Goal: Use online tool/utility: Utilize a website feature to perform a specific function

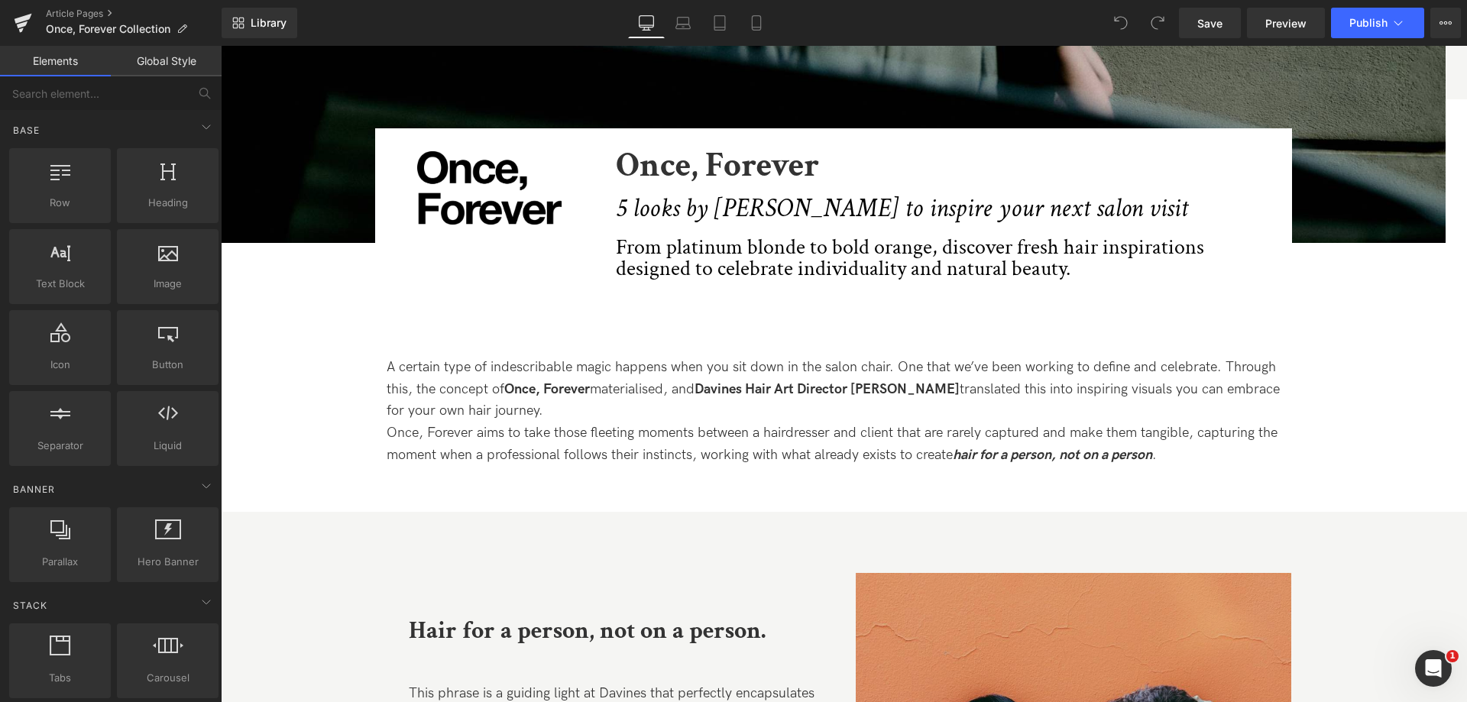
scroll to position [611, 0]
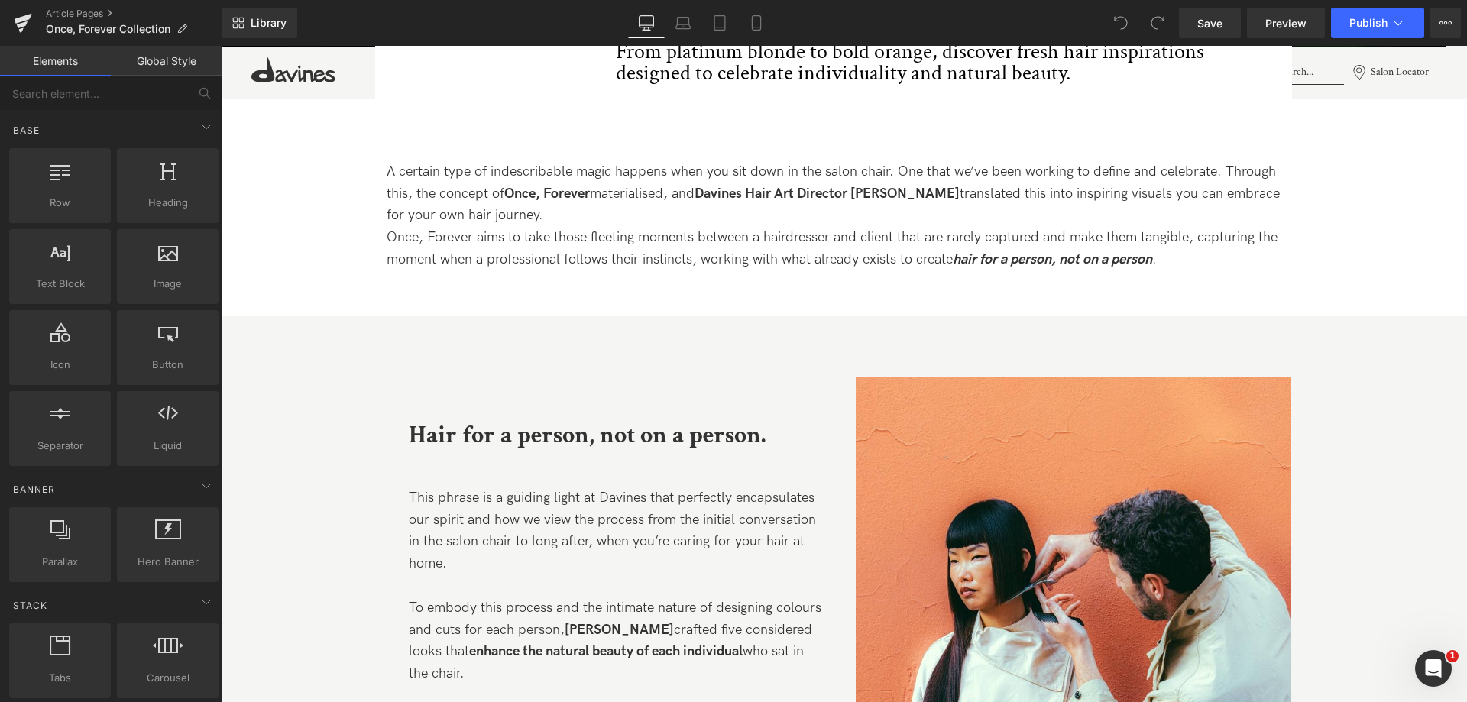
click at [788, 201] on strong "Davines Hair Art Director [PERSON_NAME]" at bounding box center [827, 194] width 265 height 16
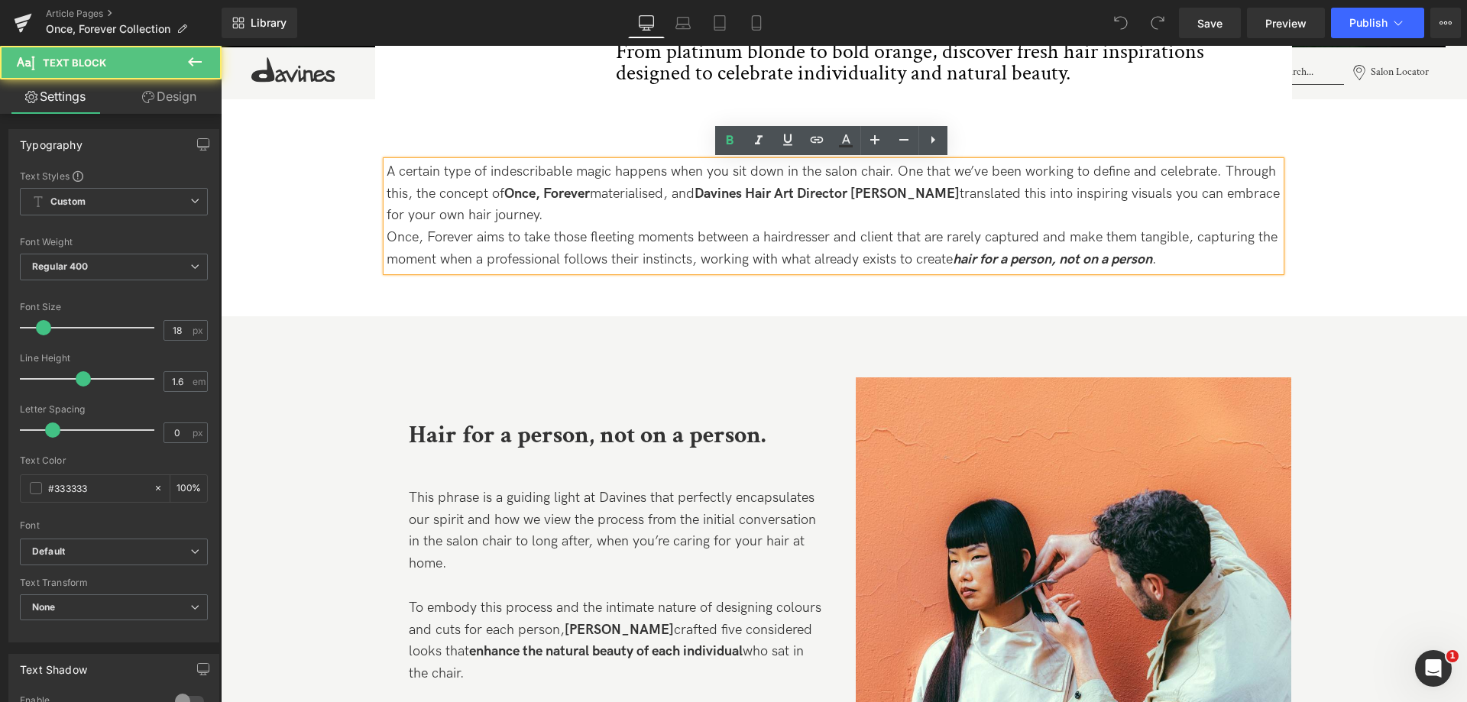
click at [1219, 264] on p "Once, Forever aims to take those fleeting moments between a hairdresser and cli…" at bounding box center [834, 249] width 894 height 44
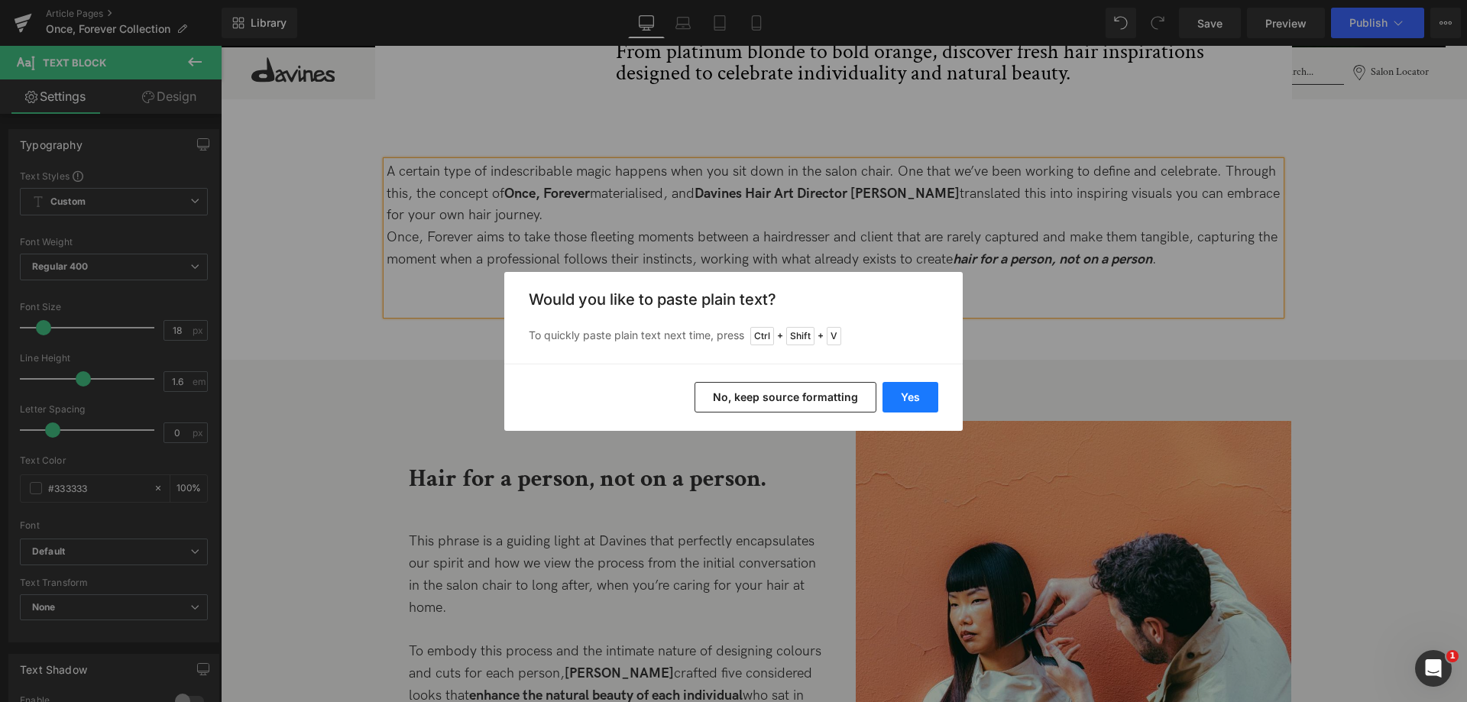
click at [914, 393] on button "Yes" at bounding box center [910, 397] width 56 height 31
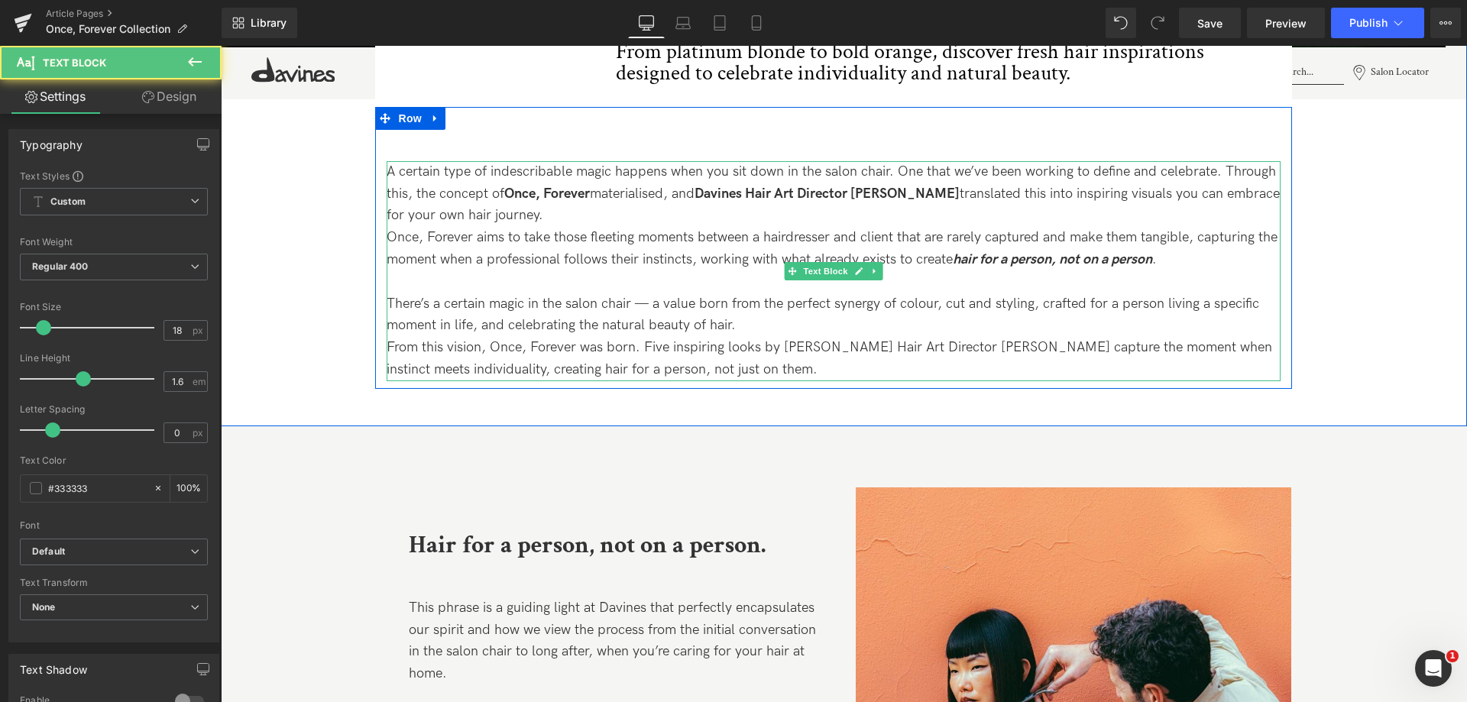
click at [829, 321] on p "There’s a certain magic in the salon chair — a value born from the perfect syne…" at bounding box center [834, 315] width 894 height 44
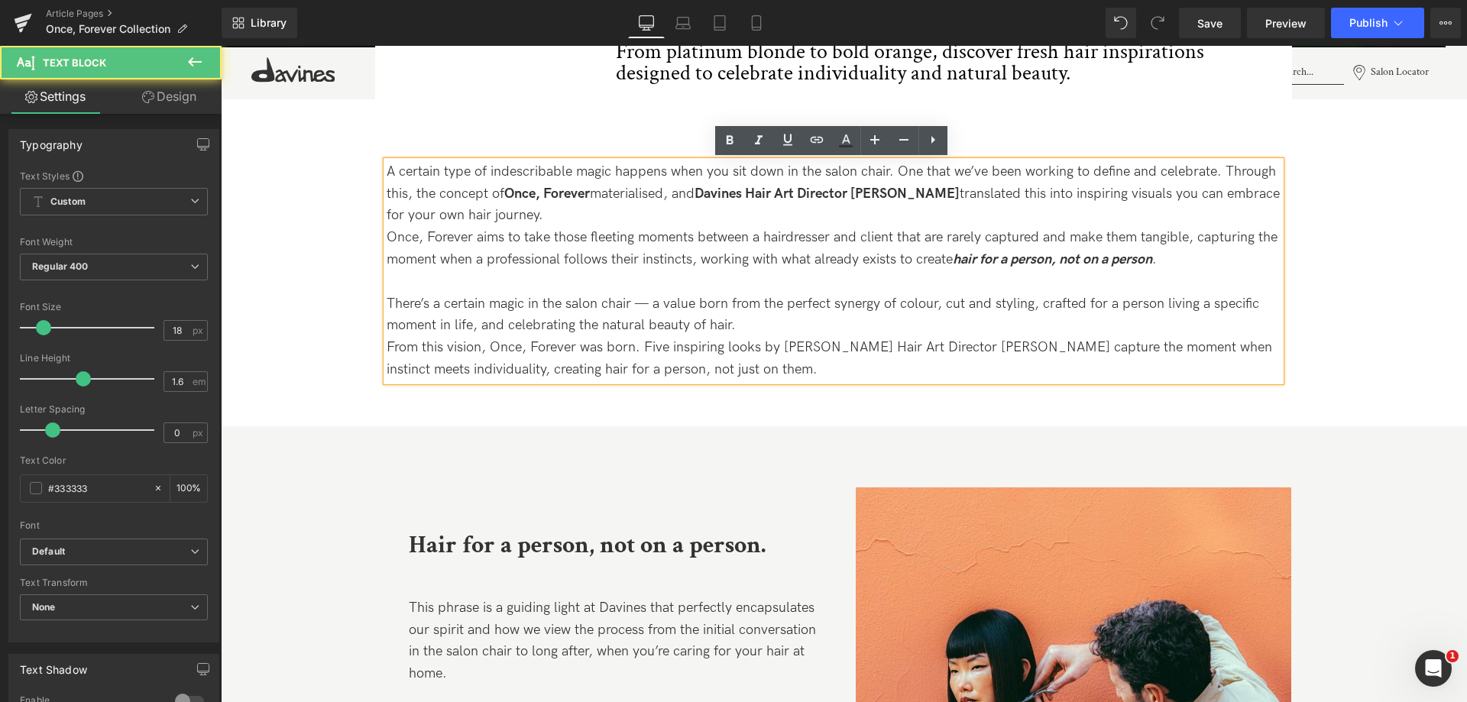
click at [659, 362] on p "From this vision, Once, Forever was born. Five inspiring looks by [PERSON_NAME]…" at bounding box center [834, 359] width 894 height 44
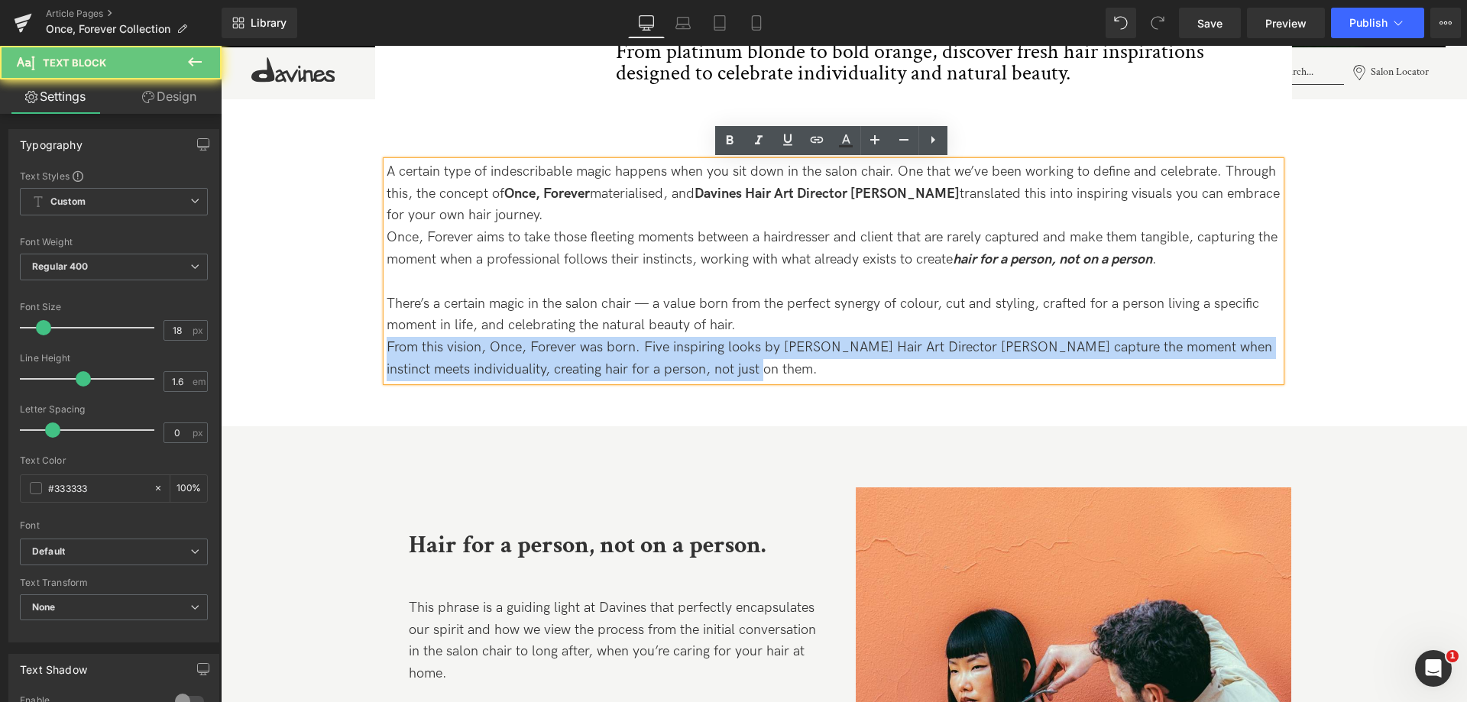
click at [659, 362] on p "From this vision, Once, Forever was born. Five inspiring looks by [PERSON_NAME]…" at bounding box center [834, 359] width 894 height 44
click at [754, 371] on p "From this vision, Once, Forever was born. Five inspiring looks by [PERSON_NAME]…" at bounding box center [834, 359] width 894 height 44
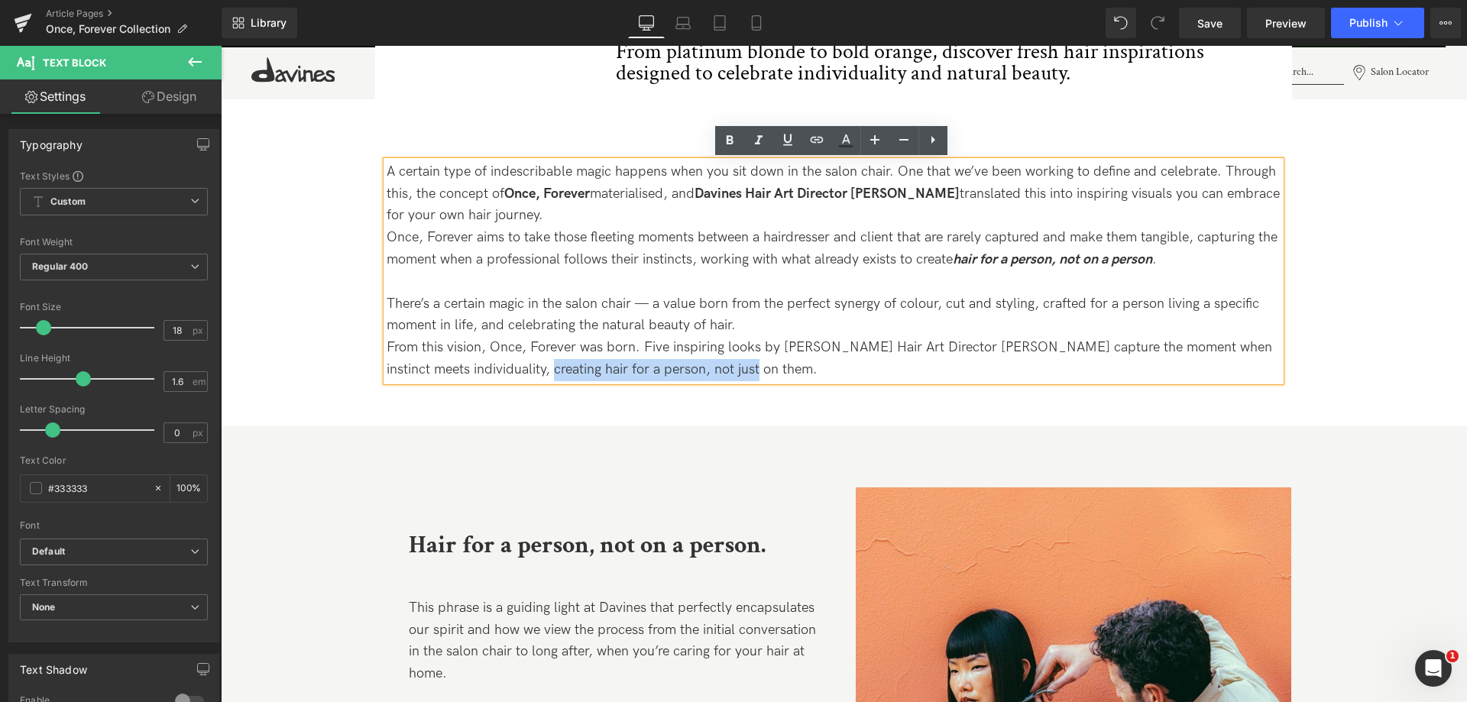
drag, startPoint x: 718, startPoint y: 370, endPoint x: 513, endPoint y: 373, distance: 205.6
click at [513, 373] on p "From this vision, Once, Forever was born. Five inspiring looks by [PERSON_NAME]…" at bounding box center [834, 359] width 894 height 44
drag, startPoint x: 517, startPoint y: 366, endPoint x: 721, endPoint y: 366, distance: 204.0
click at [721, 366] on p "From this vision, Once, Forever was born. Five inspiring looks by [PERSON_NAME]…" at bounding box center [834, 359] width 894 height 44
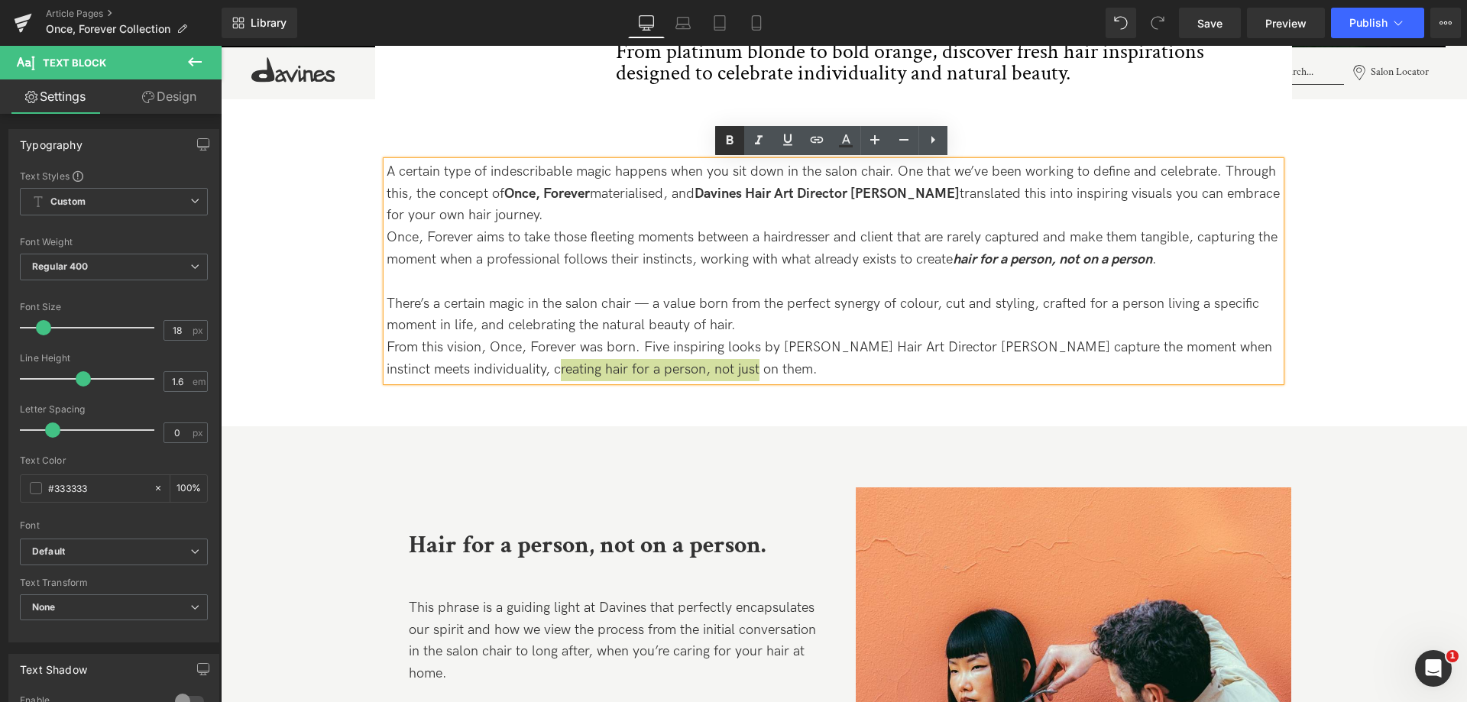
click at [734, 136] on icon at bounding box center [730, 140] width 18 height 18
click at [753, 138] on icon at bounding box center [759, 140] width 18 height 18
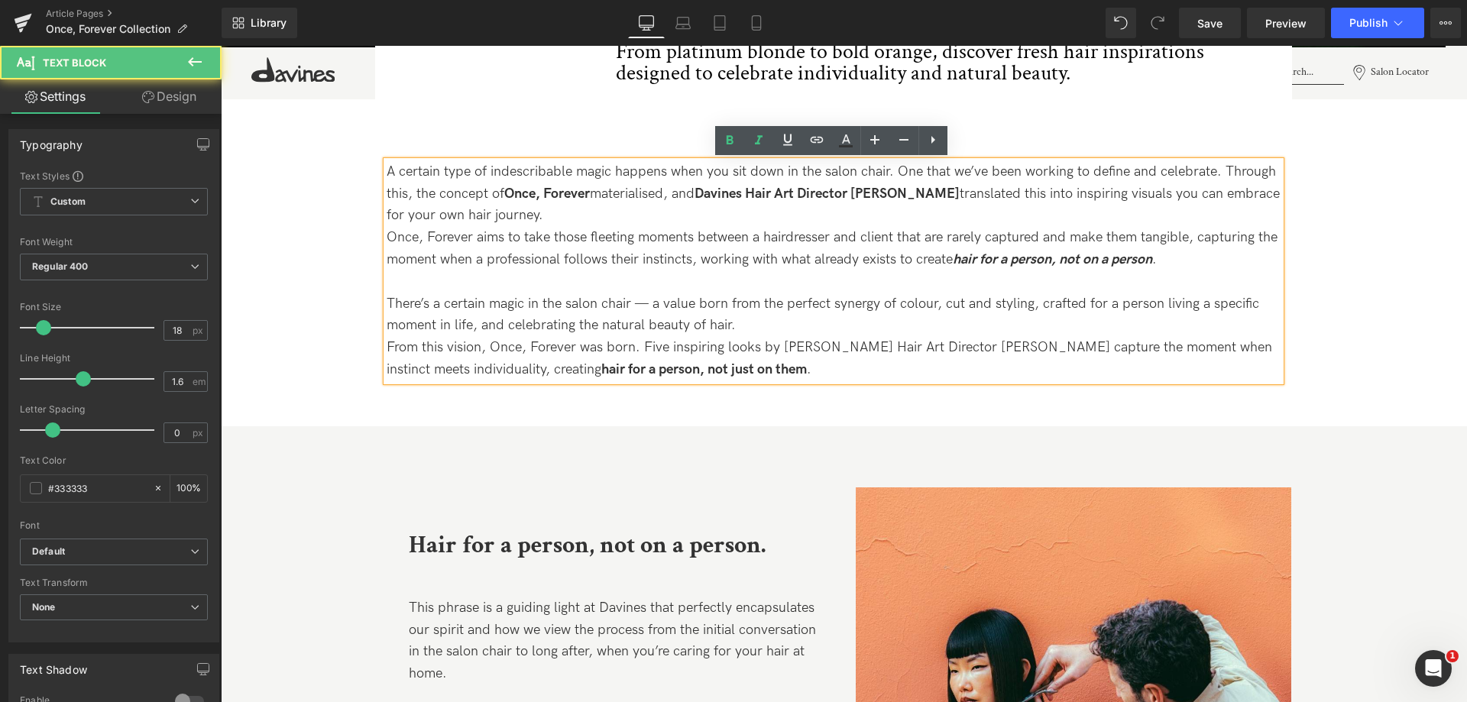
click at [727, 369] on p "From this vision, Once, Forever was born. Five inspiring looks by [PERSON_NAME]…" at bounding box center [834, 359] width 894 height 44
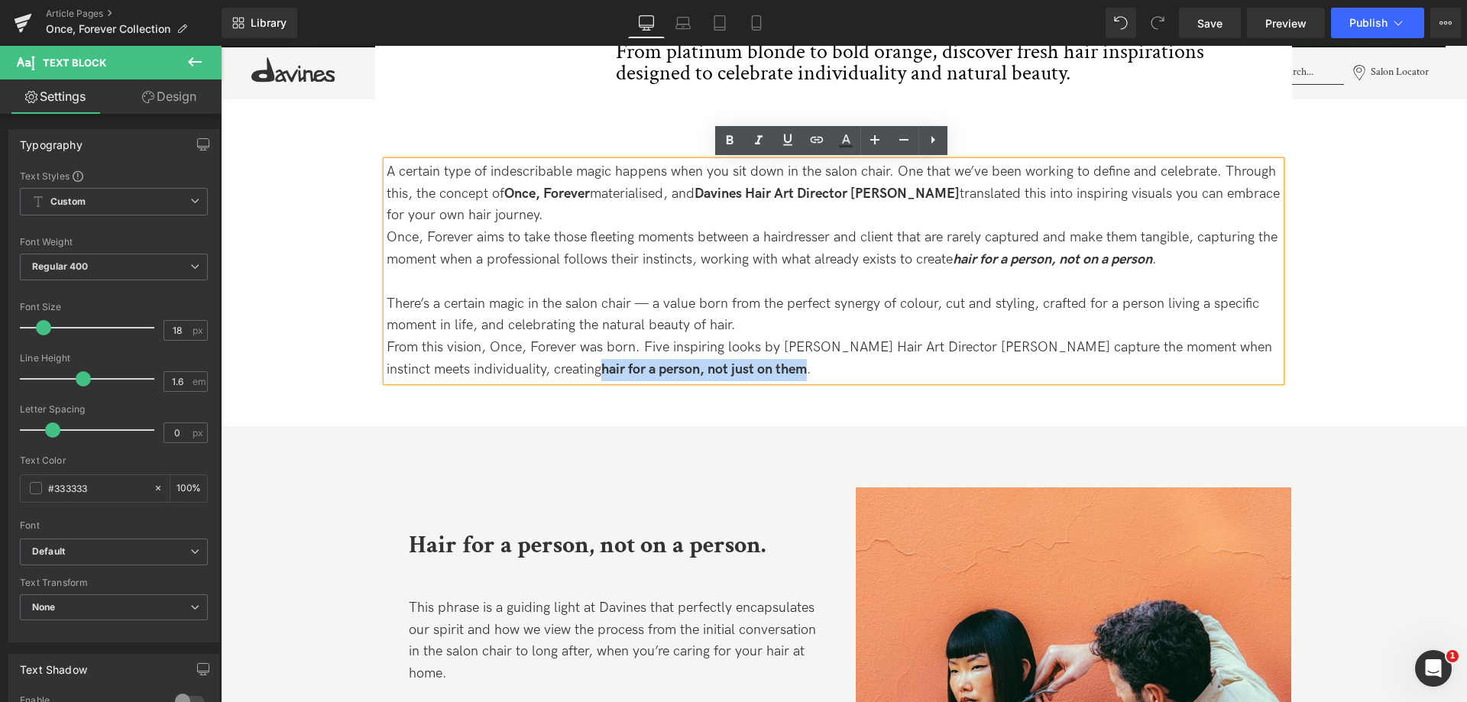
drag, startPoint x: 724, startPoint y: 370, endPoint x: 520, endPoint y: 378, distance: 204.2
click at [520, 378] on p "From this vision, Once, Forever was born. Five inspiring looks by [PERSON_NAME]…" at bounding box center [834, 359] width 894 height 44
click at [765, 146] on icon at bounding box center [759, 140] width 18 height 18
click at [836, 210] on p "A certain type of indescribable magic happens when you sit down in the salon ch…" at bounding box center [834, 194] width 894 height 66
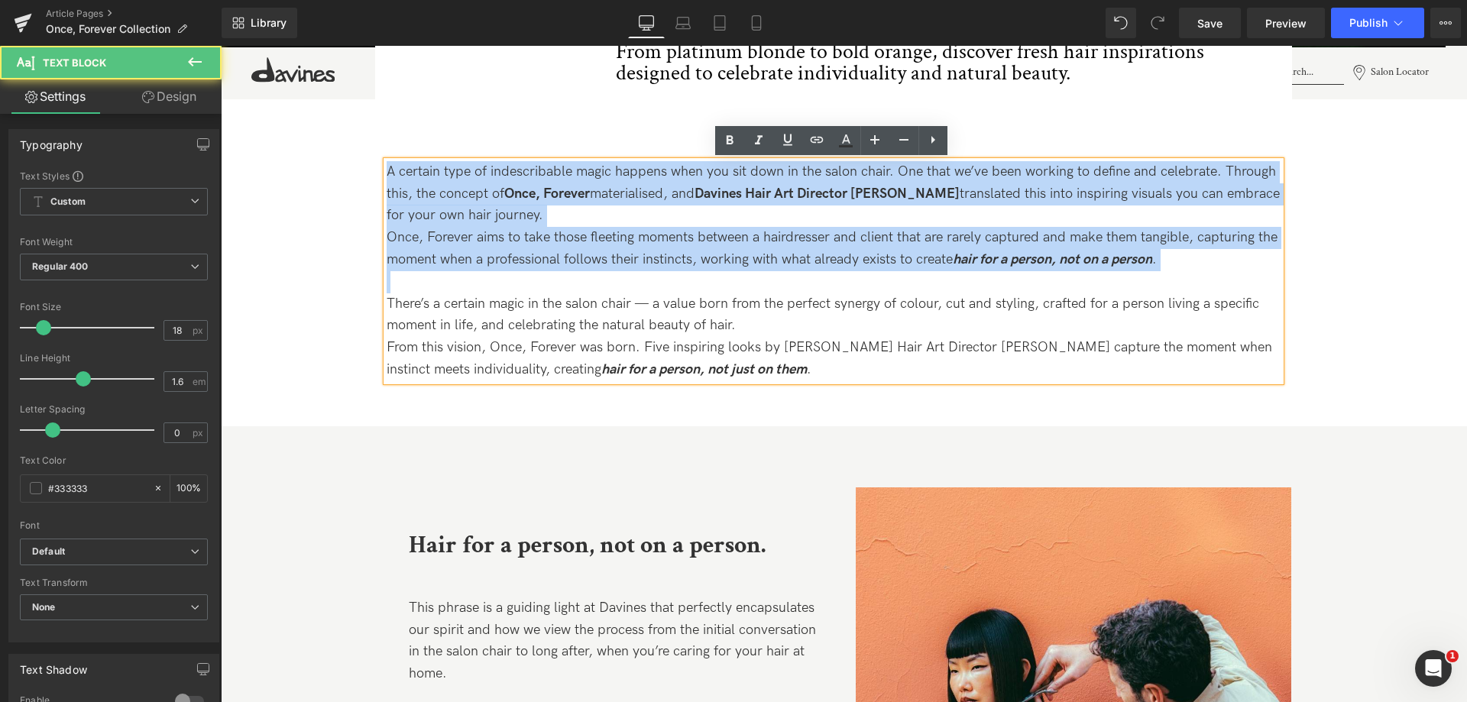
drag, startPoint x: 385, startPoint y: 306, endPoint x: 363, endPoint y: 172, distance: 135.5
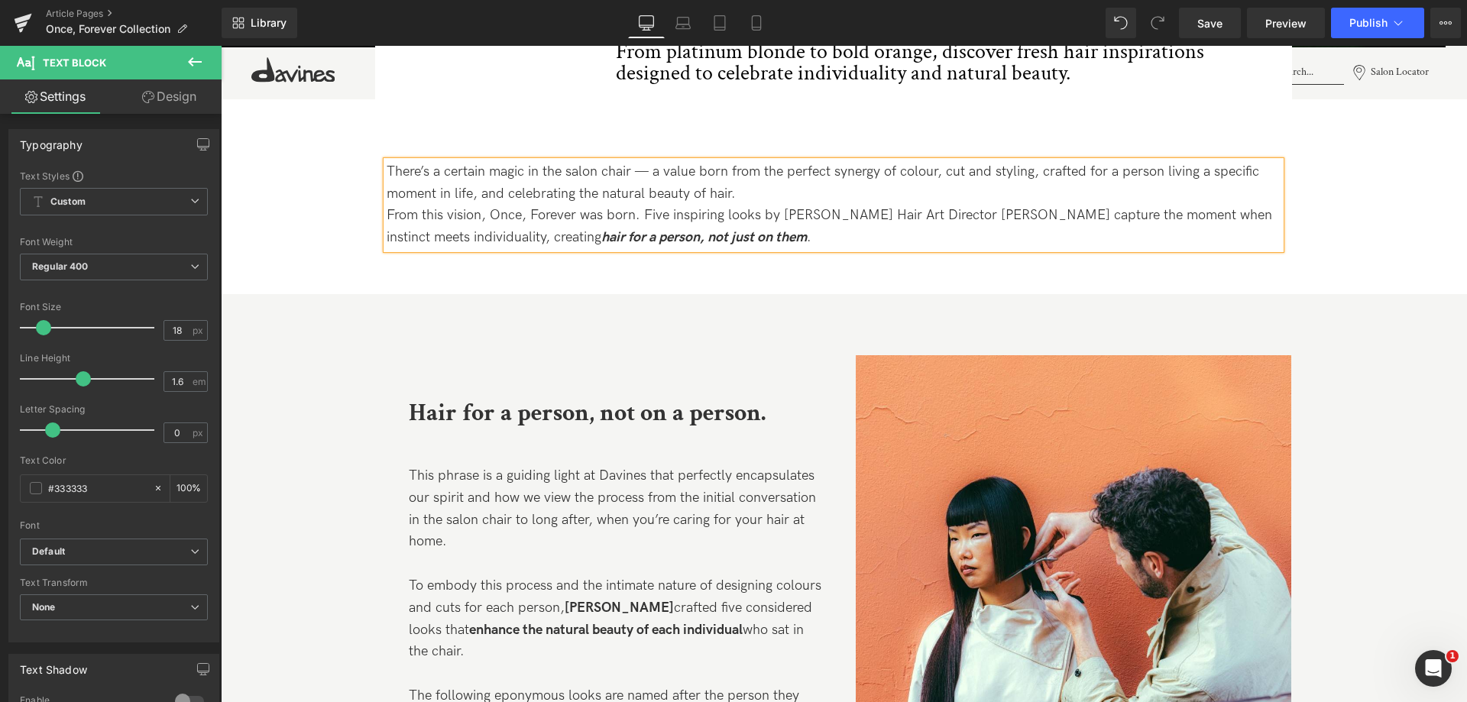
click at [776, 189] on p "There’s a certain magic in the salon chair — a value born from the perfect syne…" at bounding box center [834, 183] width 894 height 44
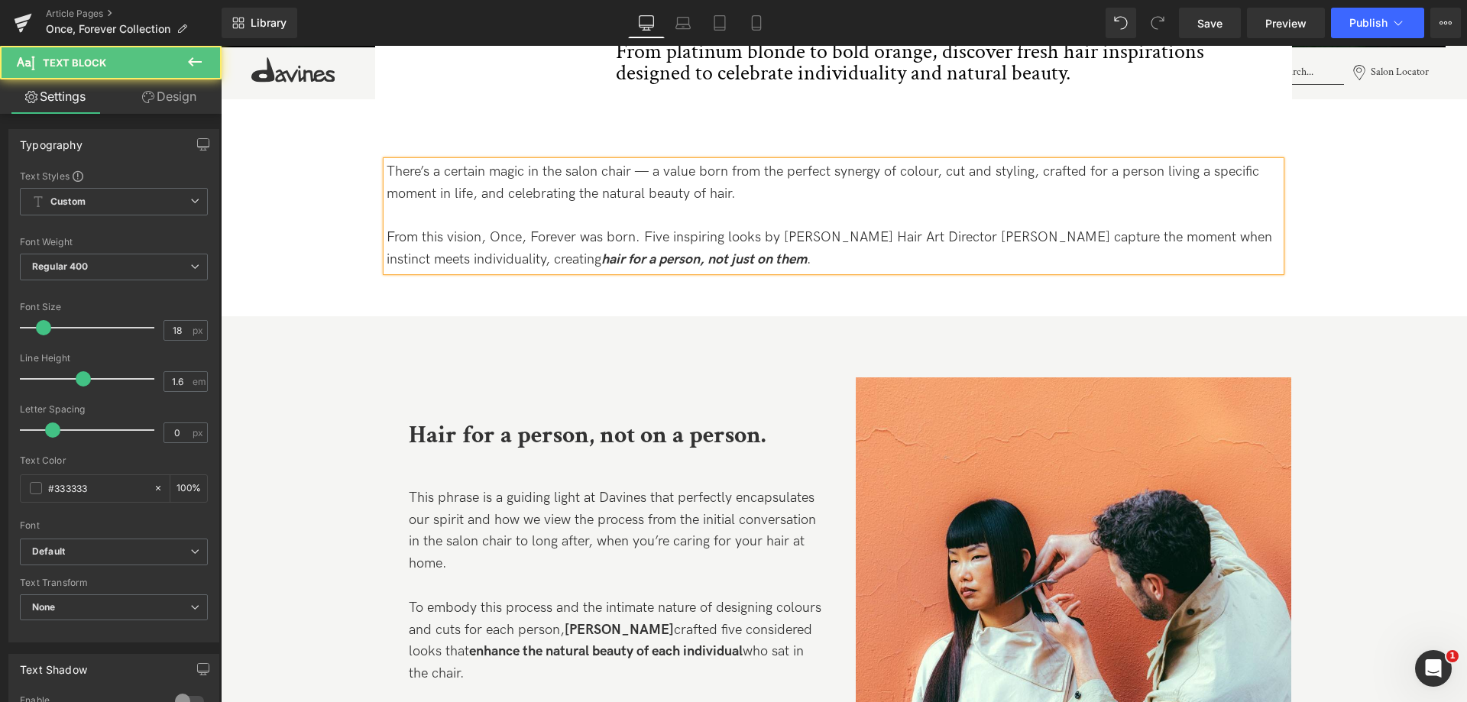
click at [734, 186] on p "There’s a certain magic in the salon chair — a value born from the perfect syne…" at bounding box center [834, 183] width 894 height 44
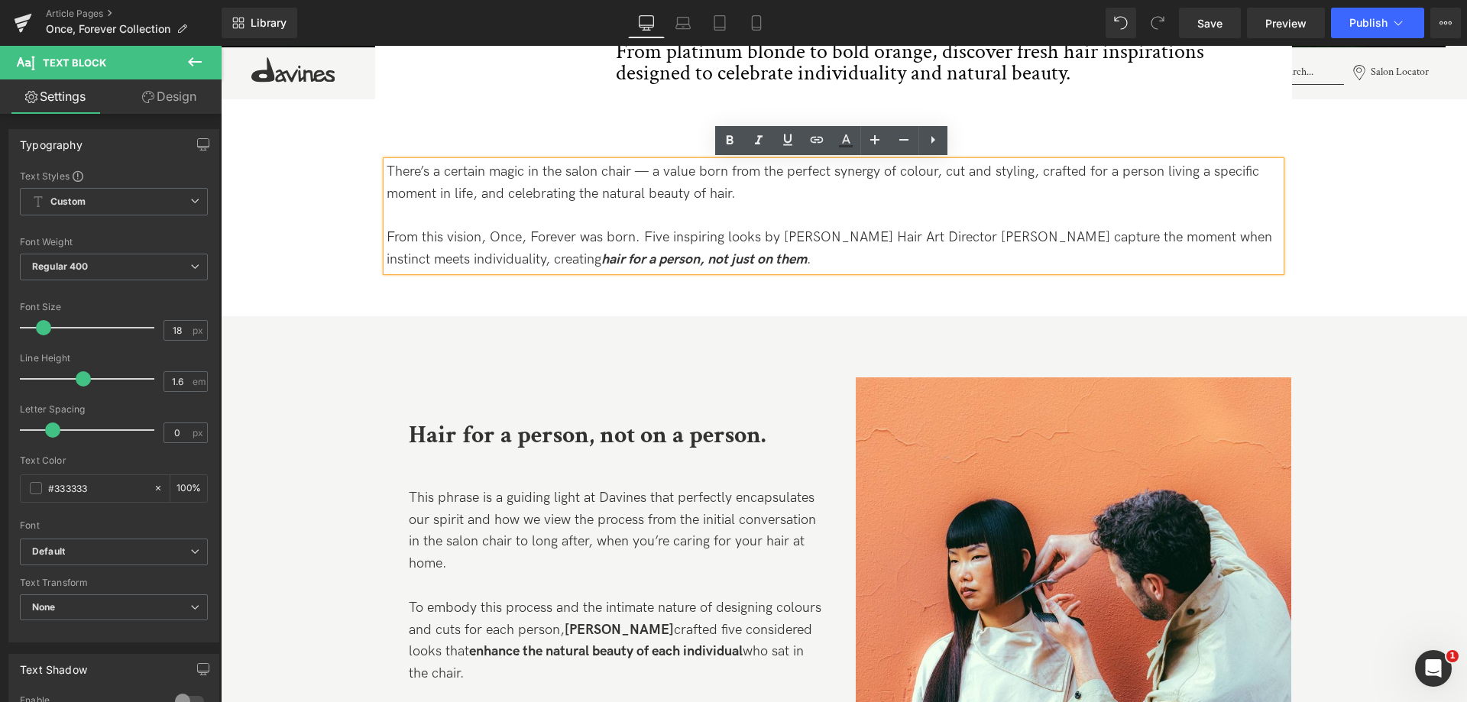
click at [763, 257] on p "From this vision, Once, Forever was born. Five inspiring looks by [PERSON_NAME]…" at bounding box center [834, 249] width 894 height 44
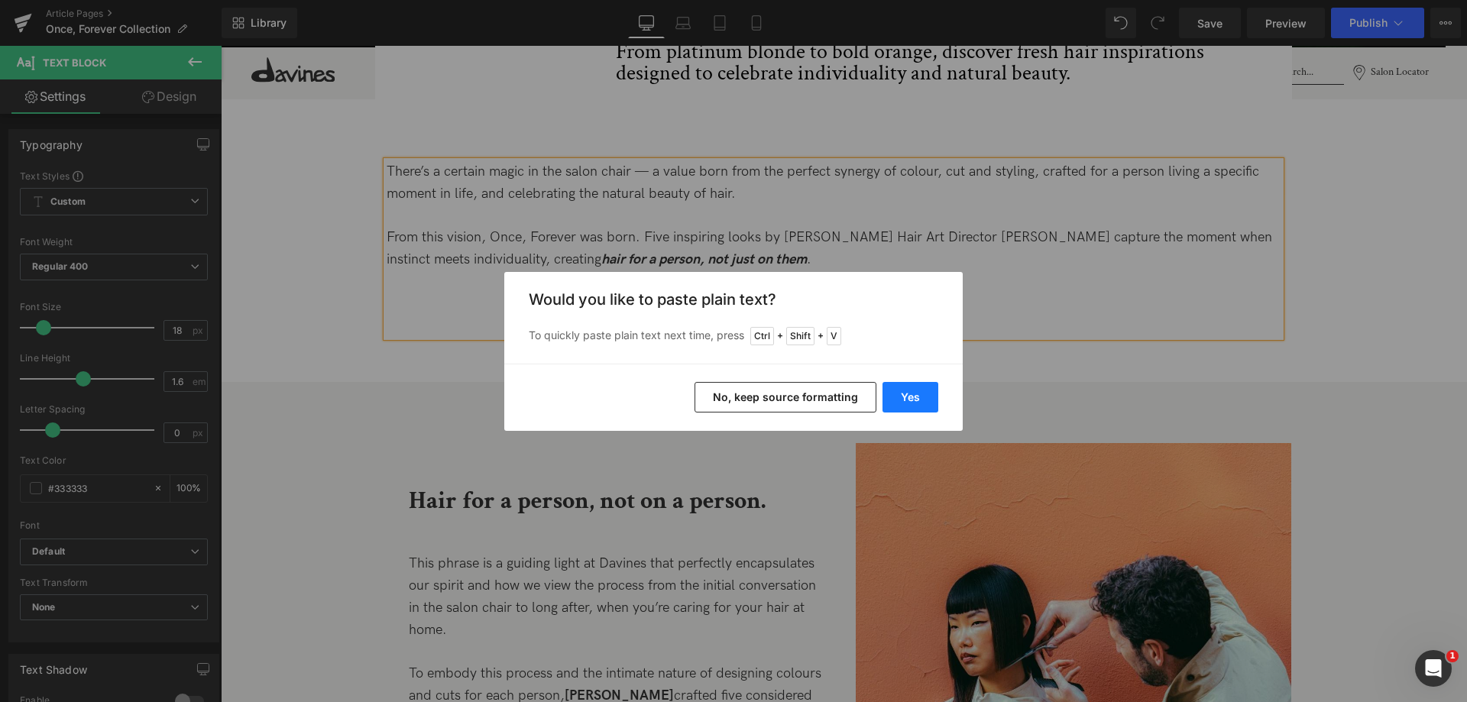
click at [899, 400] on button "Yes" at bounding box center [910, 397] width 56 height 31
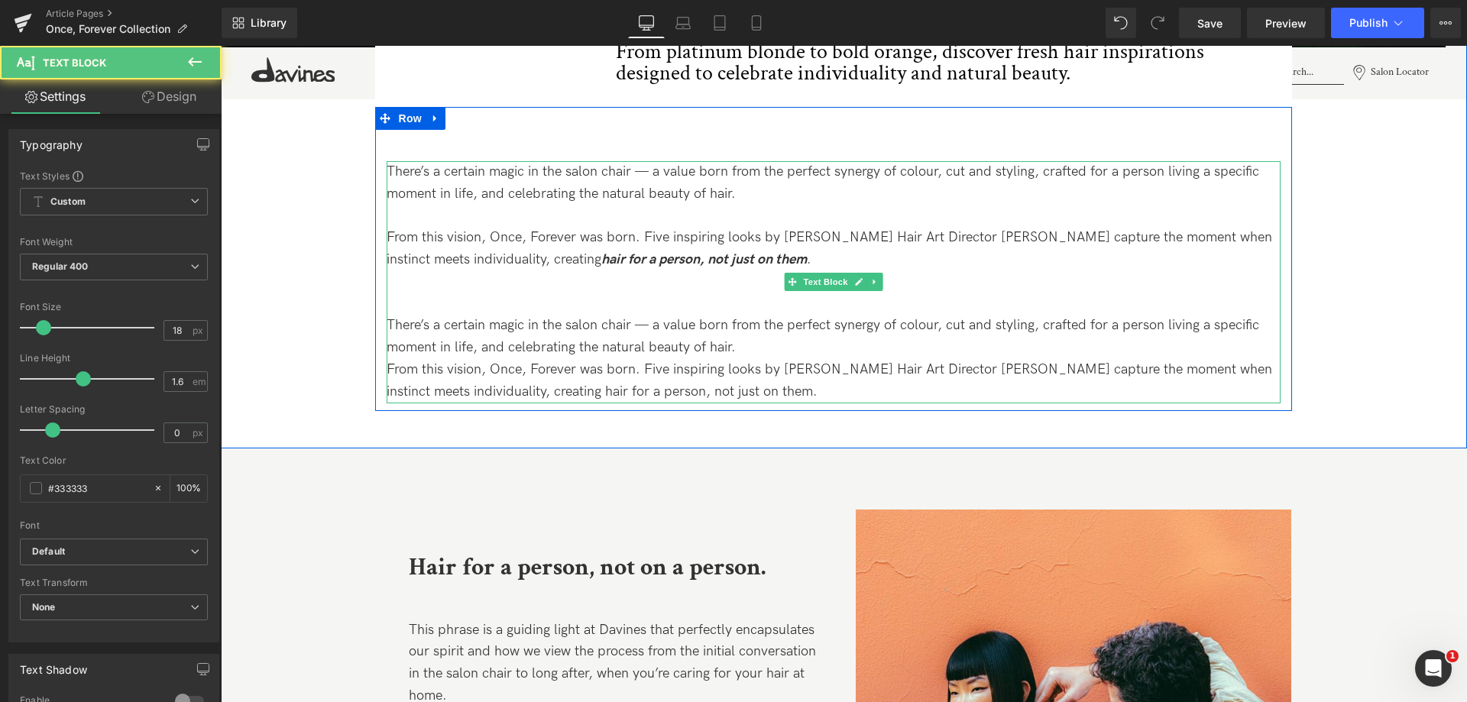
click at [507, 322] on p "There’s a certain magic in the salon chair — a value born from the perfect syne…" at bounding box center [834, 337] width 894 height 44
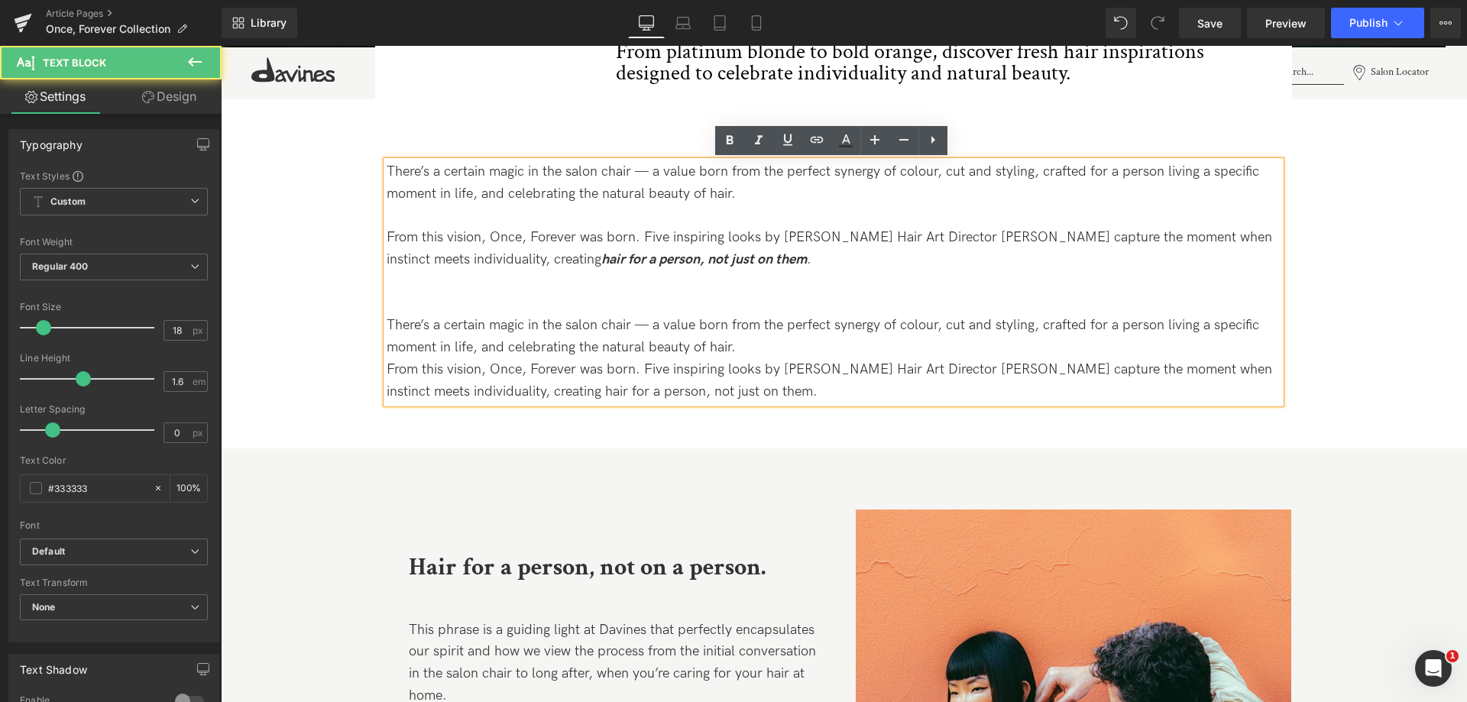
click at [753, 344] on p "There’s a certain magic in the salon chair — a value born from the perfect syne…" at bounding box center [834, 337] width 894 height 44
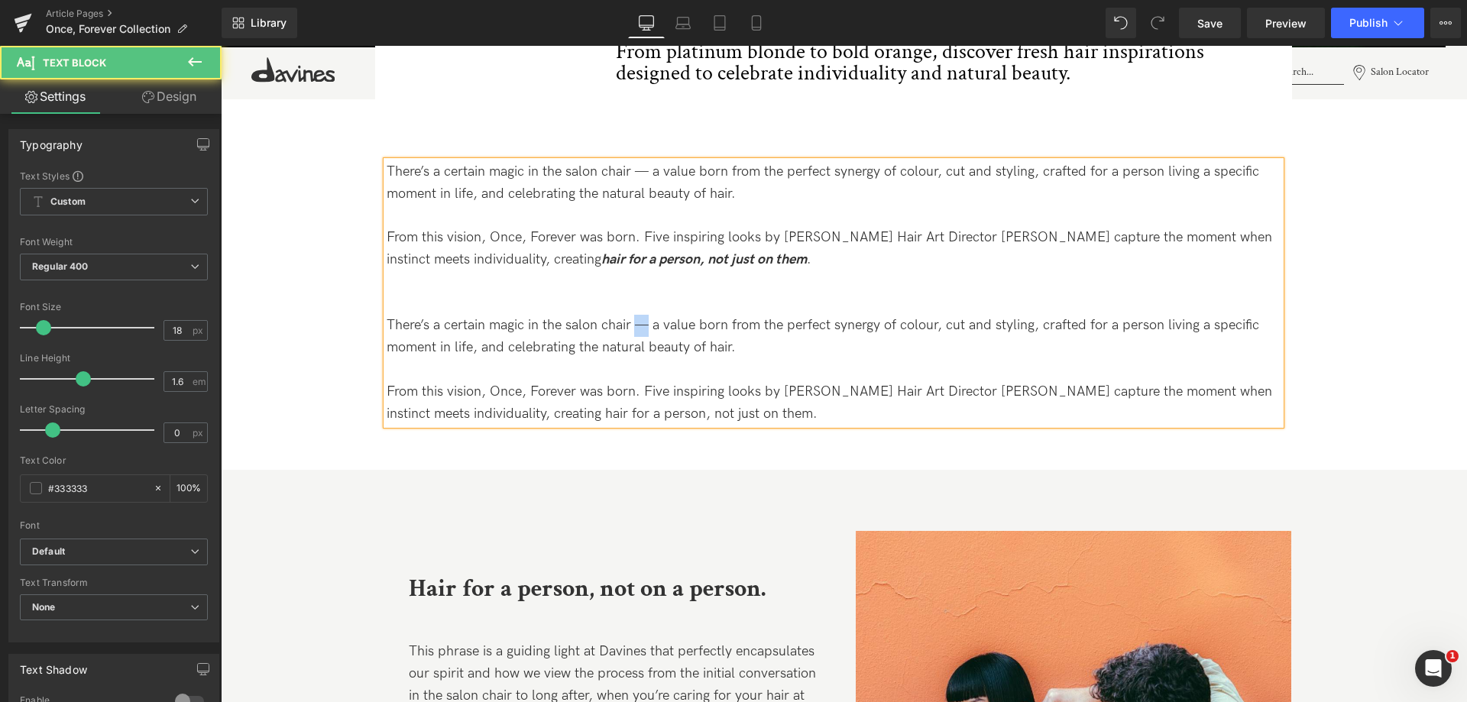
drag, startPoint x: 636, startPoint y: 325, endPoint x: 648, endPoint y: 325, distance: 12.2
click at [648, 325] on p "There’s a certain magic in the salon chair — a value born from the perfect syne…" at bounding box center [834, 337] width 894 height 44
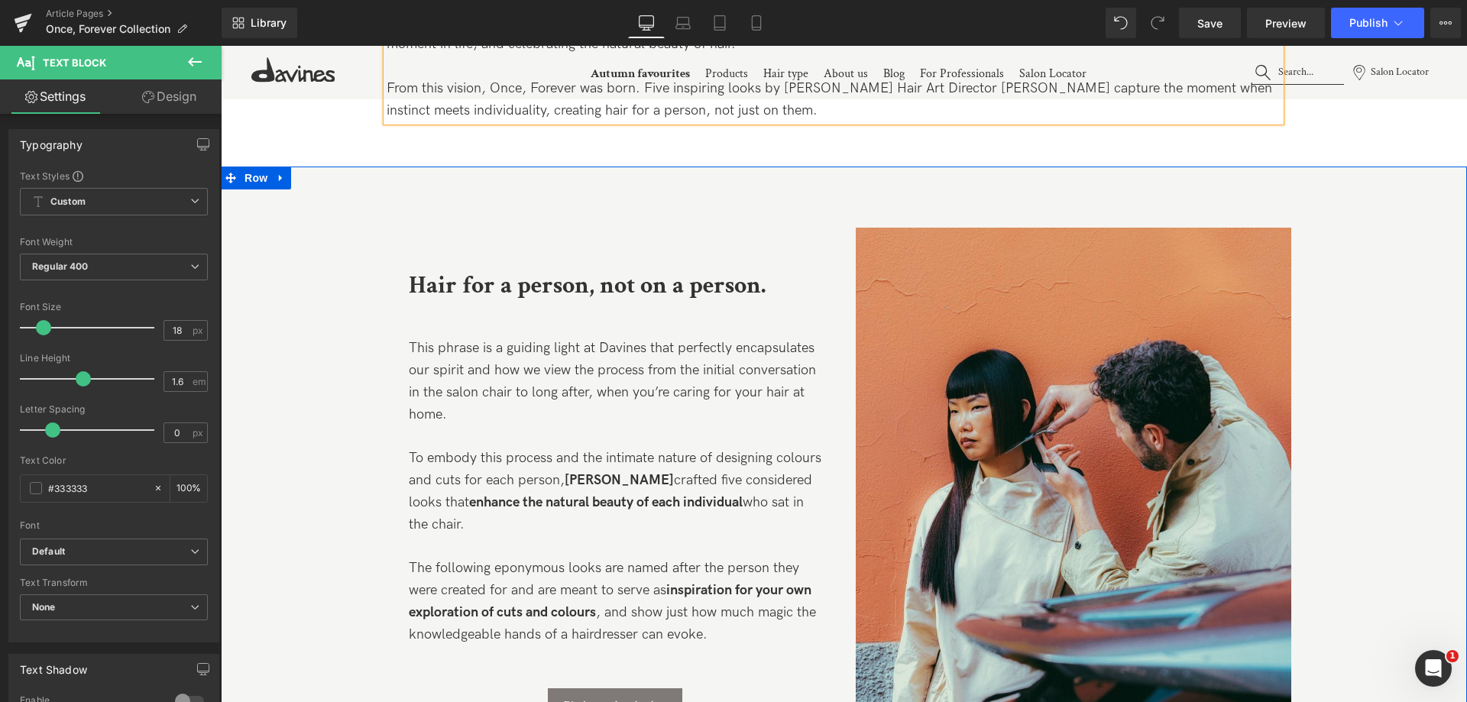
scroll to position [993, 0]
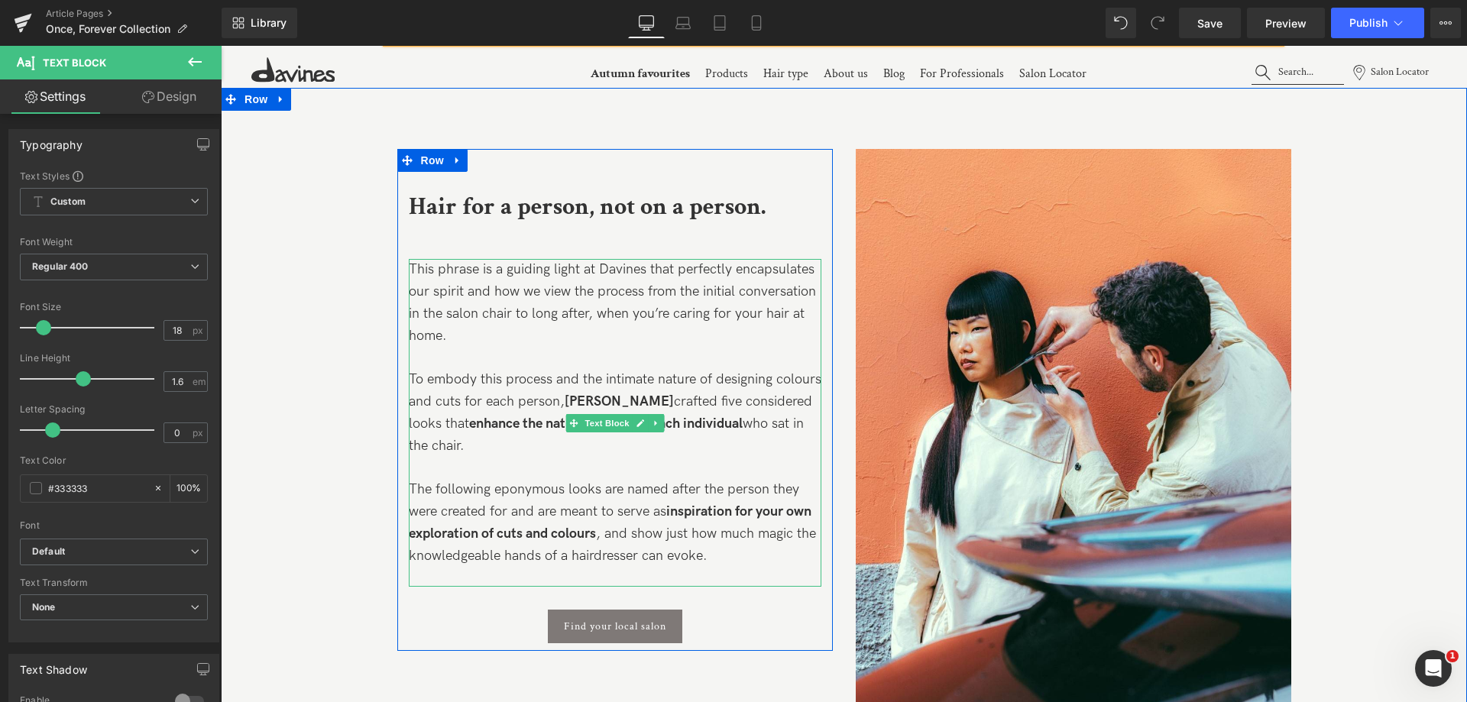
click at [730, 408] on p "To embody this process and the intimate nature of designing colours and cuts fo…" at bounding box center [615, 413] width 413 height 88
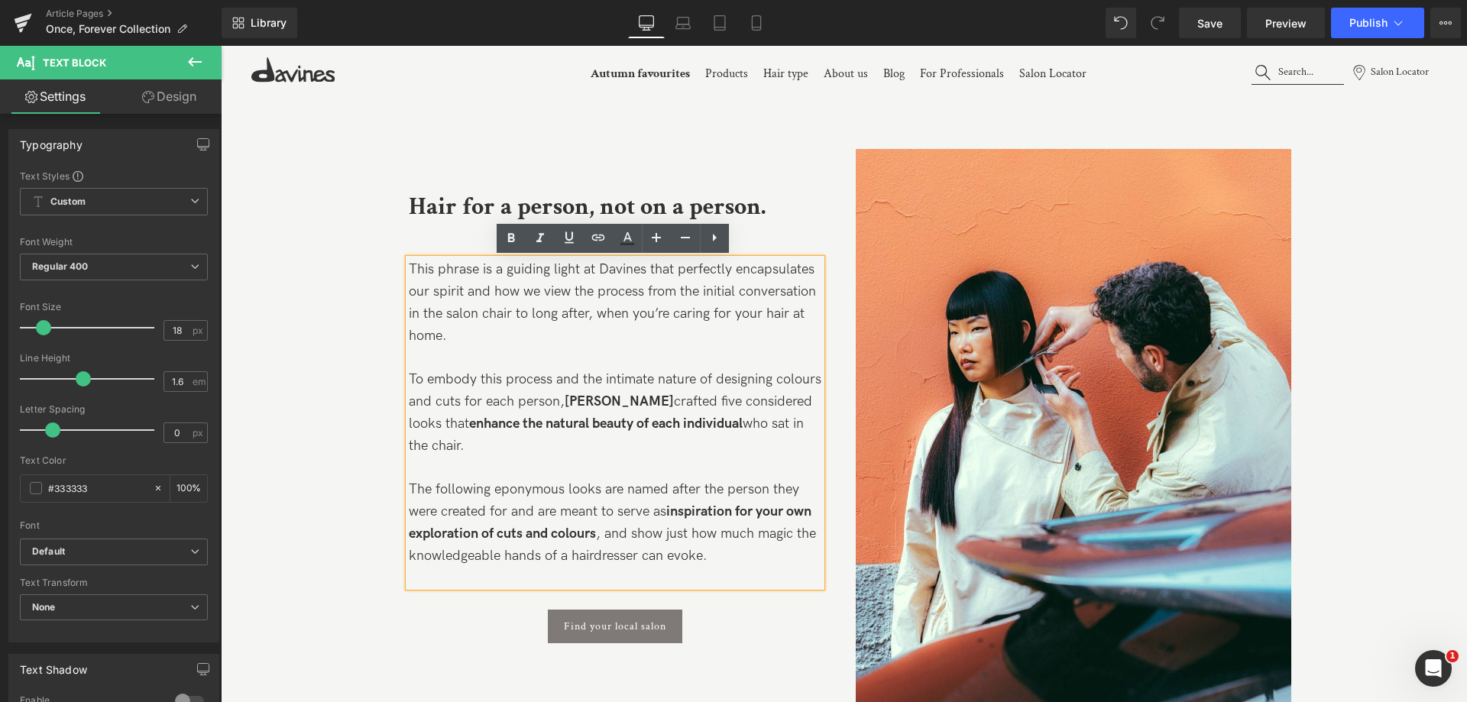
click at [703, 441] on p "To embody this process and the intimate nature of designing colours and cuts fo…" at bounding box center [615, 413] width 413 height 88
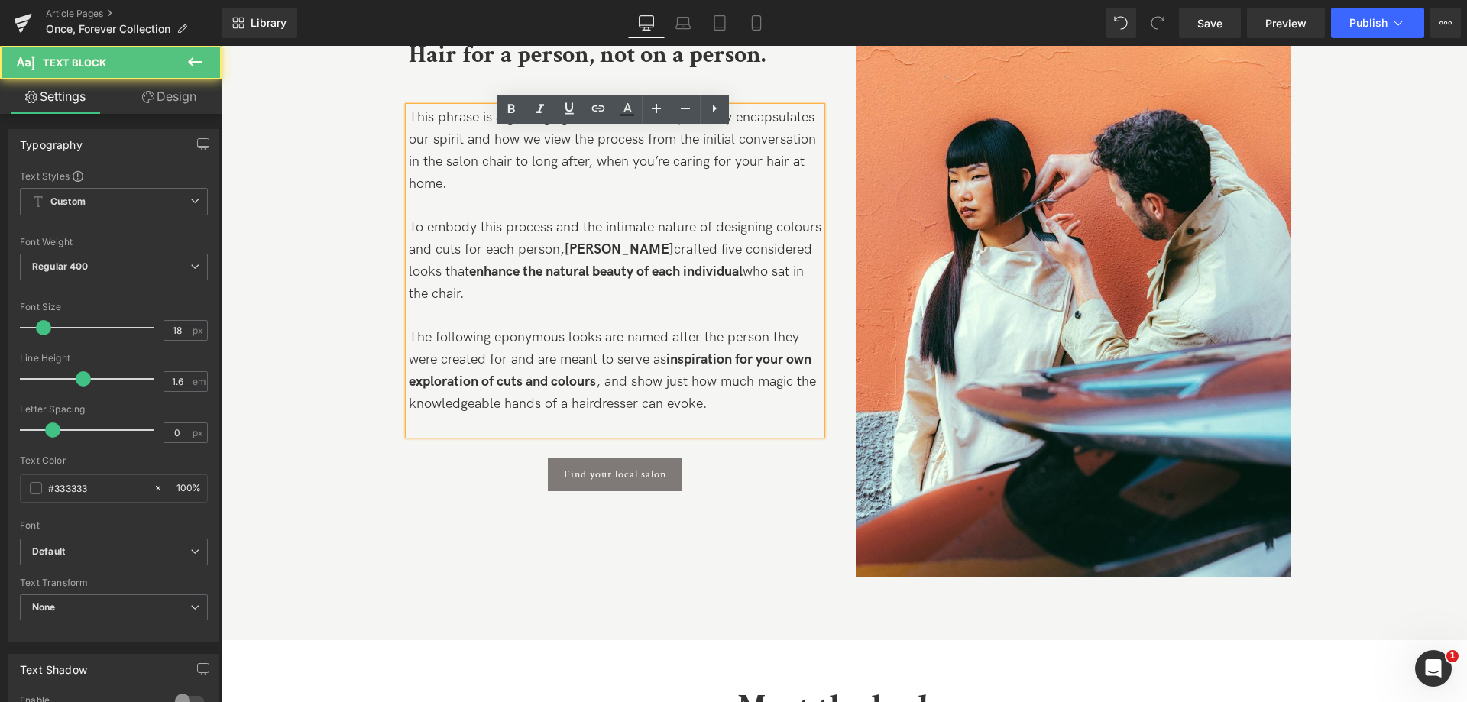
scroll to position [1146, 0]
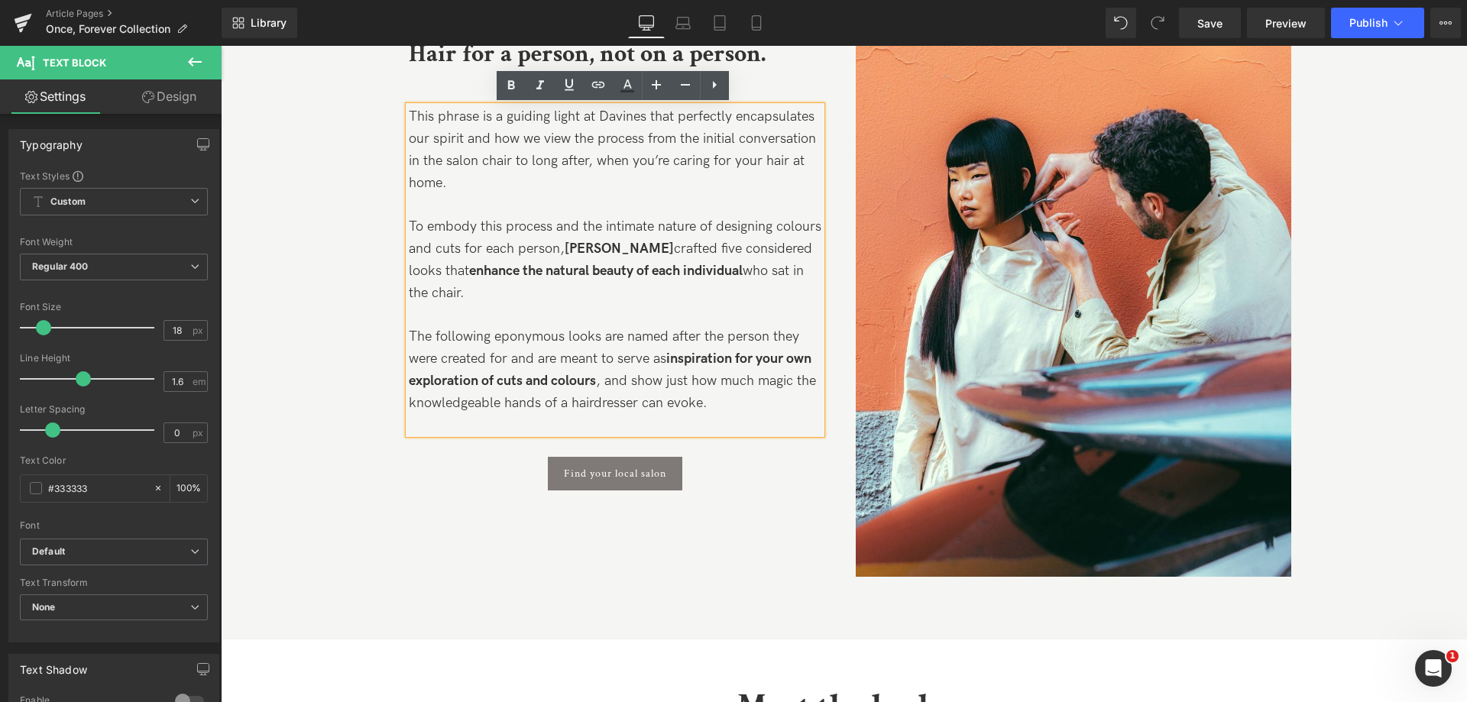
click at [740, 376] on p "The following eponymous looks are named after the person they were created for …" at bounding box center [615, 370] width 413 height 88
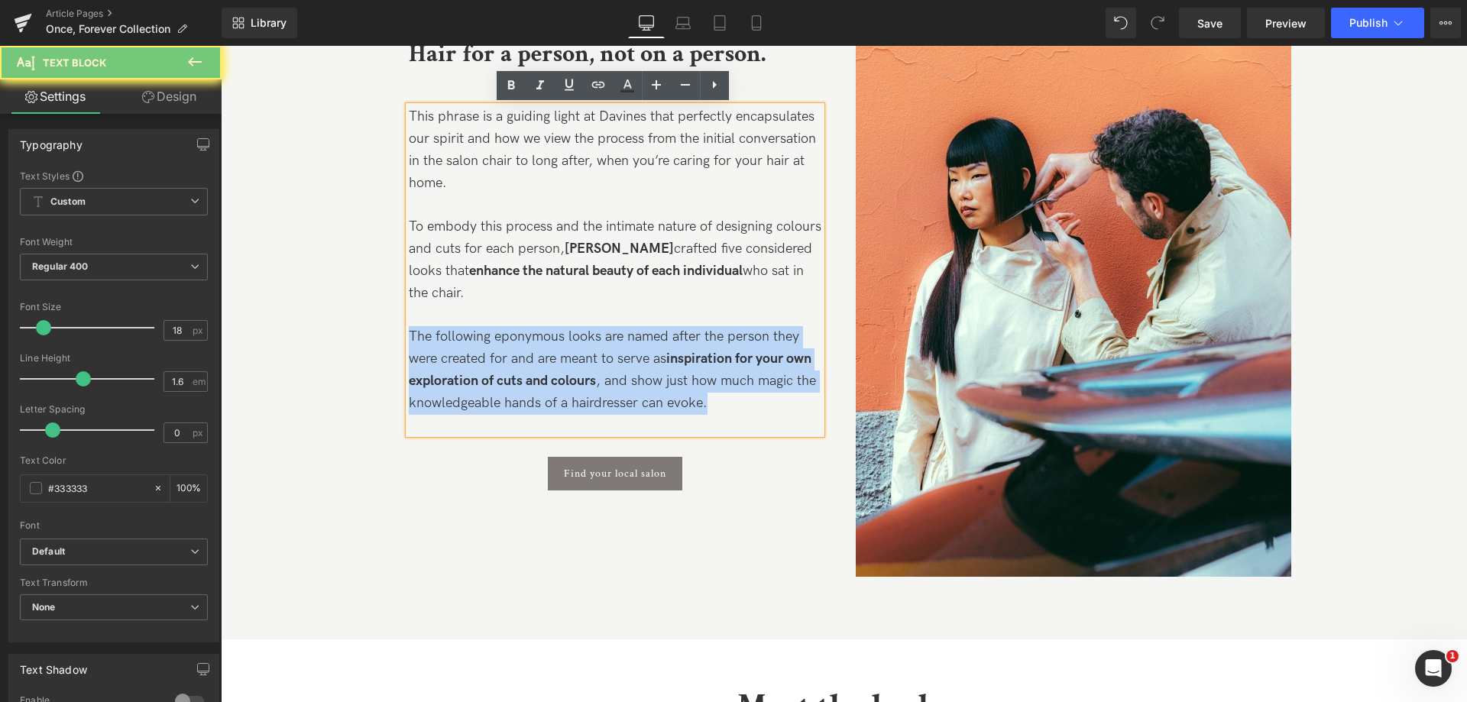
click at [740, 376] on p "The following eponymous looks are named after the person they were created for …" at bounding box center [615, 370] width 413 height 88
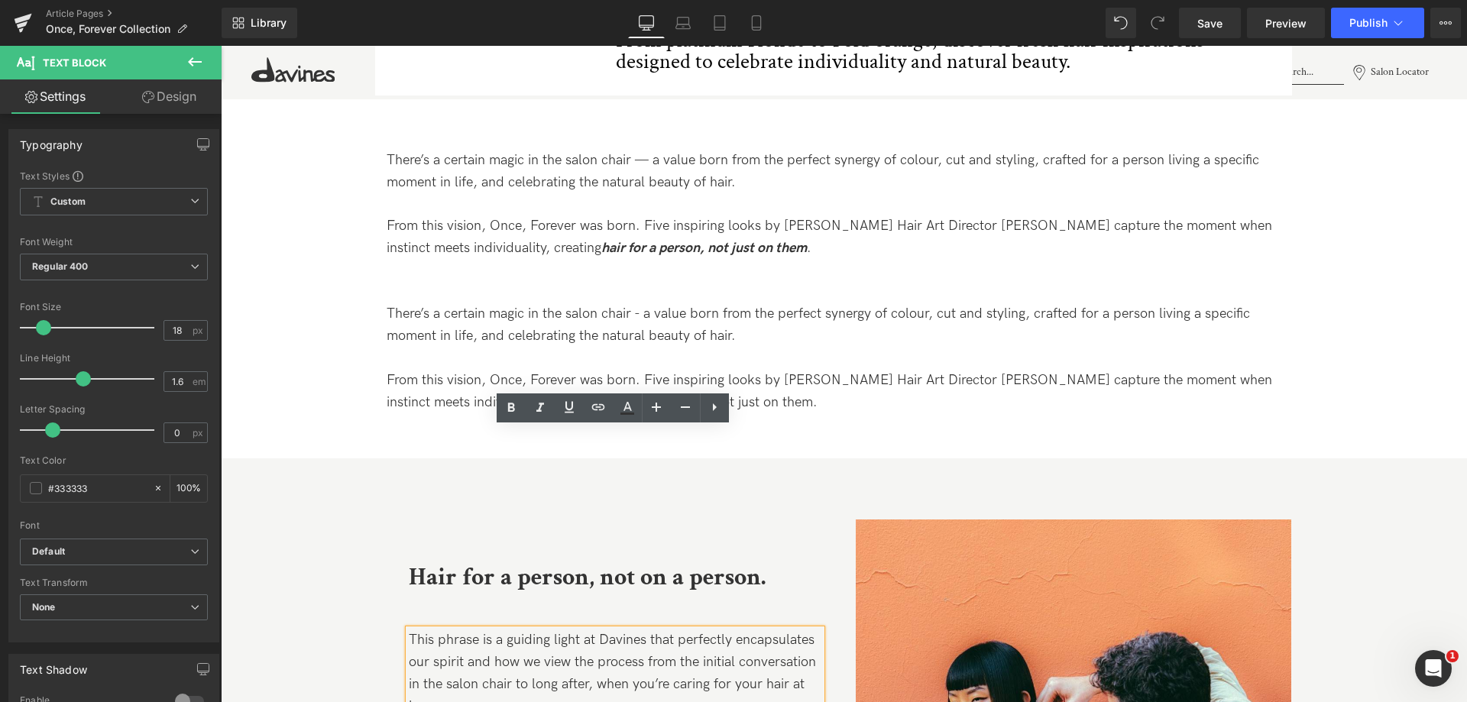
scroll to position [611, 0]
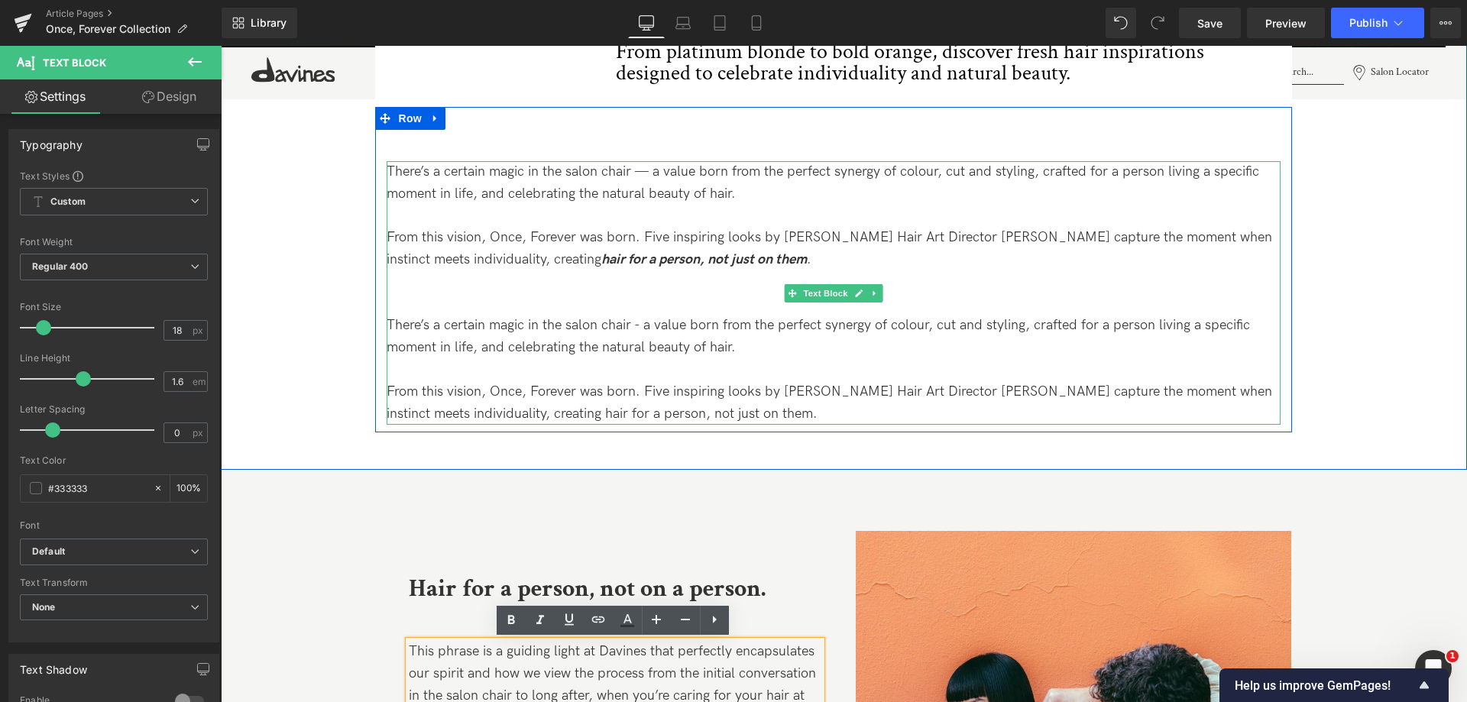
click at [730, 412] on p "From this vision, Once, Forever was born. Five inspiring looks by [PERSON_NAME]…" at bounding box center [834, 403] width 894 height 44
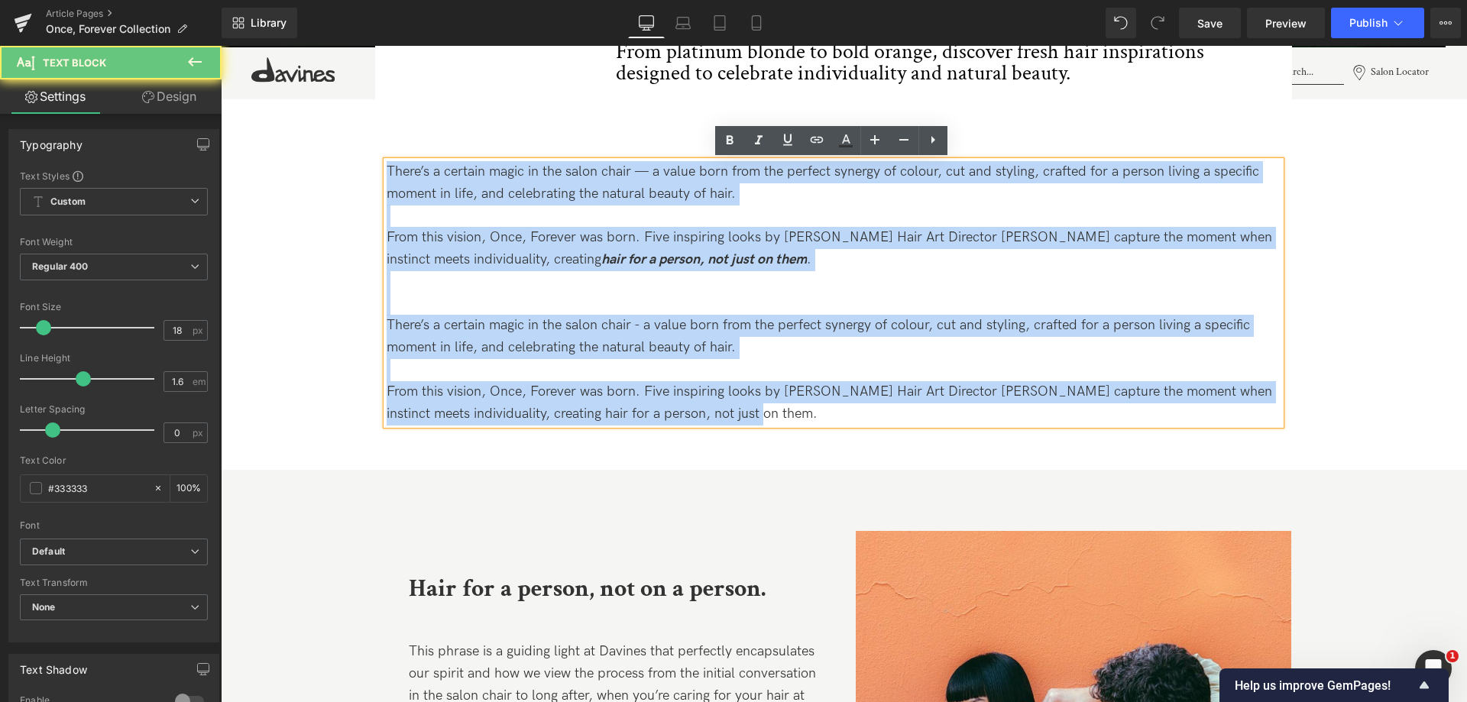
drag, startPoint x: 747, startPoint y: 414, endPoint x: 364, endPoint y: 170, distance: 454.5
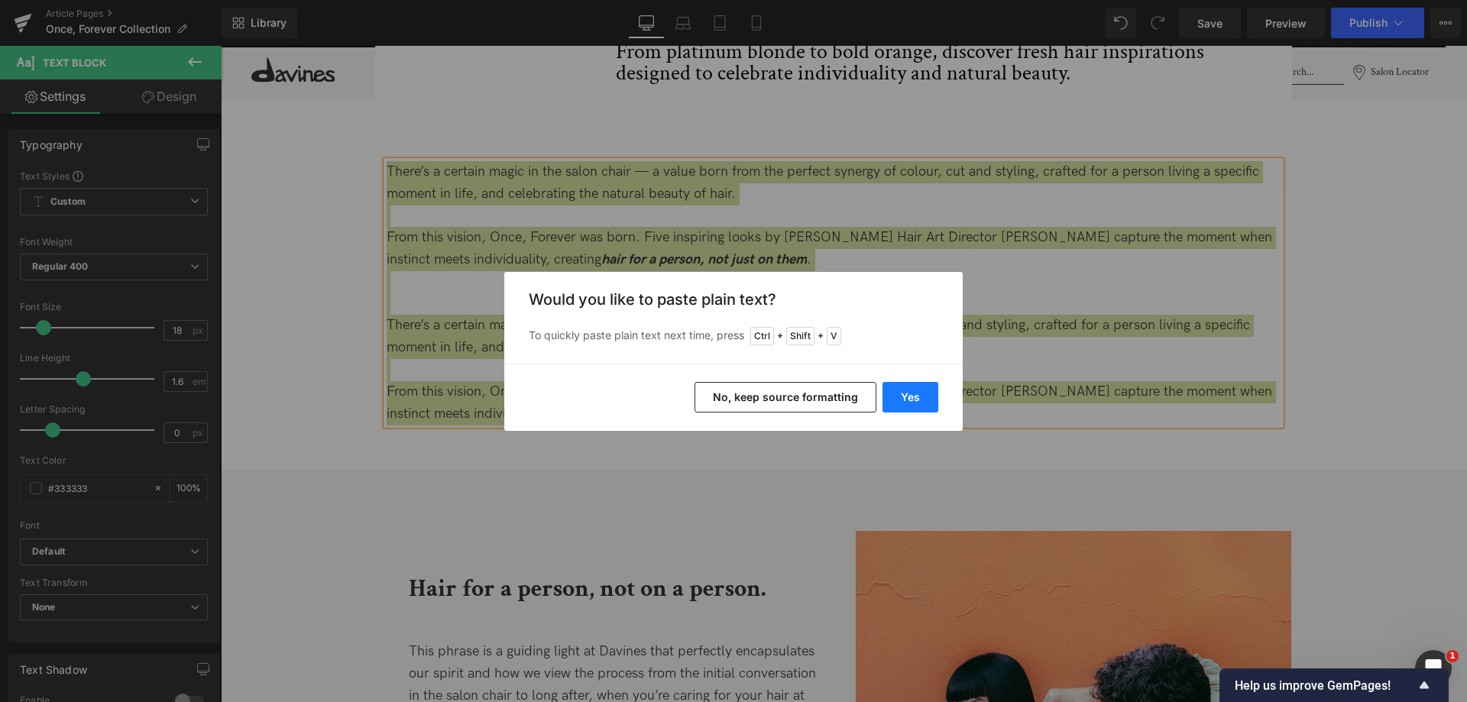
click at [913, 394] on button "Yes" at bounding box center [910, 397] width 56 height 31
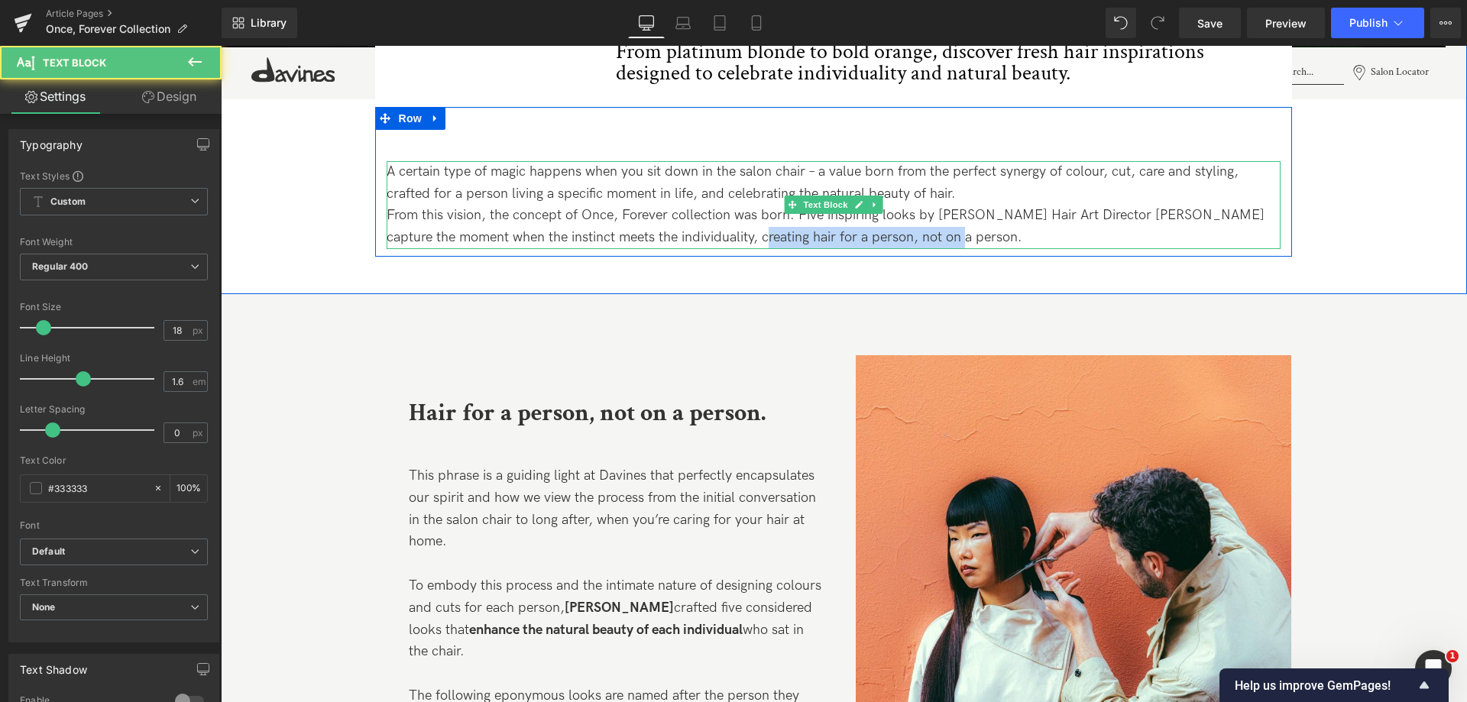
drag, startPoint x: 741, startPoint y: 238, endPoint x: 944, endPoint y: 235, distance: 203.3
click at [944, 235] on p "From this vision, the concept of Once, Forever collection was born. Five inspir…" at bounding box center [834, 227] width 894 height 44
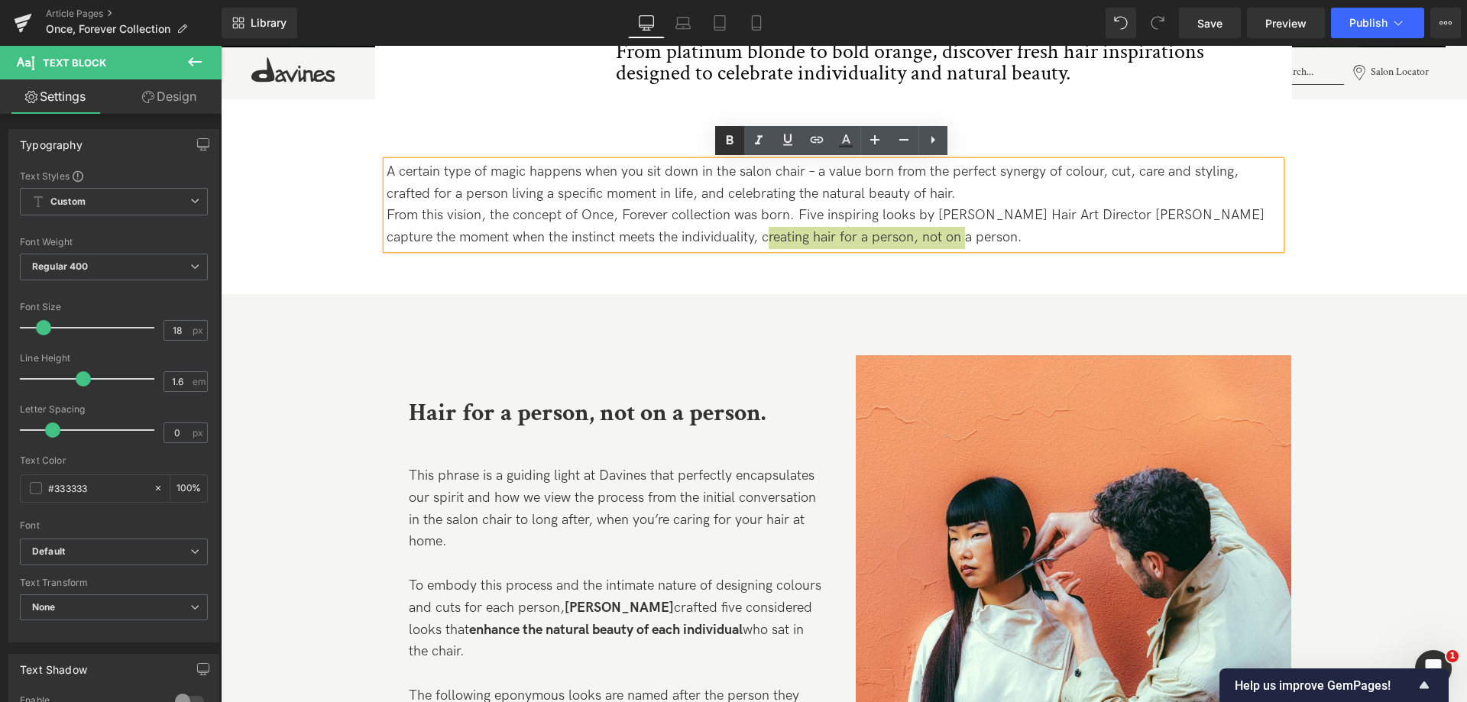
click at [731, 141] on icon at bounding box center [729, 139] width 7 height 9
click at [756, 147] on icon at bounding box center [759, 140] width 18 height 18
drag, startPoint x: 741, startPoint y: 238, endPoint x: 941, endPoint y: 241, distance: 199.4
click at [941, 241] on strong "hair for a person, not on a person" at bounding box center [908, 237] width 199 height 16
click at [762, 139] on icon at bounding box center [759, 140] width 18 height 18
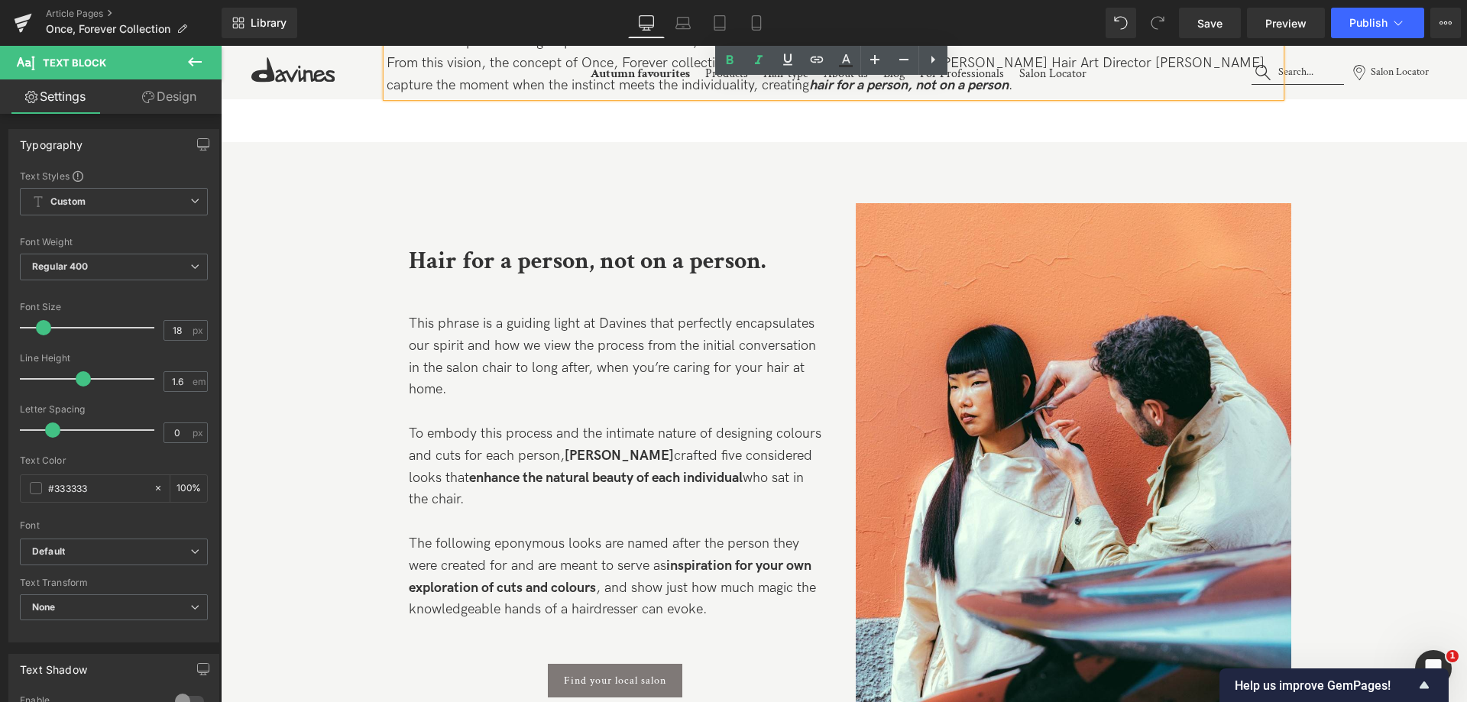
scroll to position [764, 0]
click at [695, 499] on p "To embody this process and the intimate nature of designing colours and cuts fo…" at bounding box center [615, 467] width 413 height 88
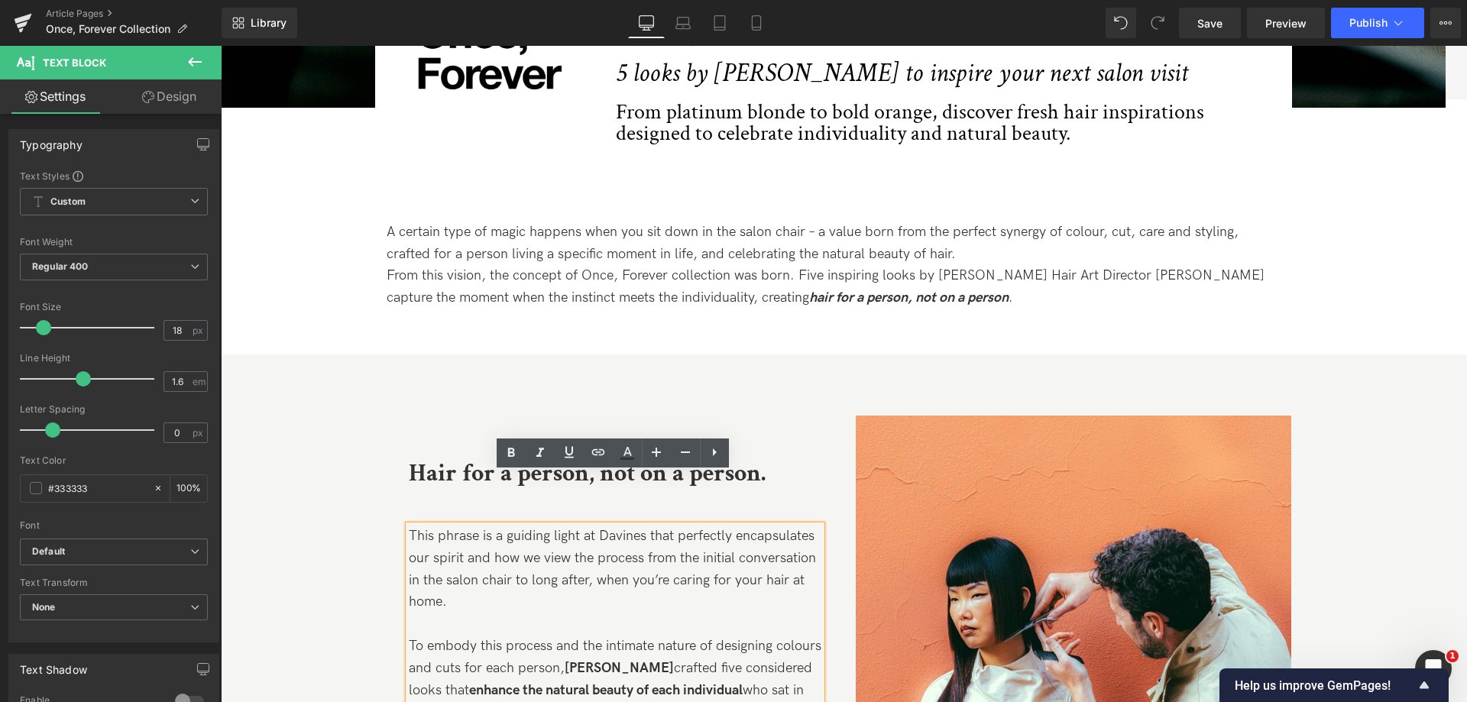
scroll to position [611, 0]
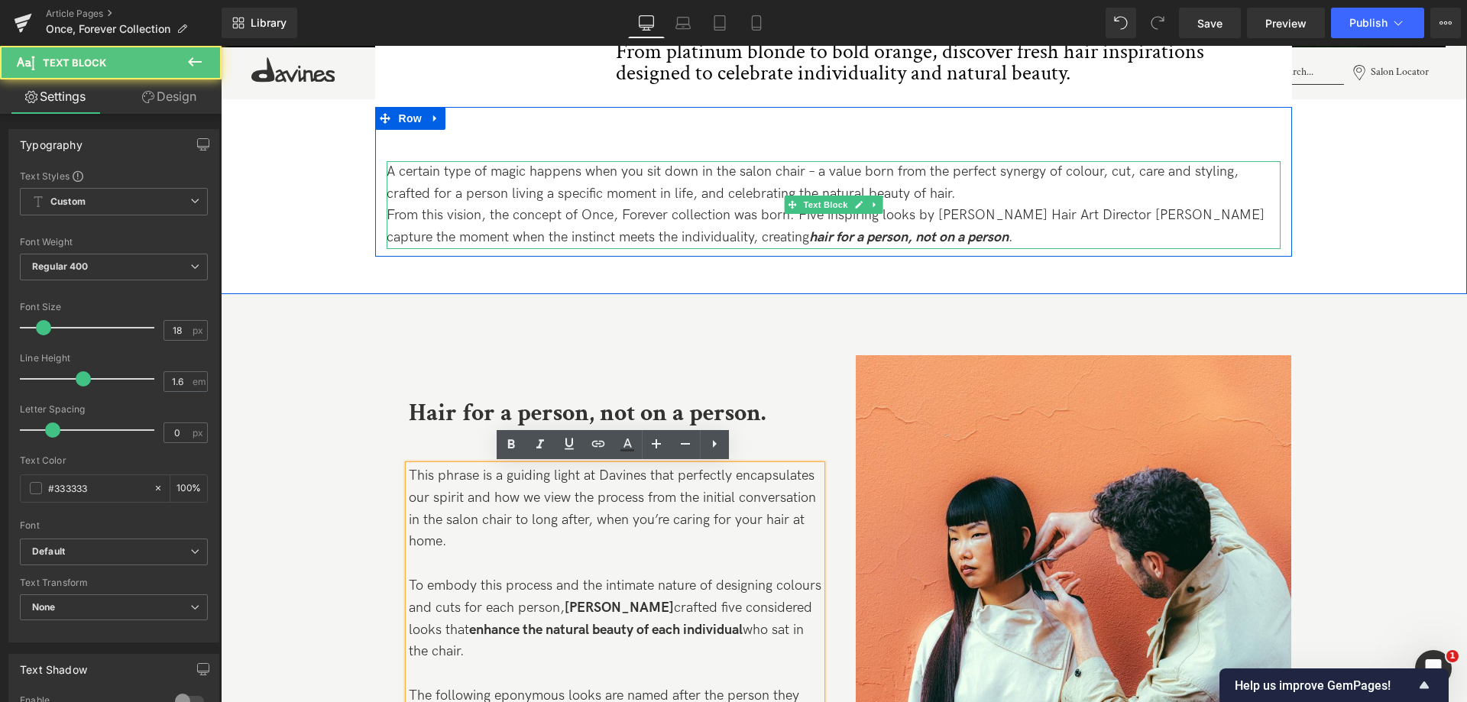
click at [968, 198] on p "A certain type of magic happens when you sit down in the salon chair – a value …" at bounding box center [834, 183] width 894 height 44
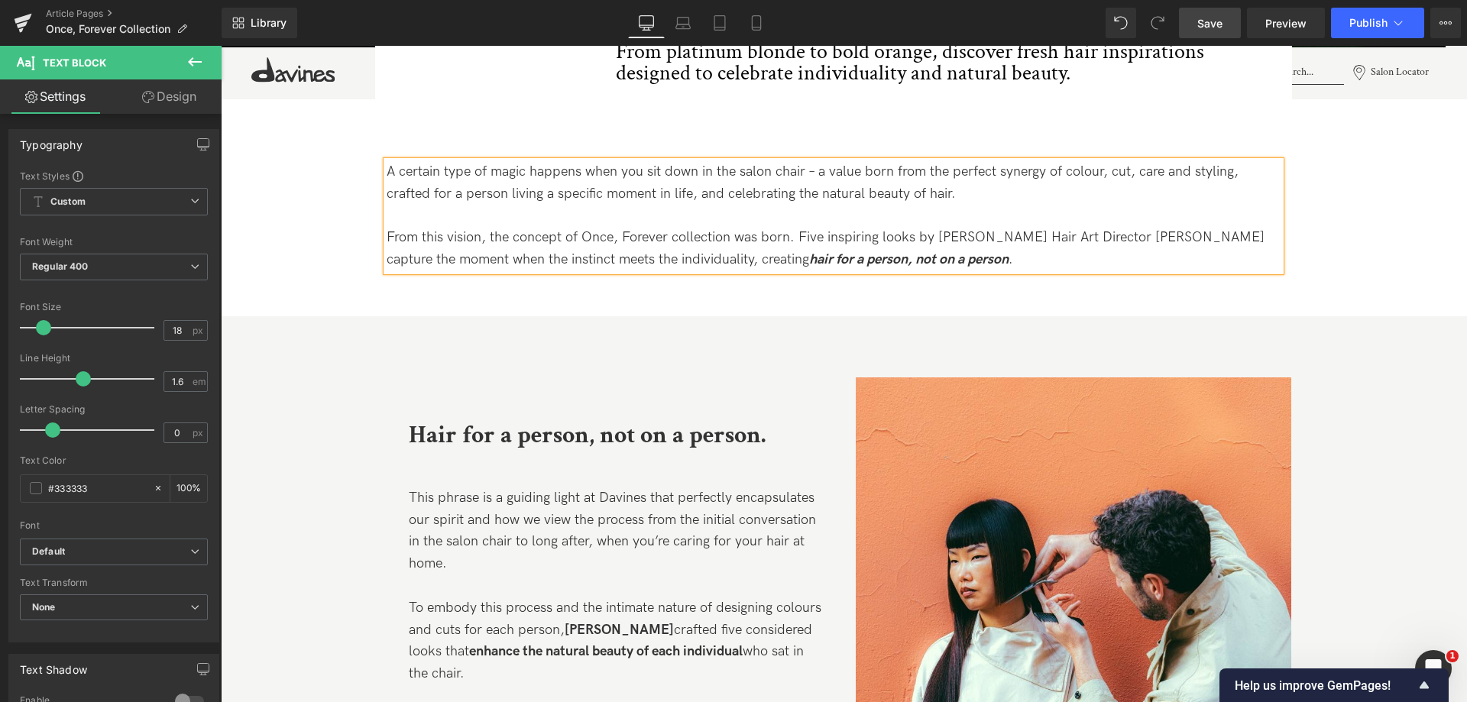
click at [1233, 31] on link "Save" at bounding box center [1210, 23] width 62 height 31
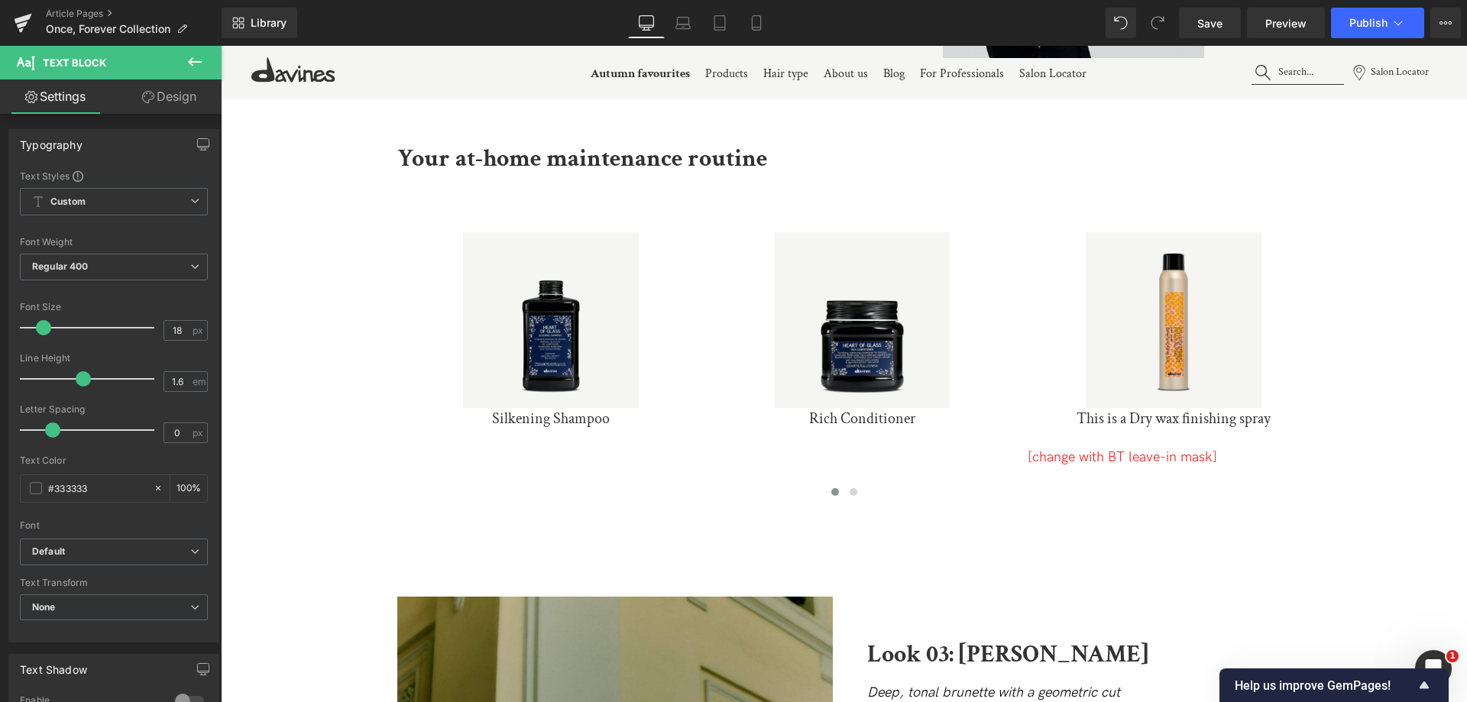
scroll to position [3438, 0]
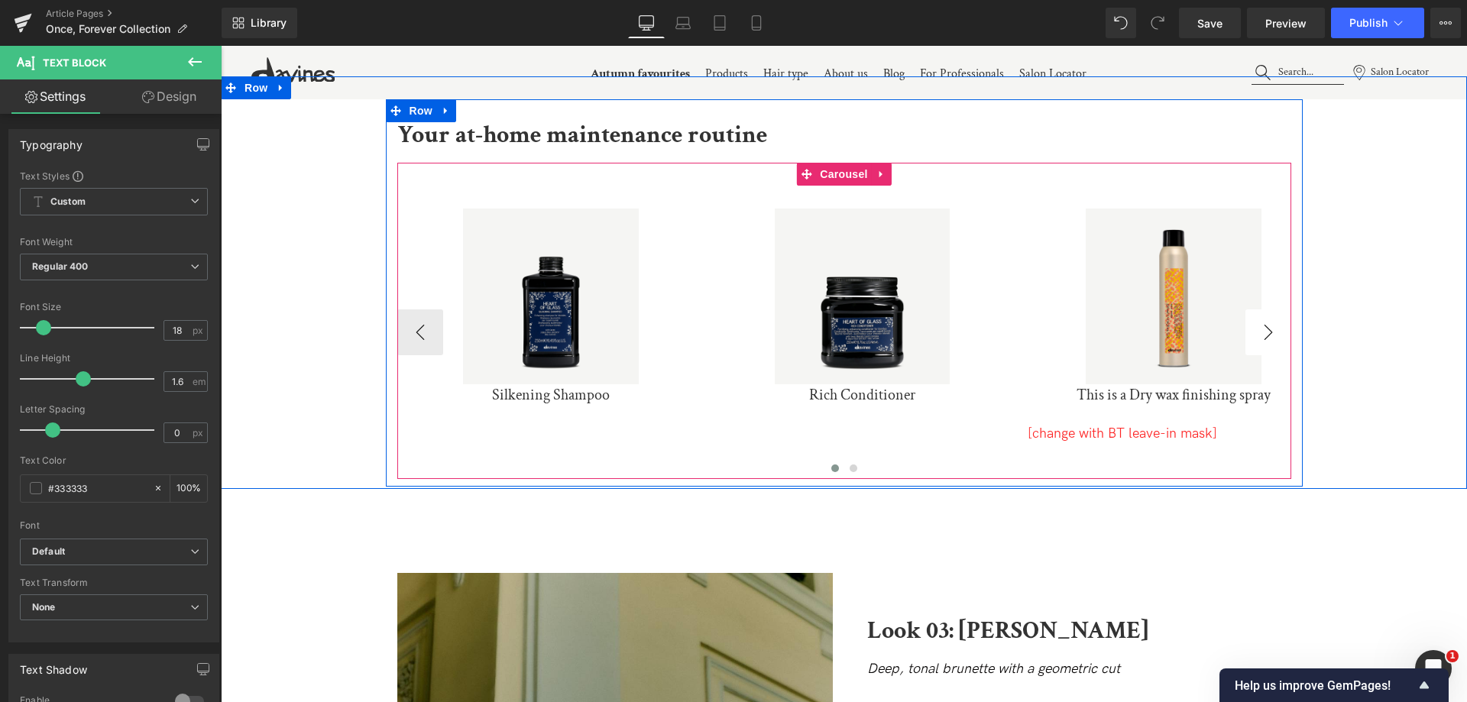
click at [1269, 325] on button "›" at bounding box center [1268, 332] width 46 height 46
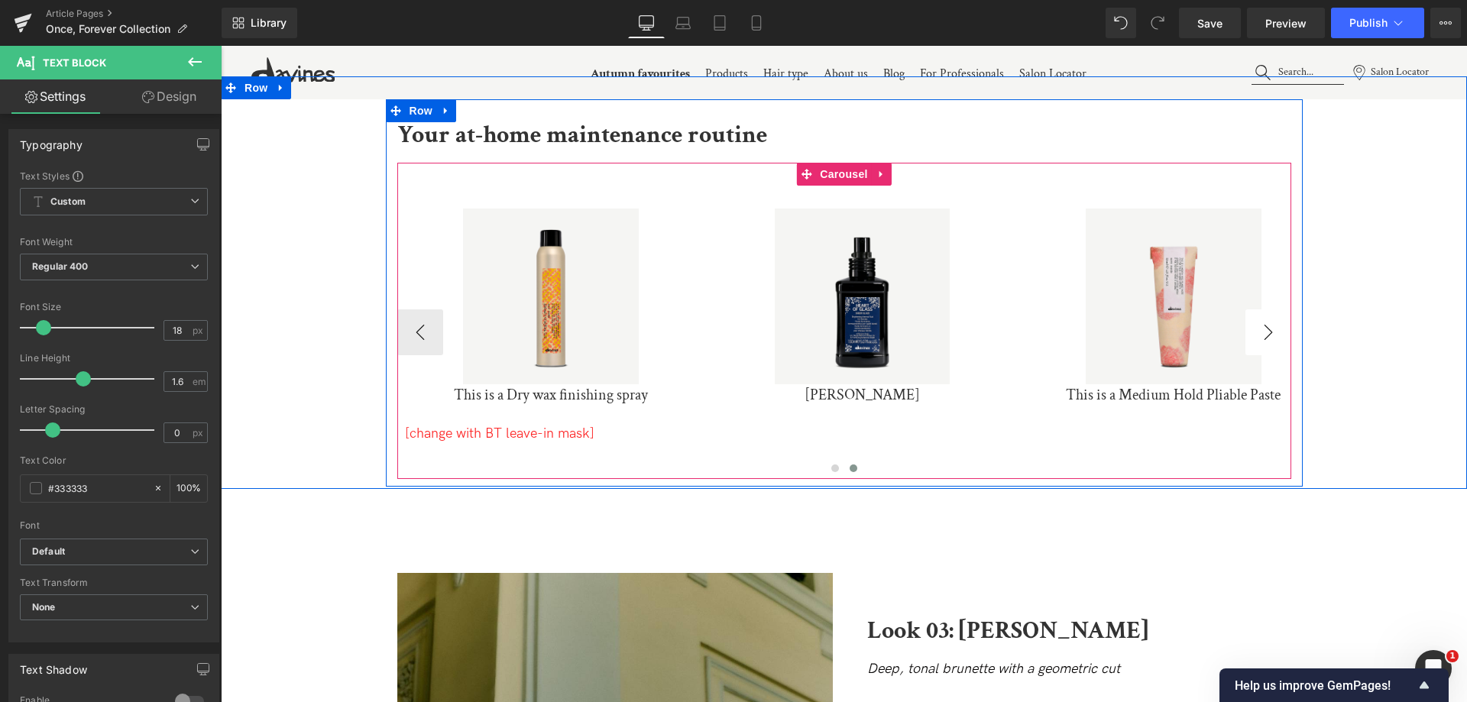
click at [1009, 325] on div "Sale Off" at bounding box center [862, 297] width 293 height 176
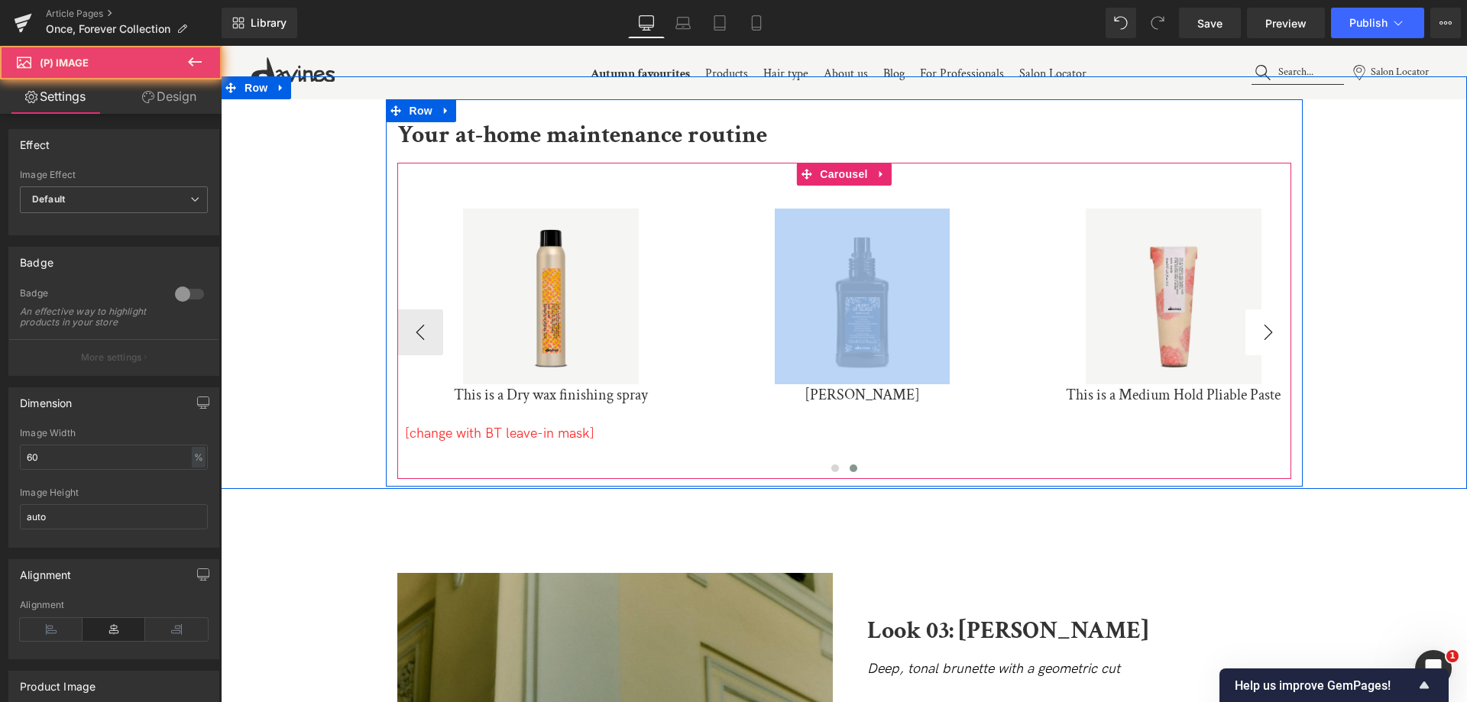
click at [950, 325] on img at bounding box center [863, 297] width 176 height 176
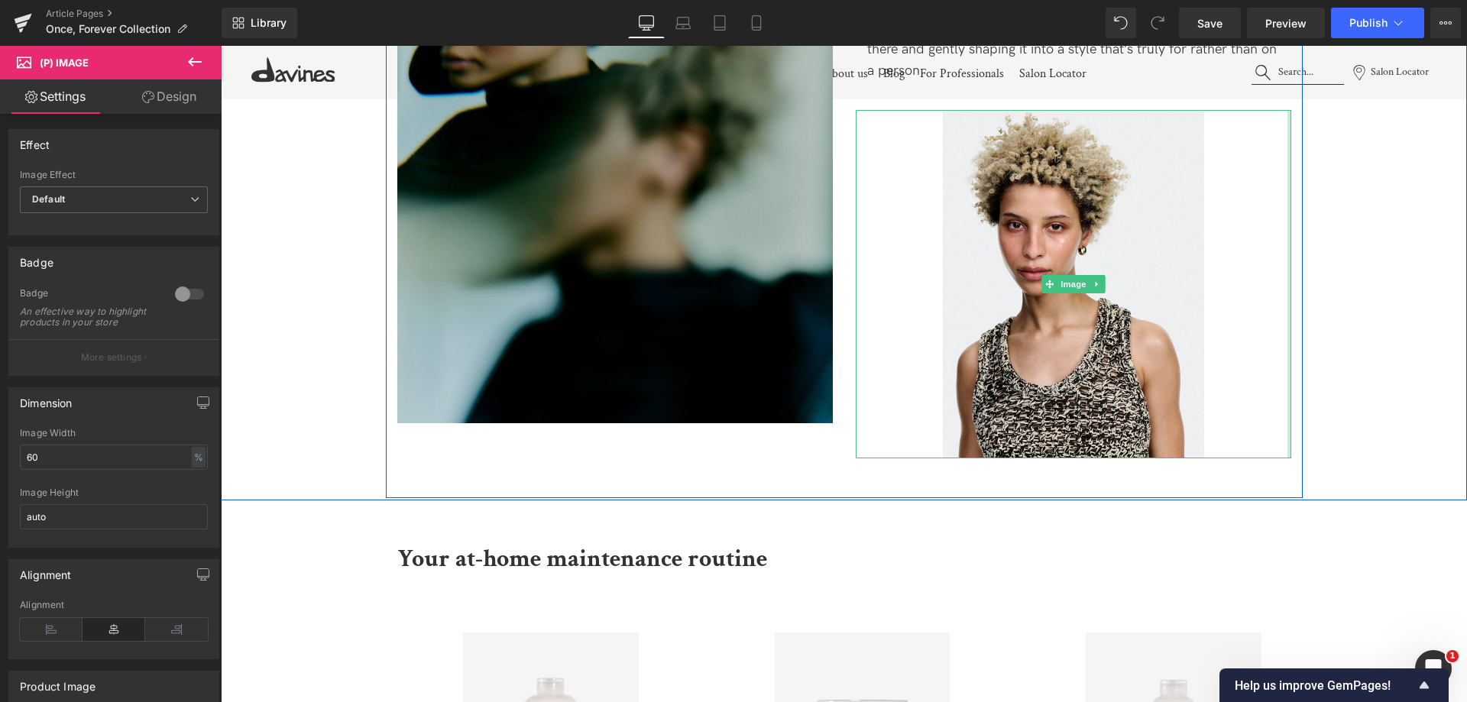
scroll to position [5654, 0]
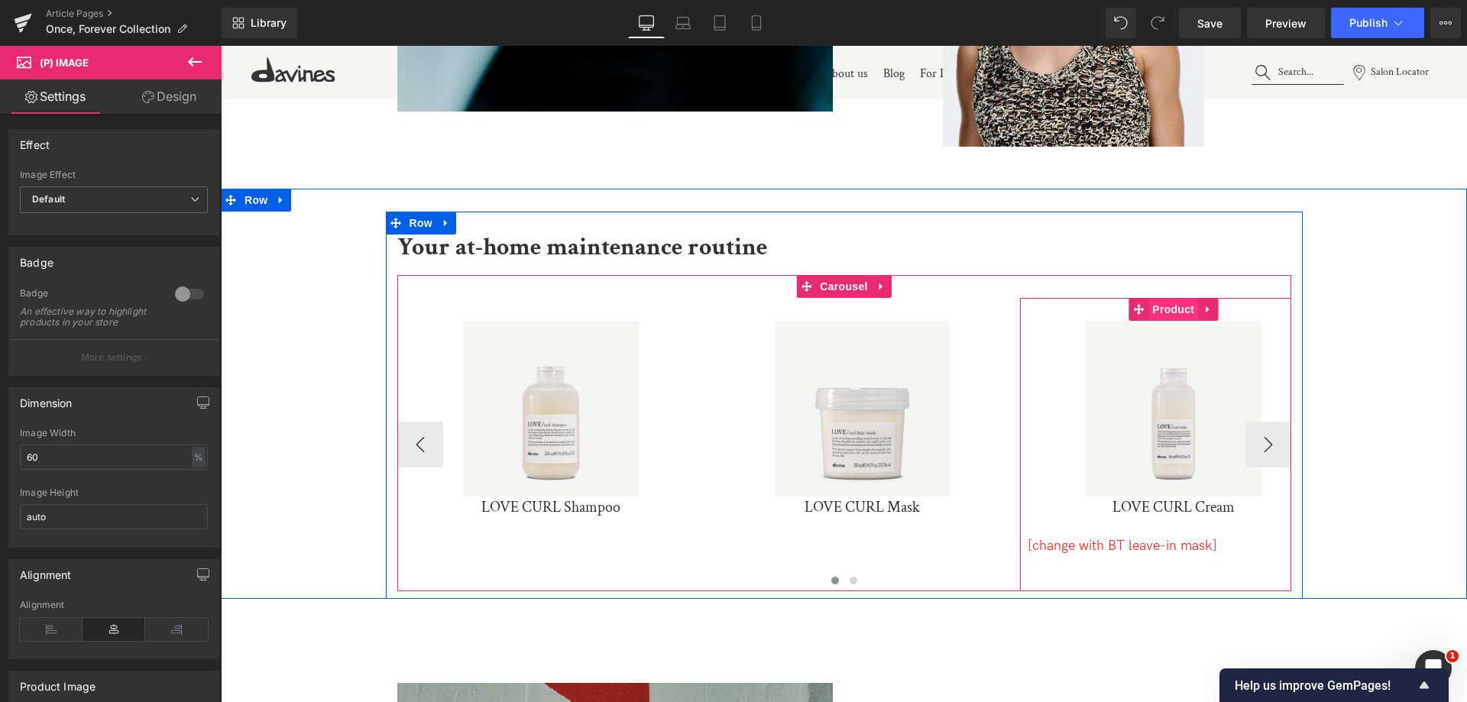
click at [1167, 314] on span "Product" at bounding box center [1173, 309] width 50 height 23
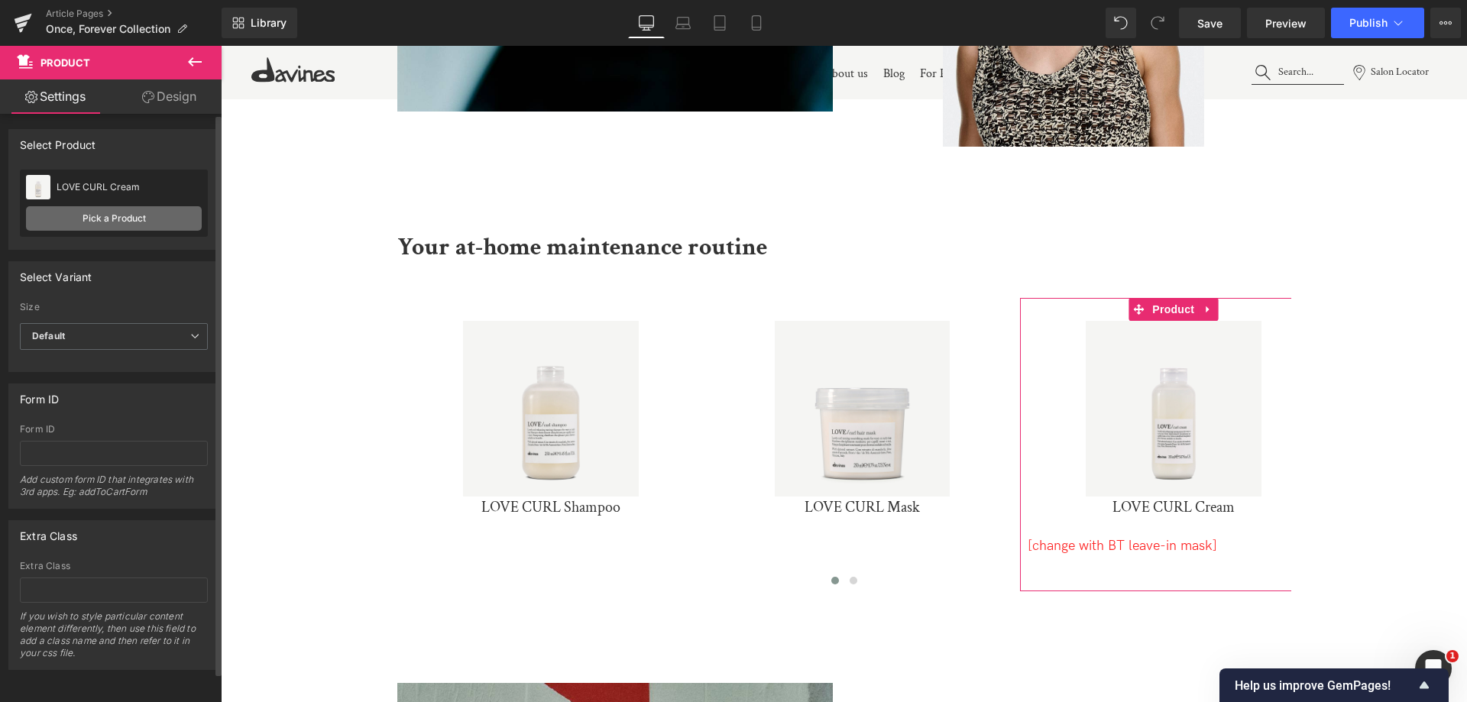
click at [73, 221] on link "Pick a Product" at bounding box center [114, 218] width 176 height 24
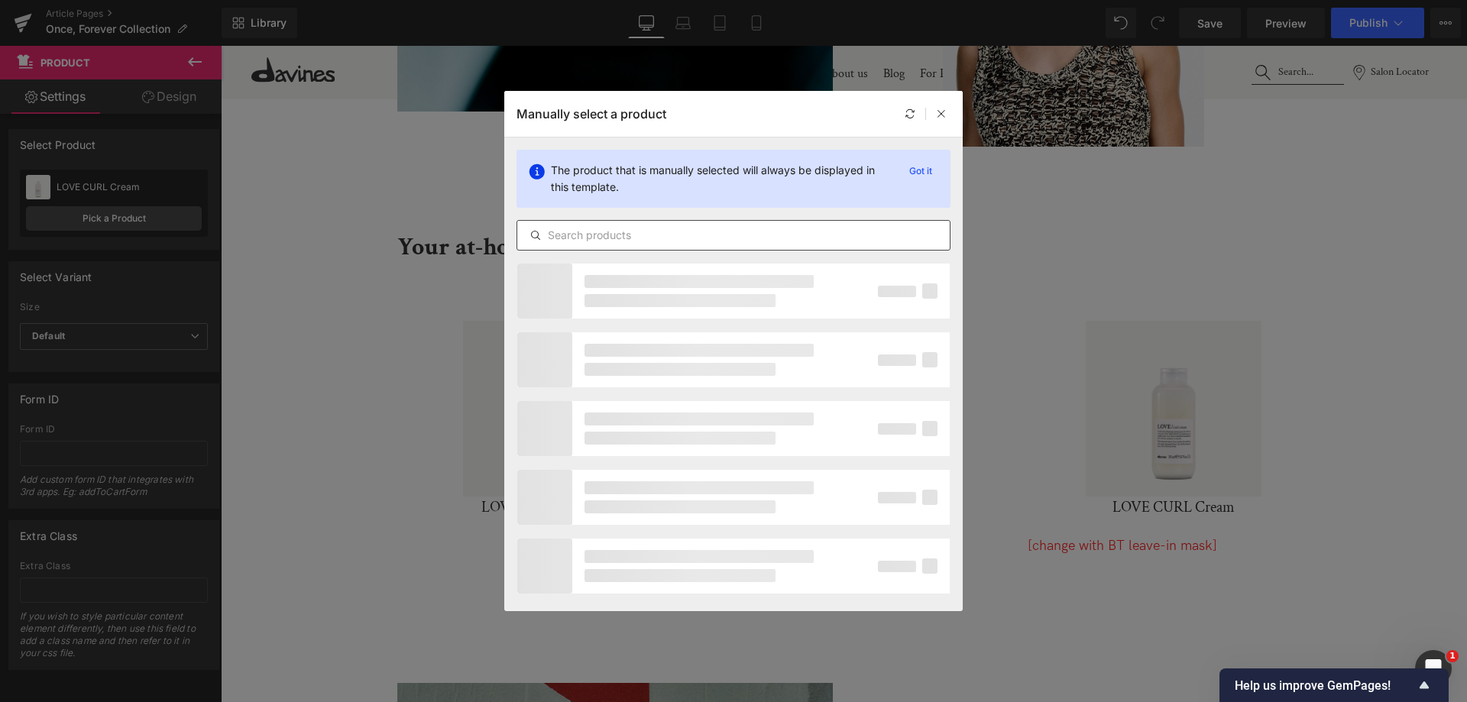
click at [688, 233] on input "text" at bounding box center [733, 235] width 432 height 18
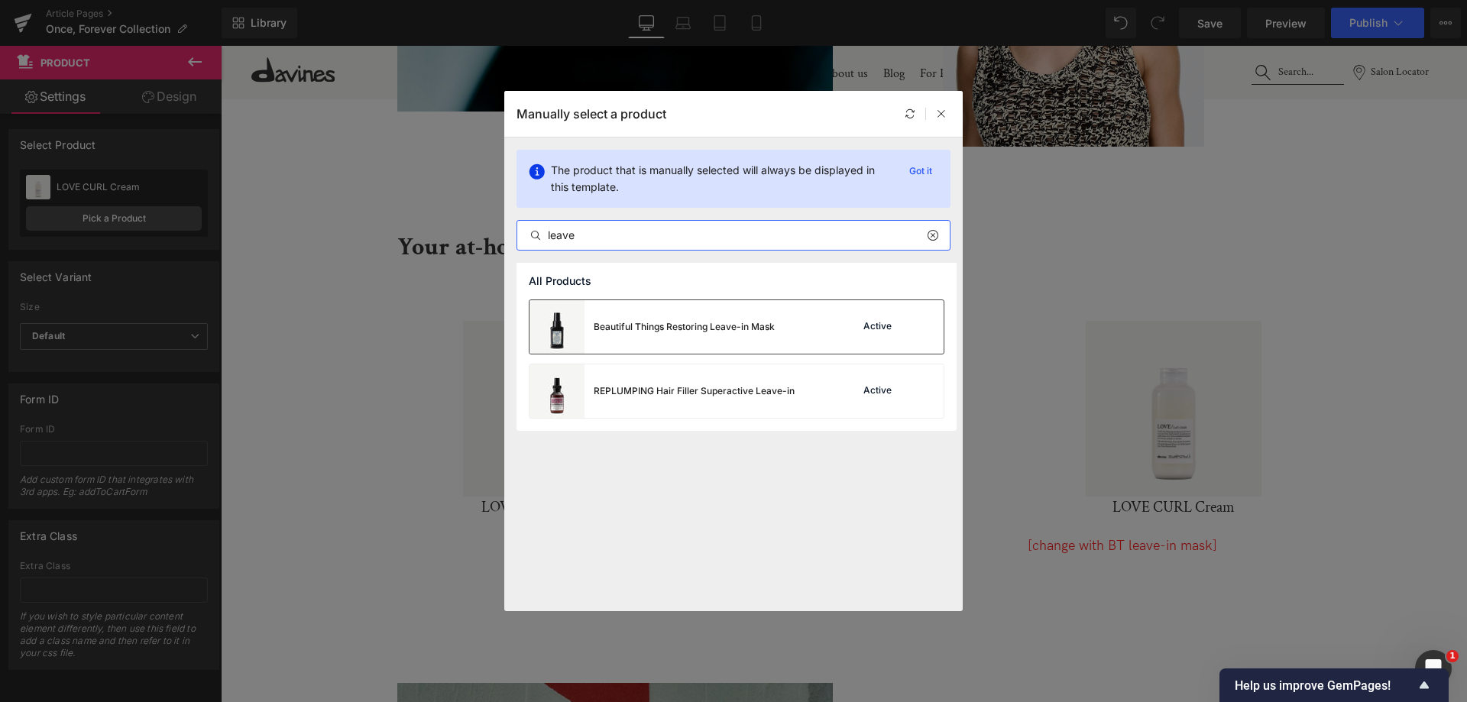
type input "leave"
click at [721, 319] on div "Beautiful Things Restoring Leave-in Mask" at bounding box center [651, 326] width 245 height 53
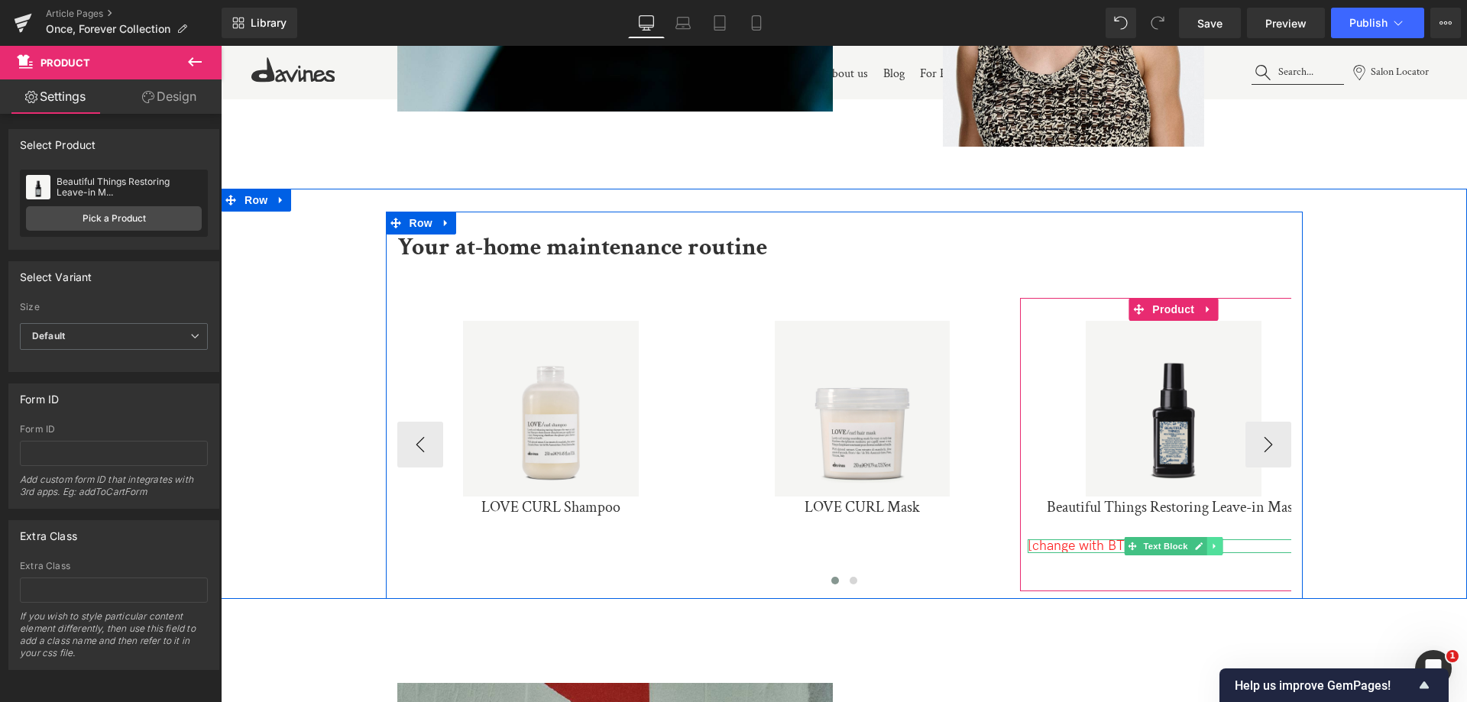
click at [1210, 551] on link at bounding box center [1214, 546] width 16 height 18
click at [1215, 551] on link at bounding box center [1223, 546] width 16 height 18
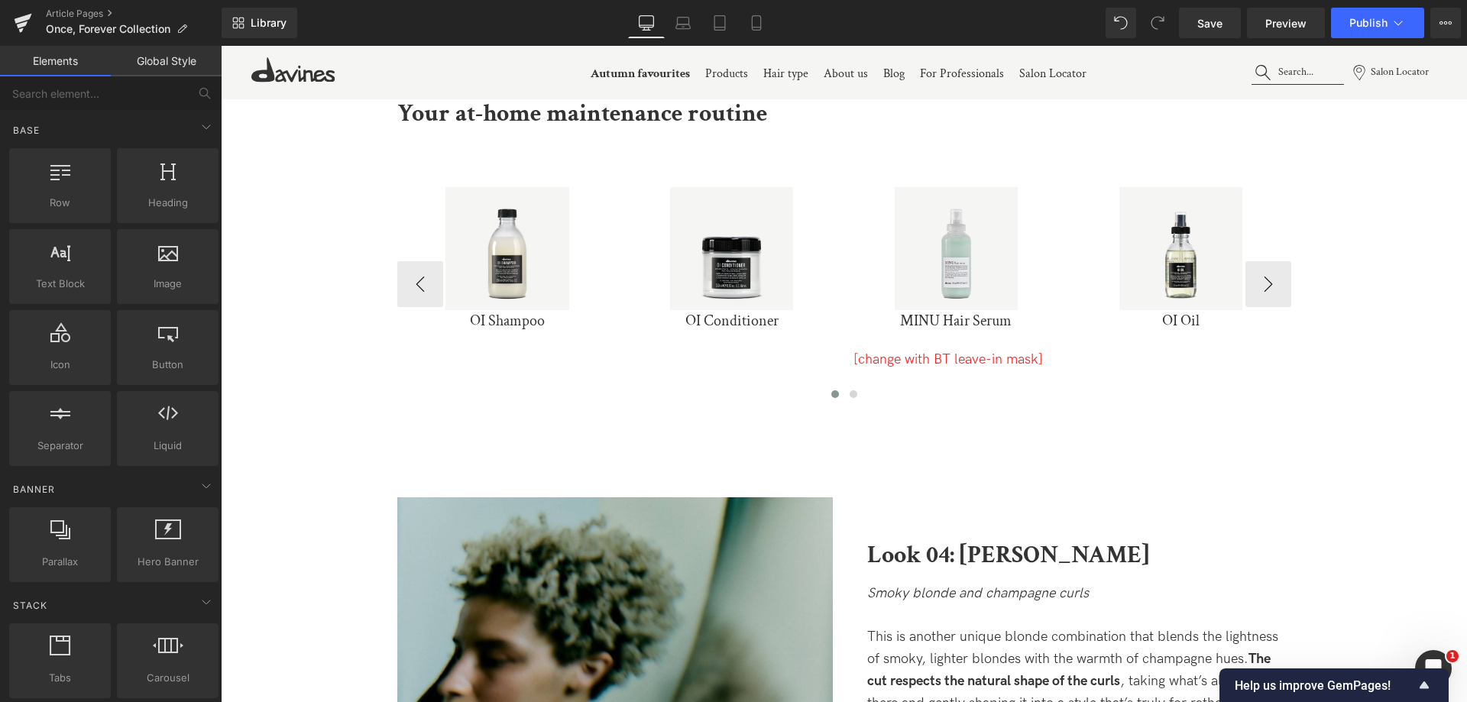
scroll to position [4504, 0]
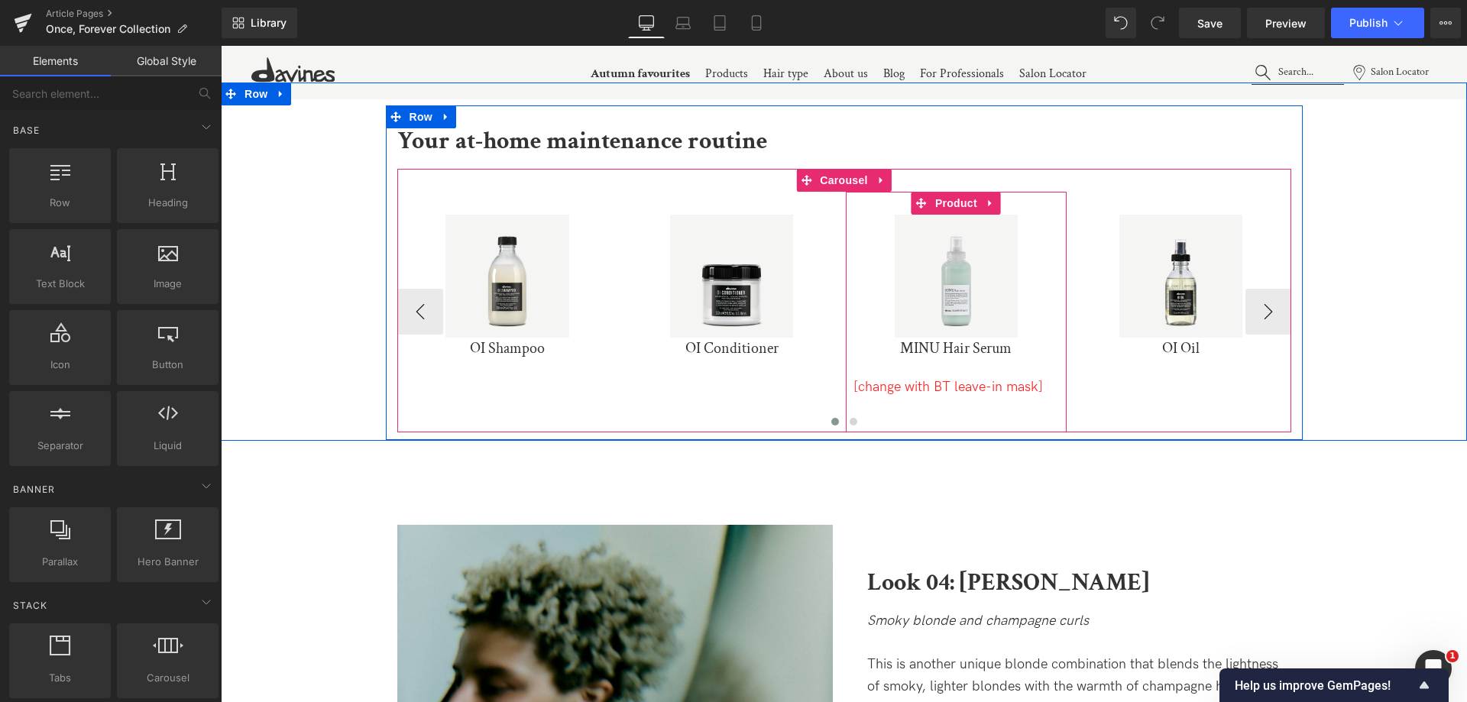
click at [947, 249] on img at bounding box center [956, 276] width 123 height 123
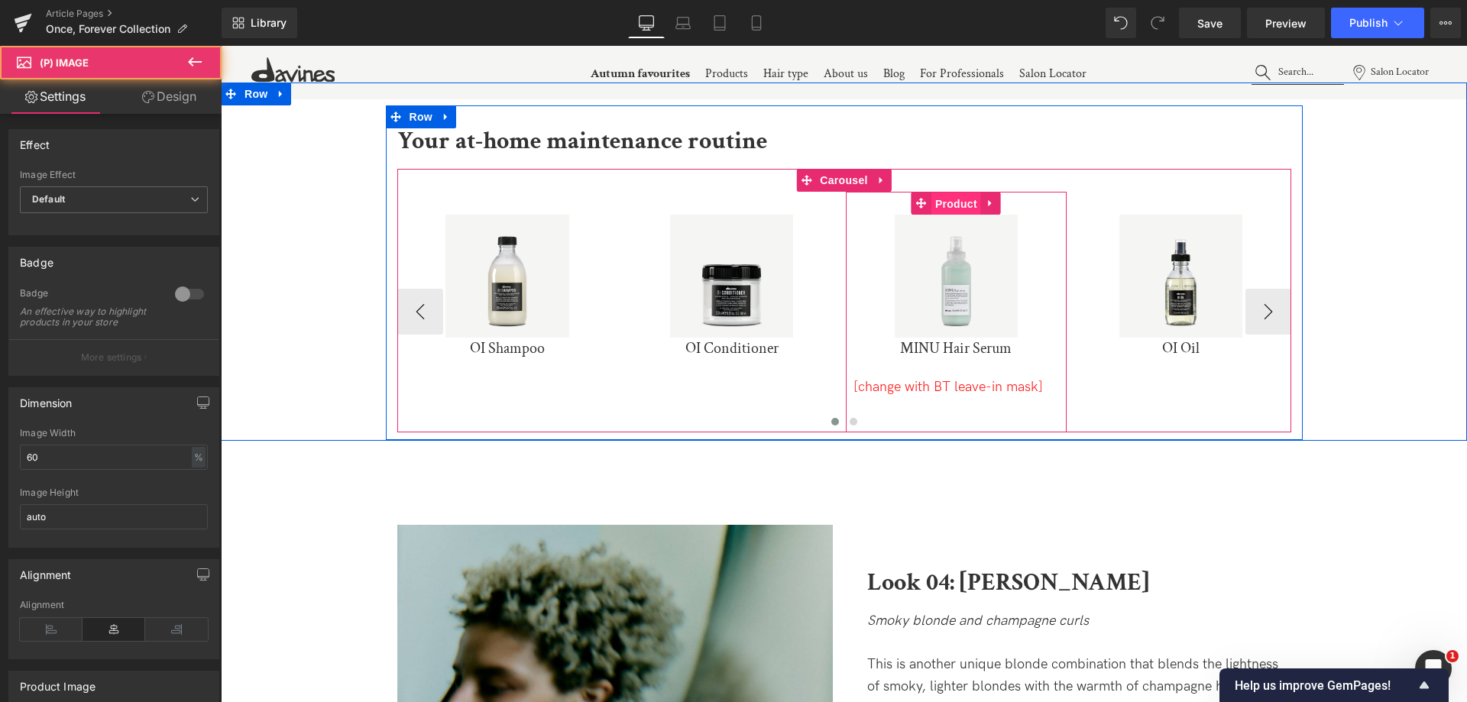
click at [950, 201] on span "Product" at bounding box center [956, 204] width 50 height 23
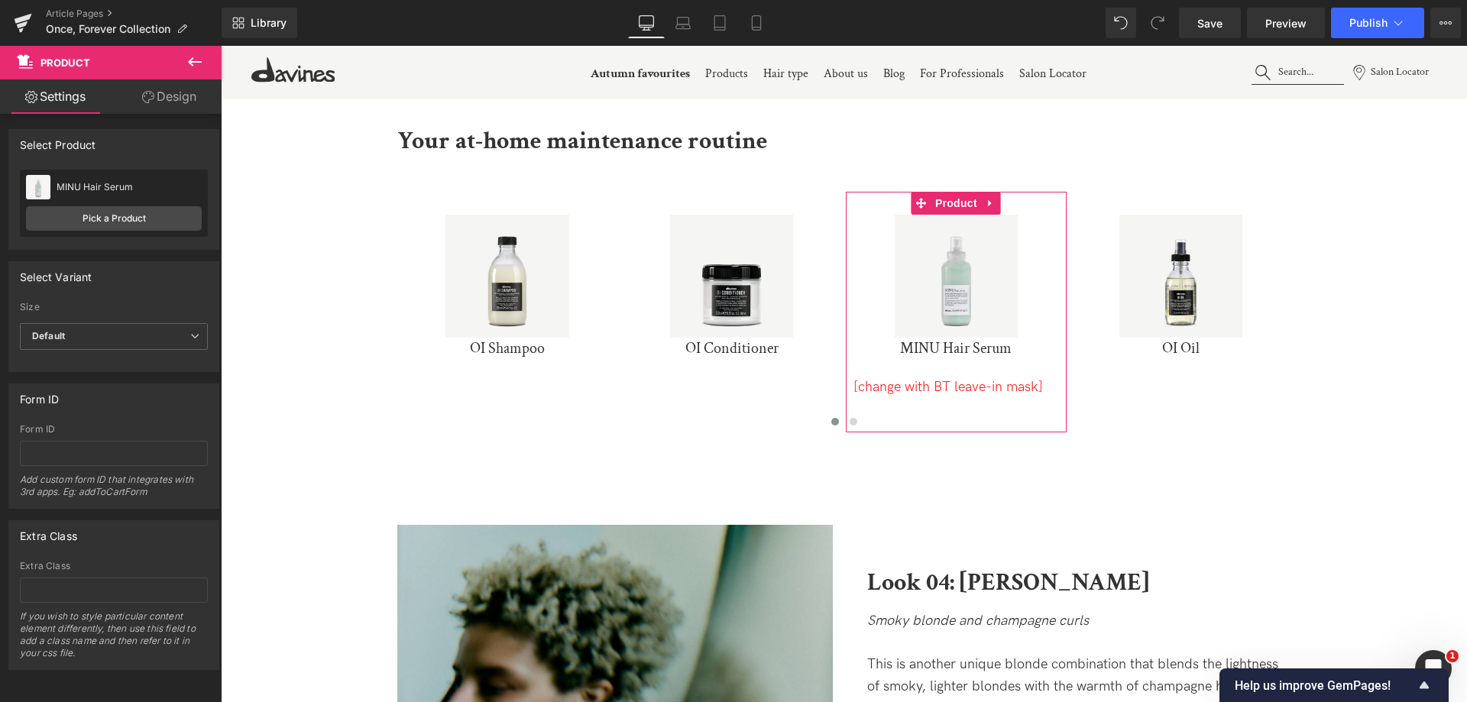
click at [149, 231] on div "MINU Hair Serum MINU Hair Serum Pick a Product" at bounding box center [114, 203] width 188 height 67
click at [155, 224] on link "Pick a Product" at bounding box center [114, 218] width 176 height 24
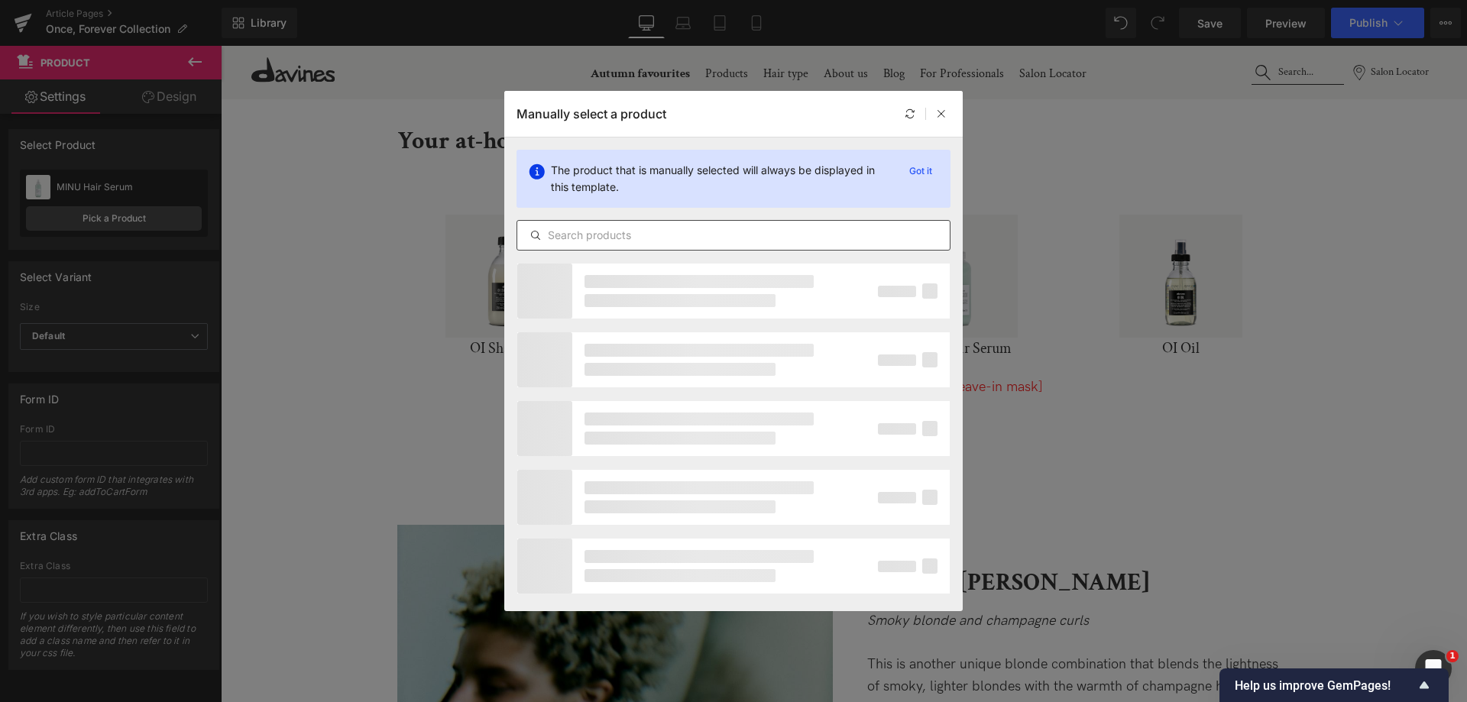
click at [587, 238] on input "text" at bounding box center [733, 235] width 432 height 18
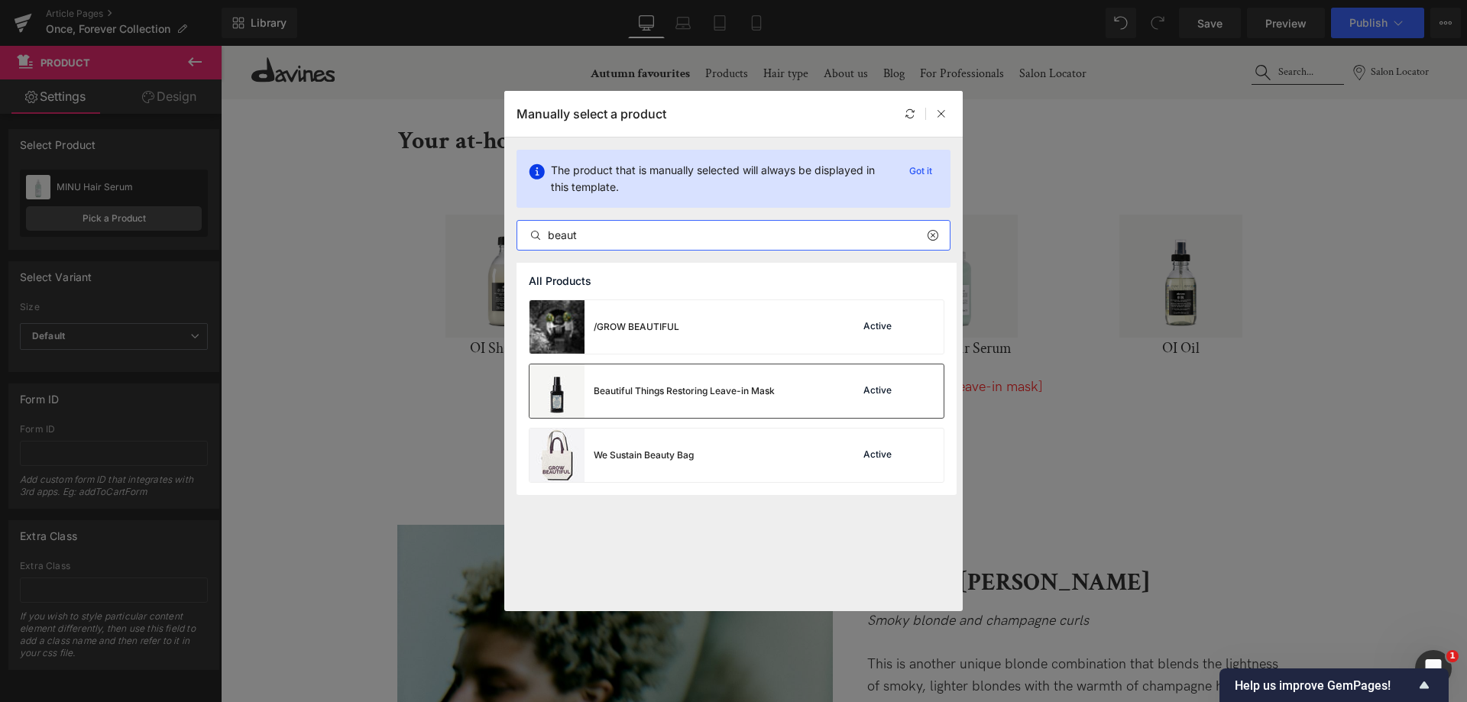
type input "beaut"
click at [677, 399] on div "Beautiful Things Restoring Leave-in Mask" at bounding box center [651, 390] width 245 height 53
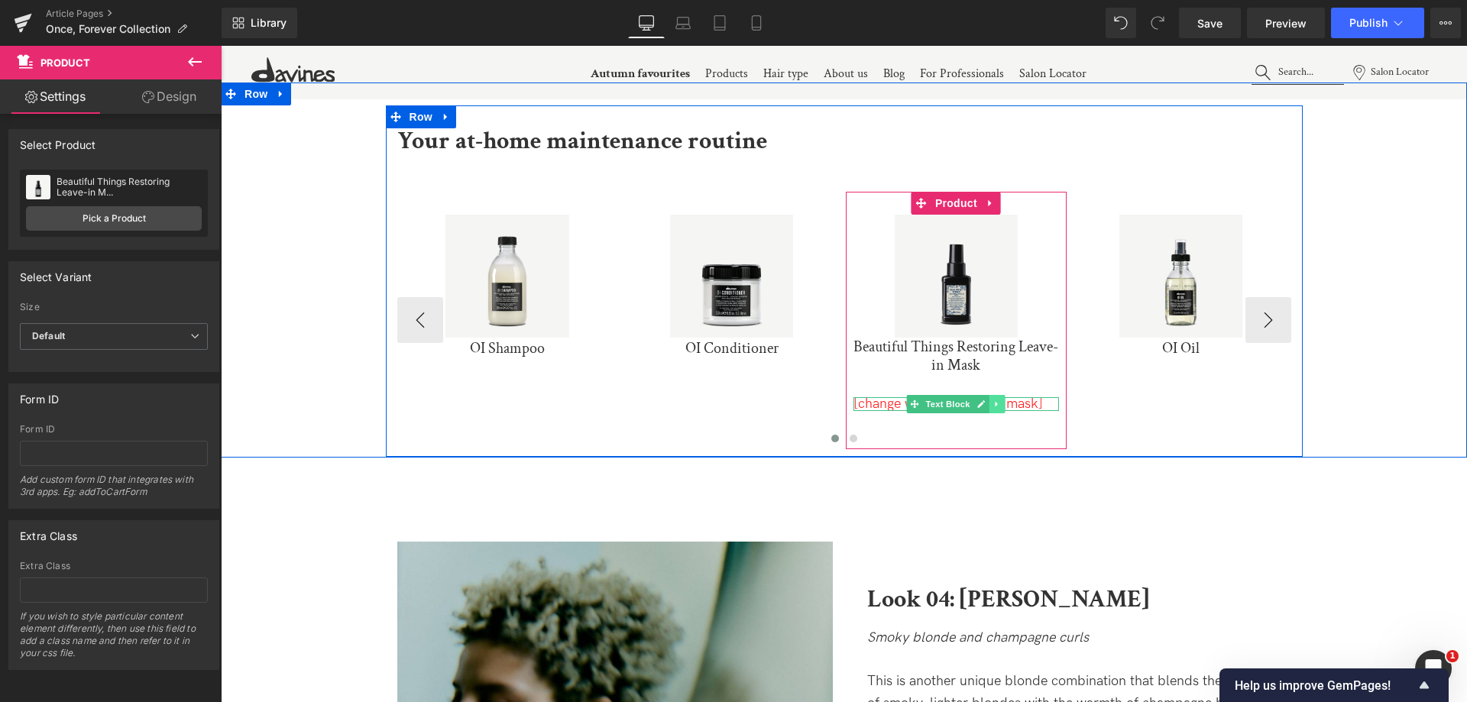
click at [996, 408] on icon at bounding box center [997, 404] width 8 height 9
click at [997, 408] on link at bounding box center [1005, 404] width 16 height 18
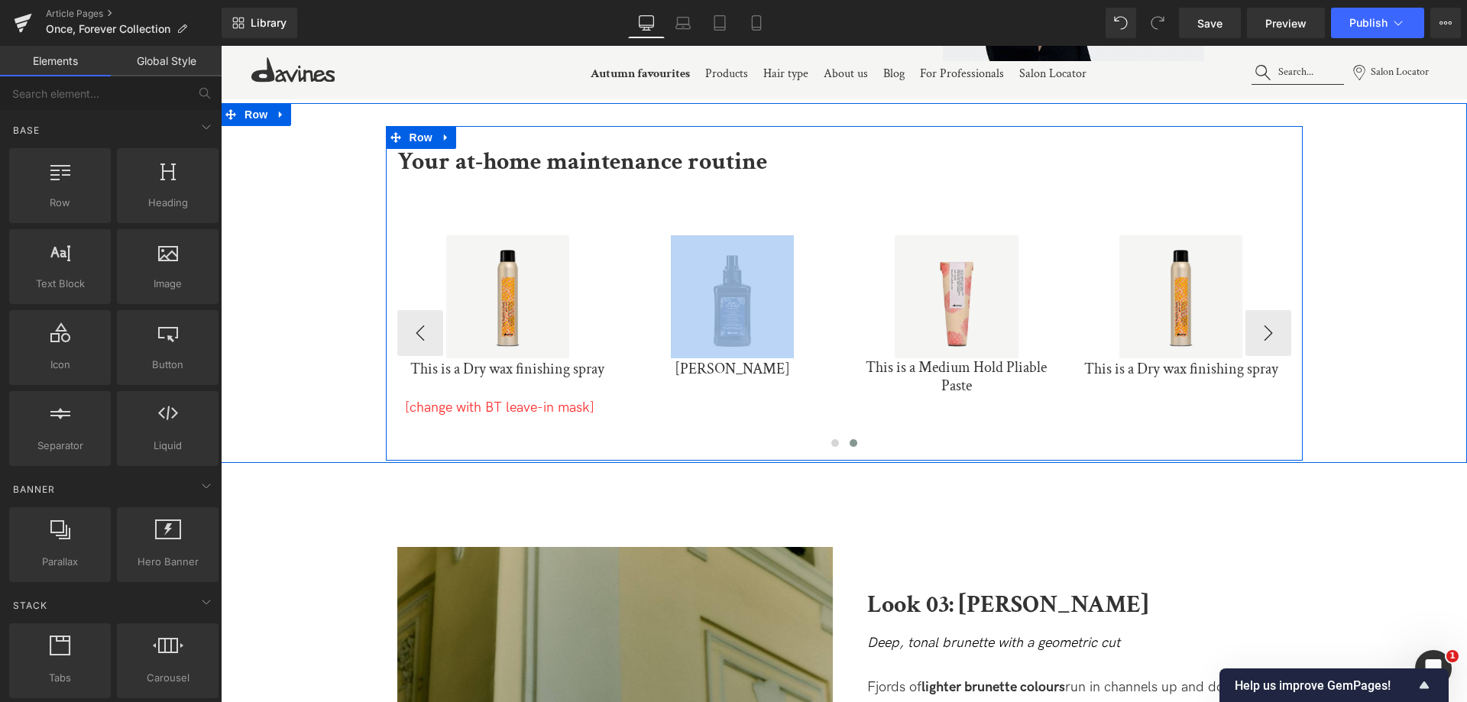
scroll to position [3358, 0]
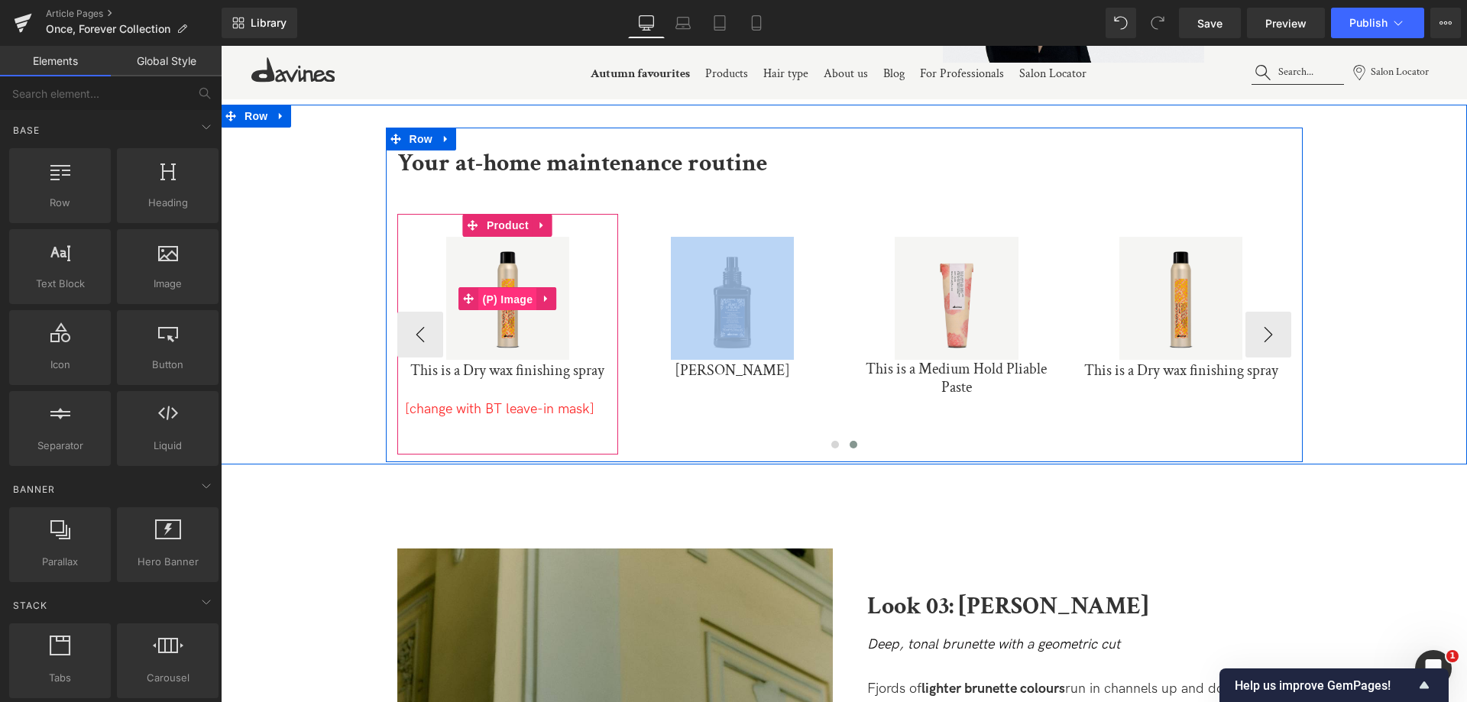
click at [495, 290] on span "(P) Image" at bounding box center [508, 299] width 58 height 23
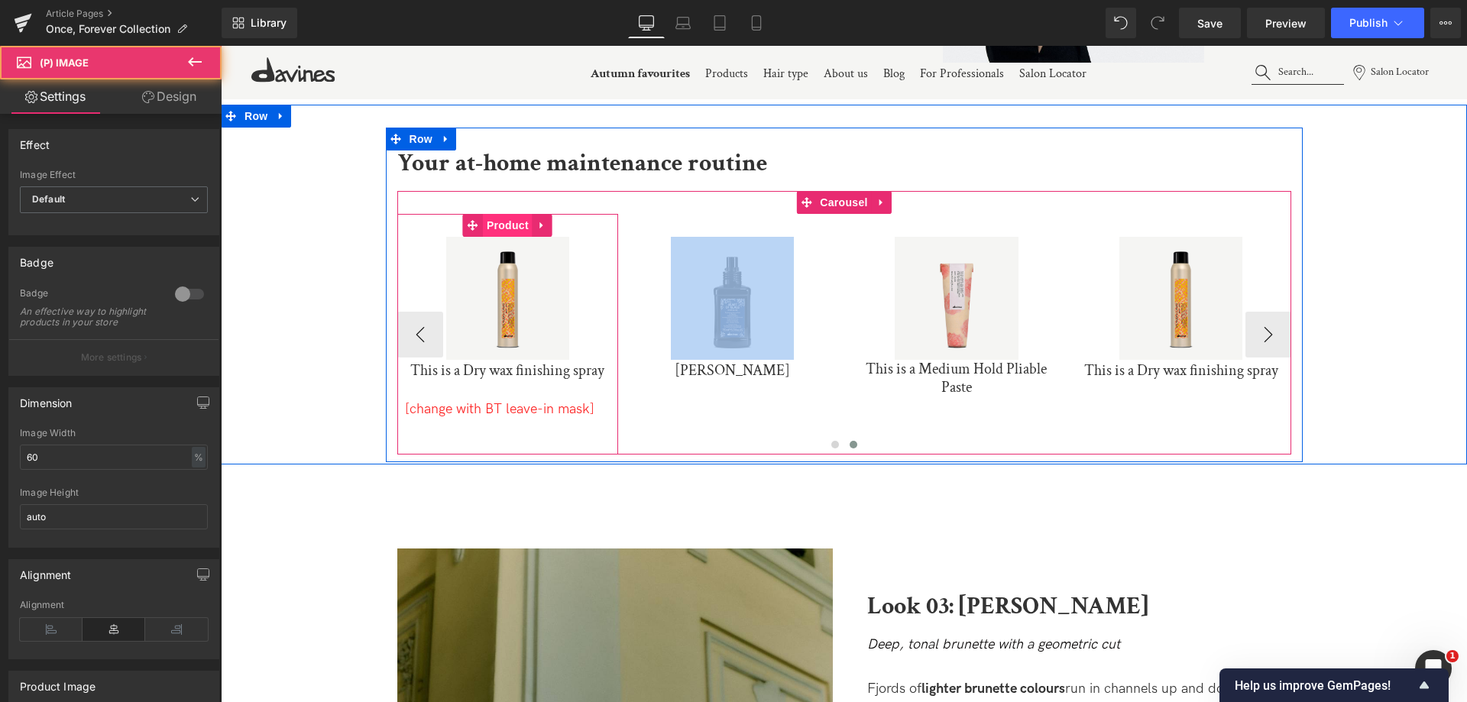
click at [500, 229] on span "Product" at bounding box center [508, 225] width 50 height 23
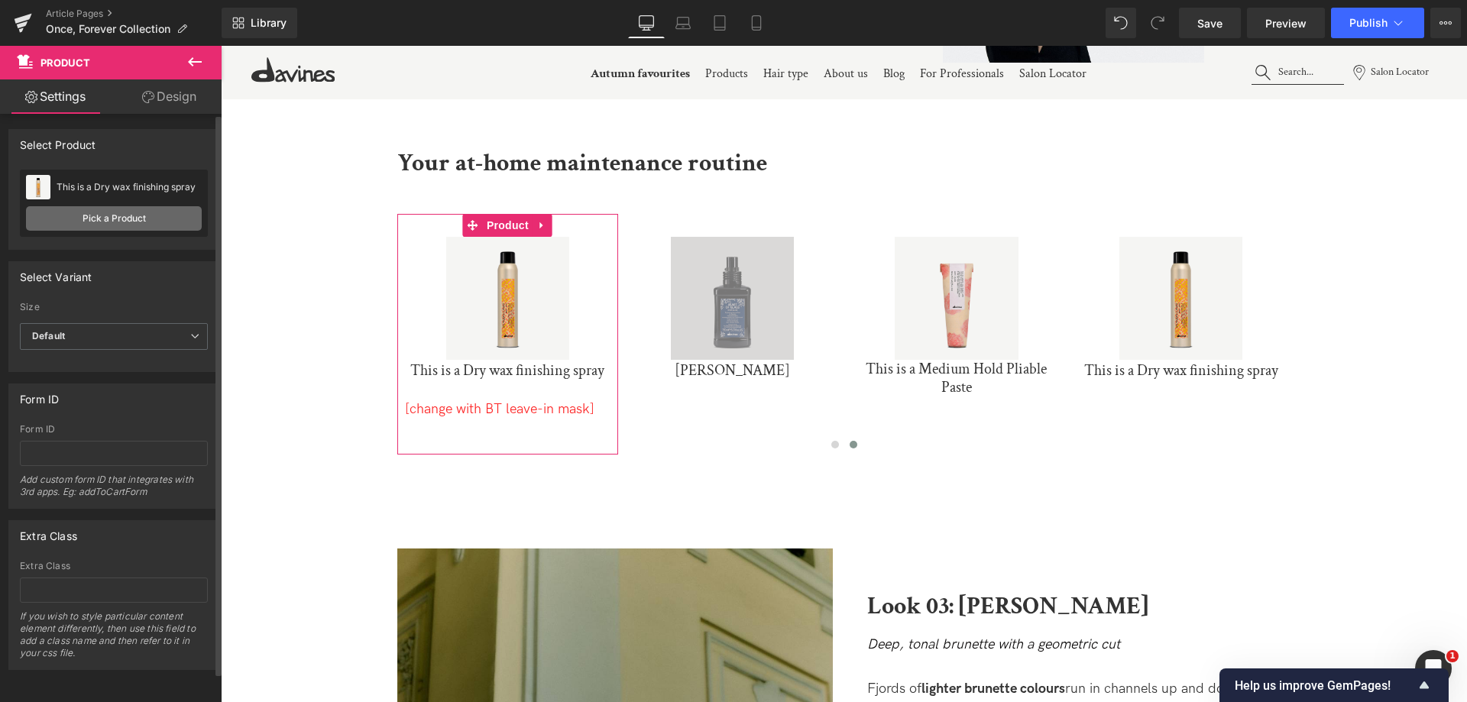
click at [143, 229] on link "Pick a Product" at bounding box center [114, 218] width 176 height 24
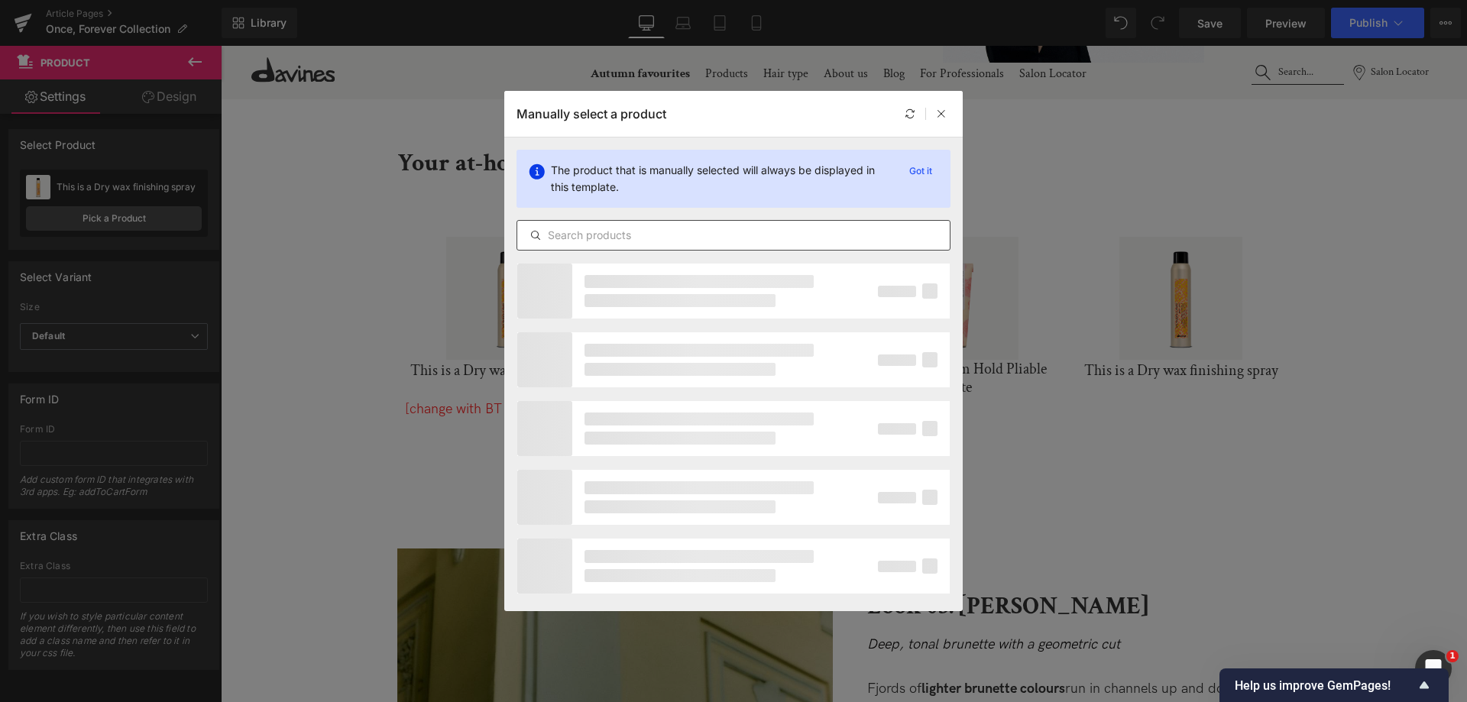
click at [626, 244] on input "text" at bounding box center [733, 235] width 432 height 18
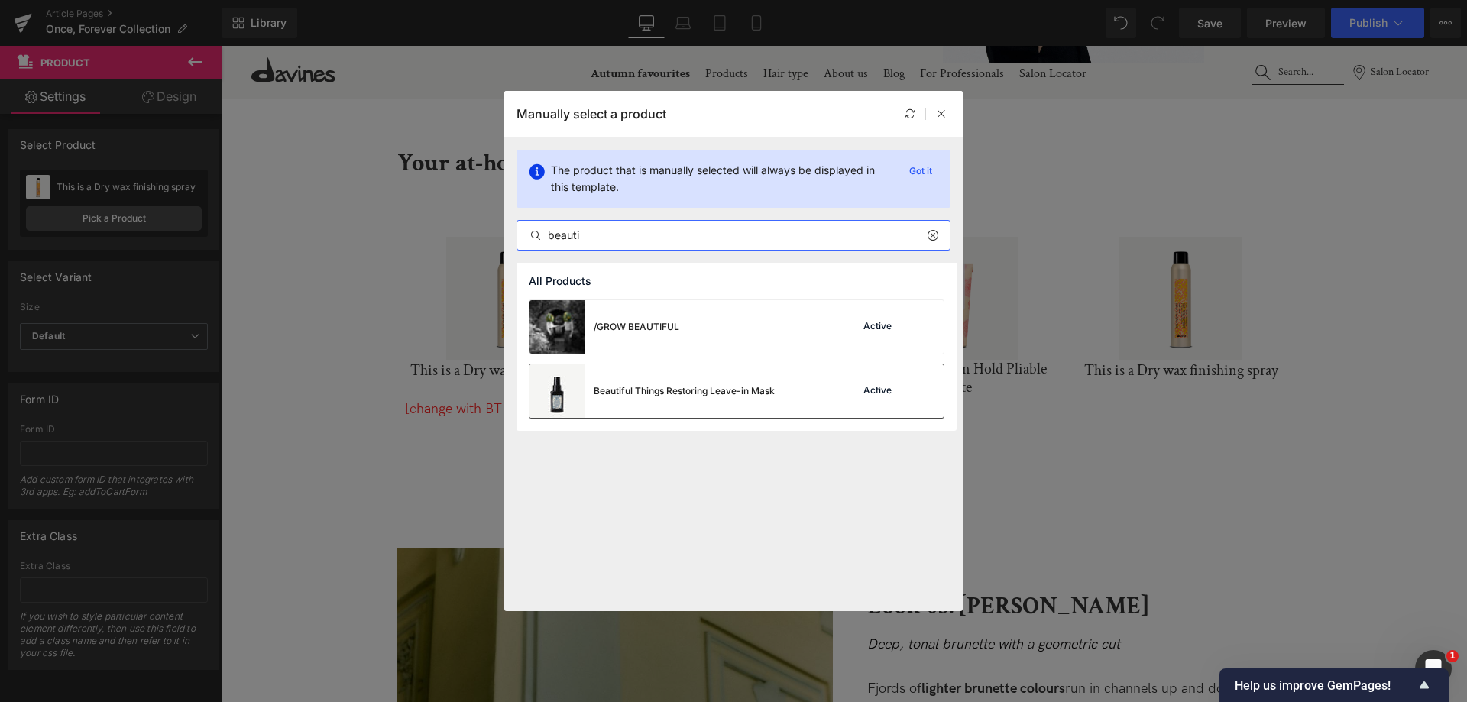
type input "beauti"
click at [682, 395] on div "Beautiful Things Restoring Leave-in Mask" at bounding box center [684, 391] width 181 height 14
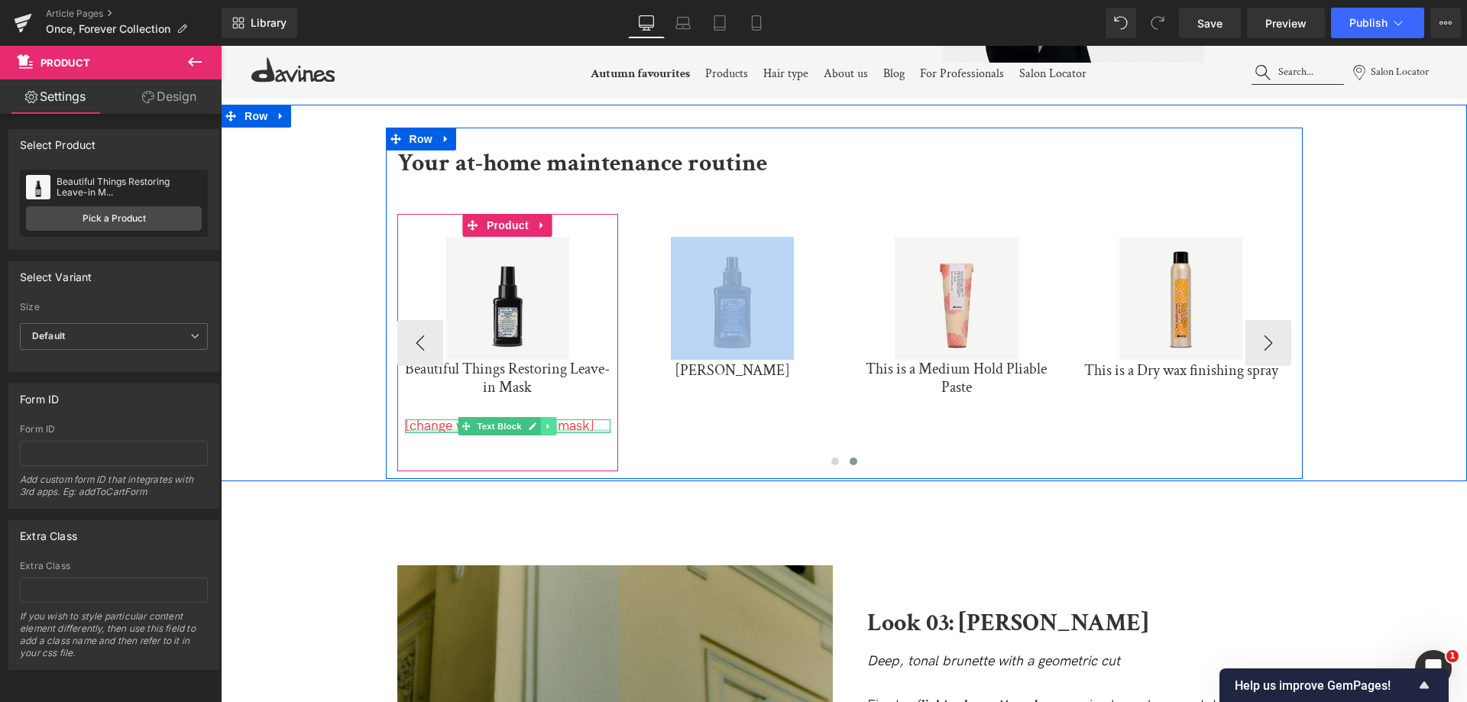
click at [549, 430] on icon at bounding box center [549, 426] width 8 height 9
click at [552, 430] on icon at bounding box center [556, 426] width 8 height 9
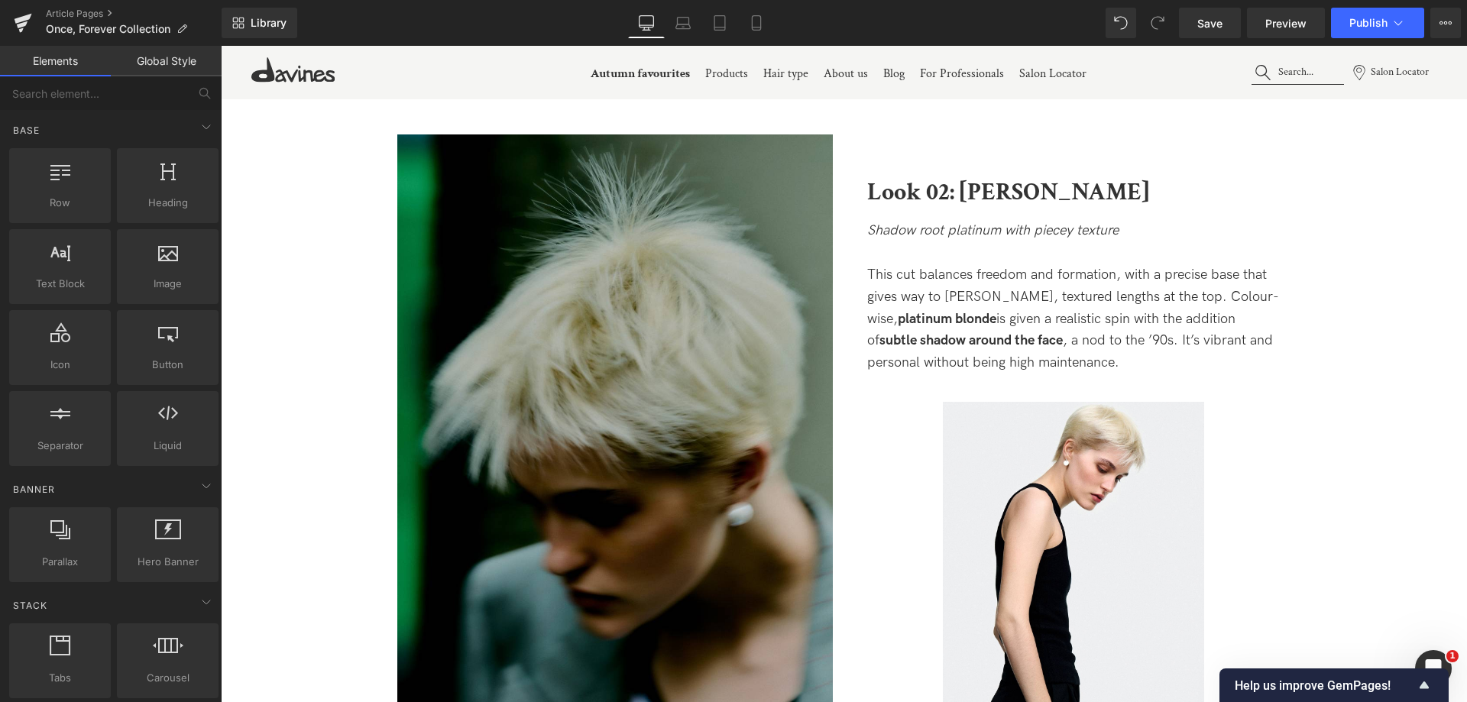
scroll to position [2212, 0]
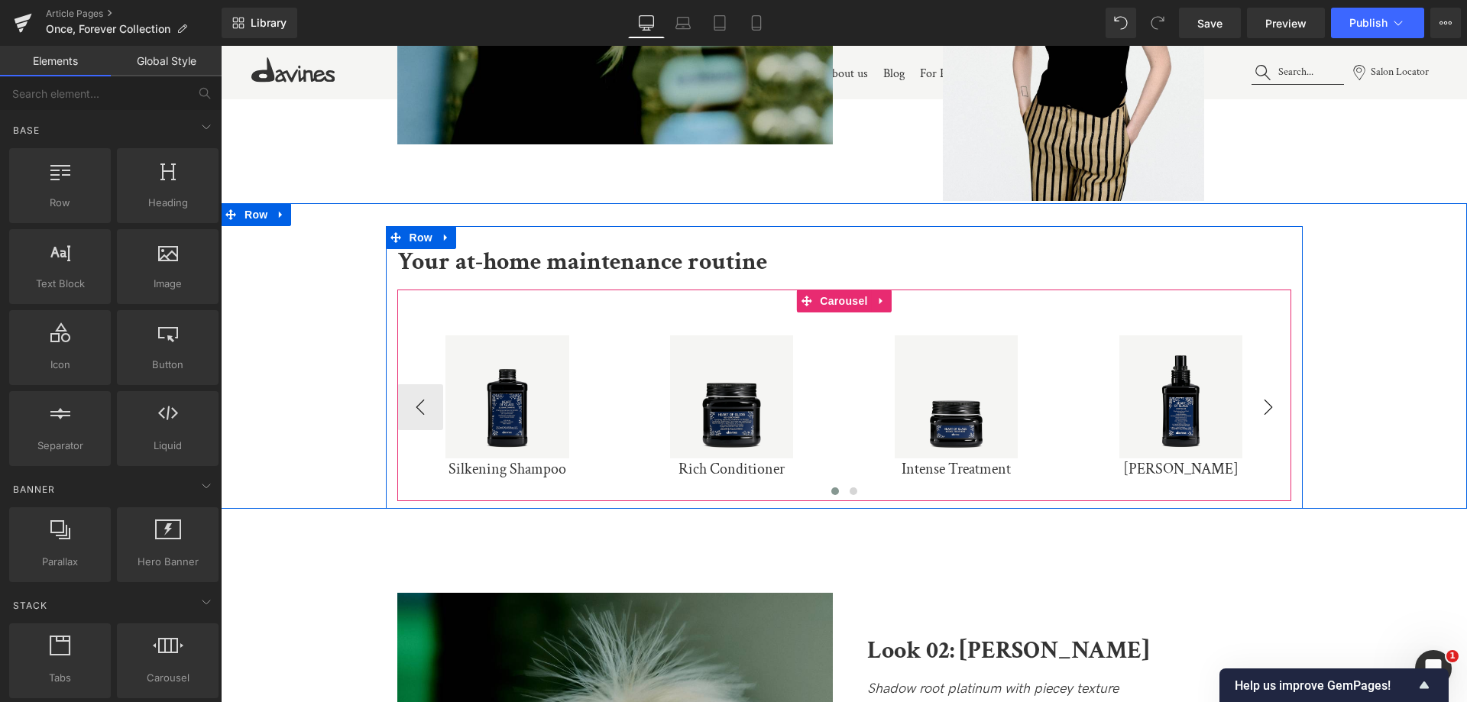
click at [1277, 405] on button "›" at bounding box center [1268, 407] width 46 height 46
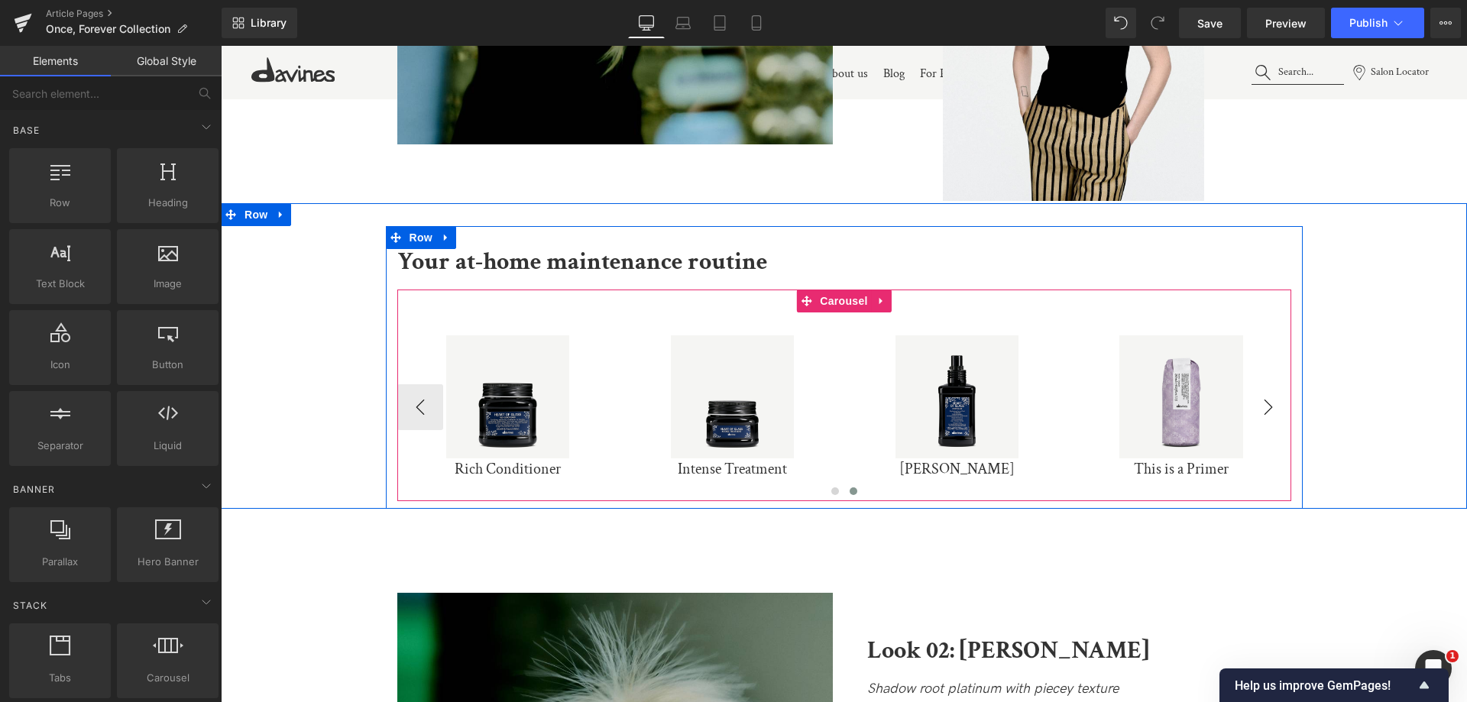
click at [1277, 405] on div "Sale Off (P) Image Silkening Shampoo (P) Title Product" at bounding box center [734, 407] width 1122 height 189
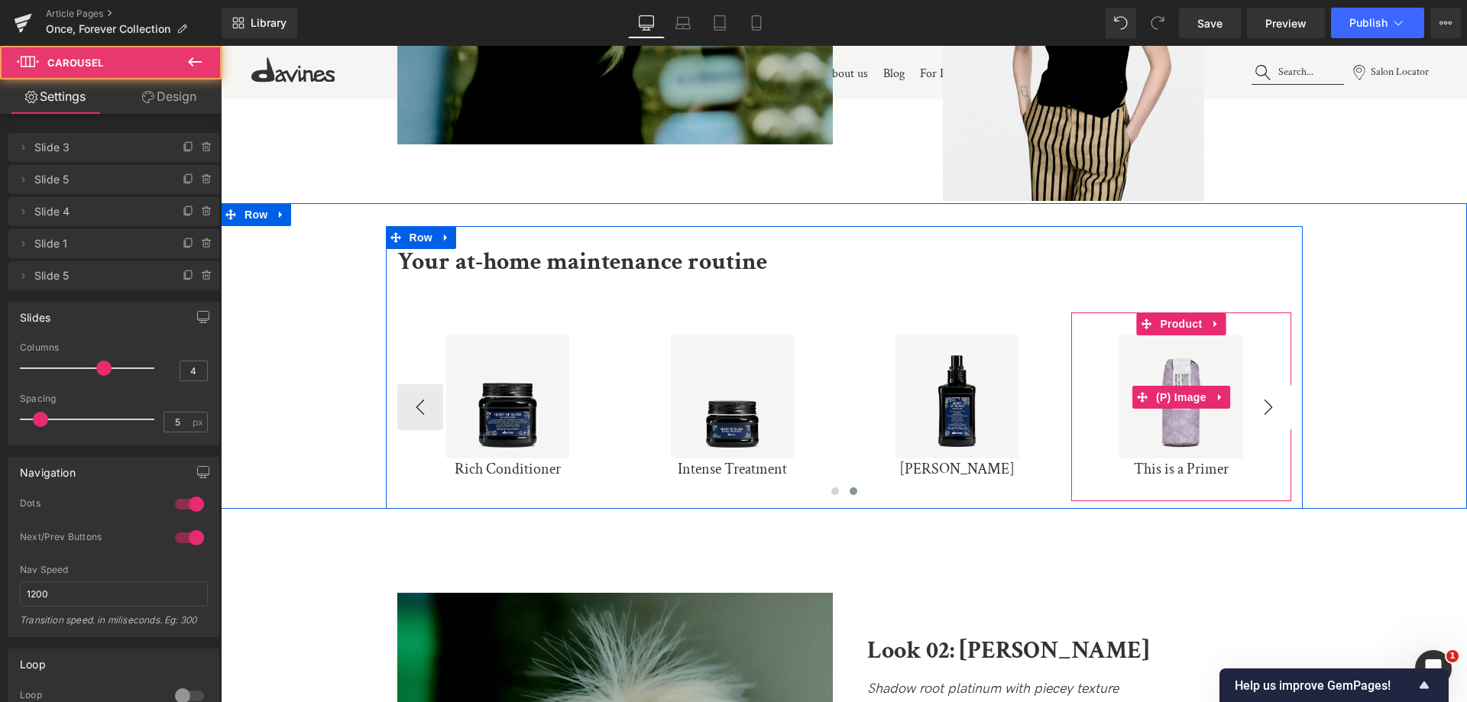
click at [1210, 405] on link "(P) Image" at bounding box center [1171, 397] width 78 height 23
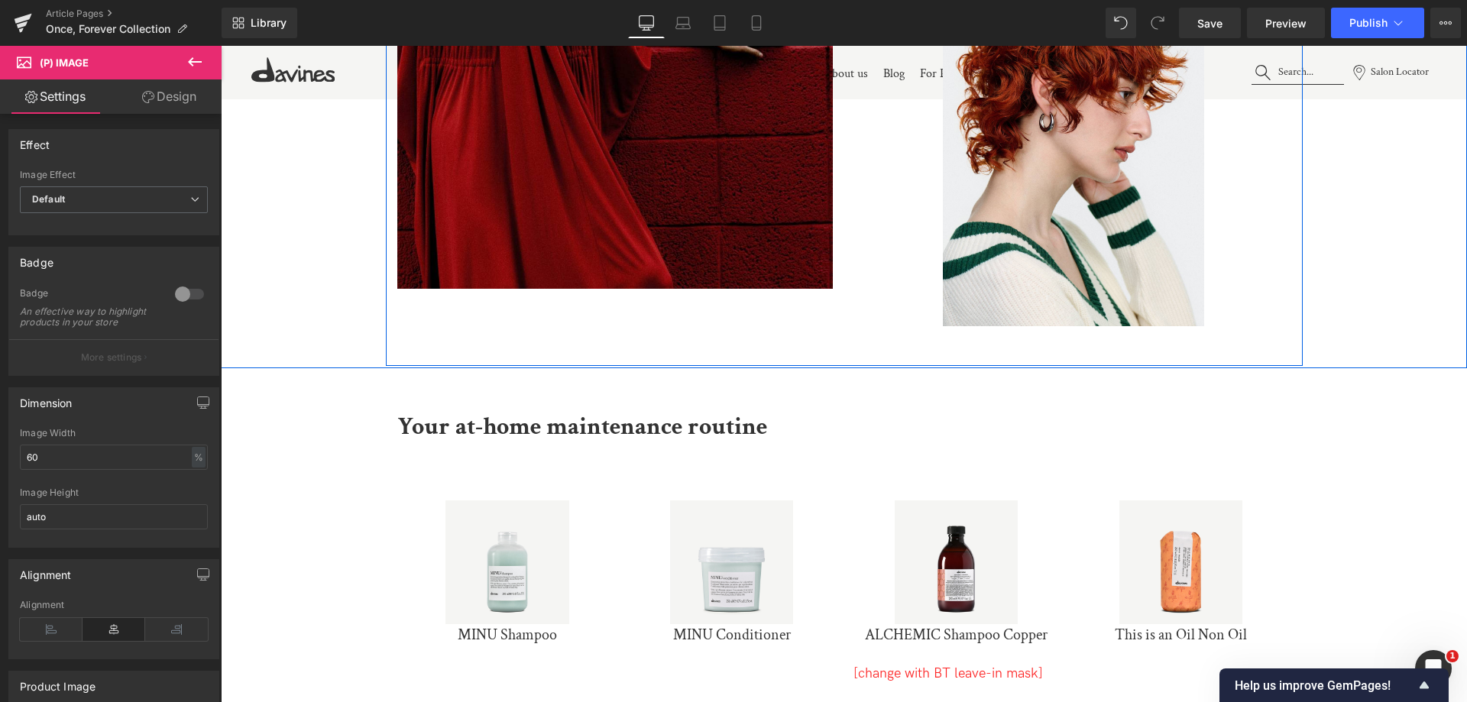
scroll to position [6644, 0]
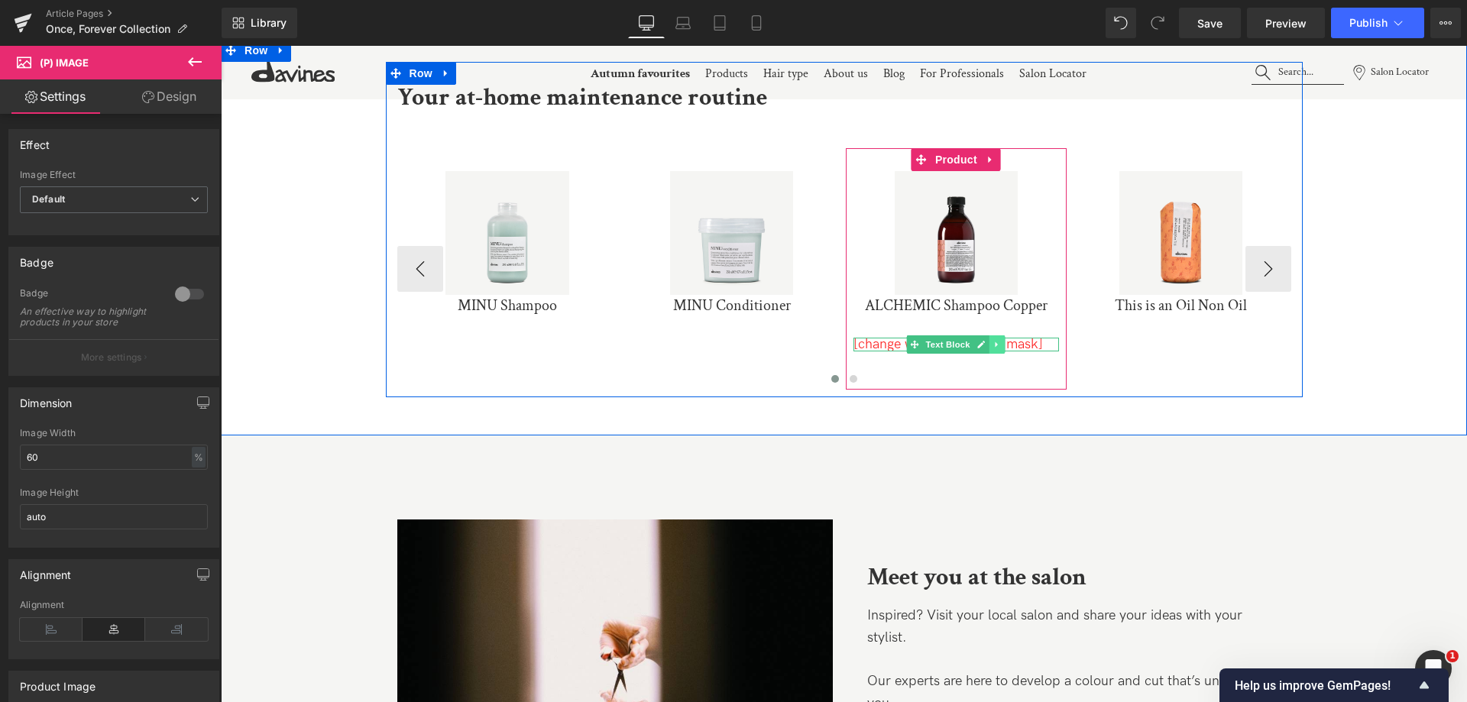
click at [998, 347] on icon at bounding box center [997, 344] width 8 height 9
click at [1002, 349] on link at bounding box center [1005, 344] width 16 height 18
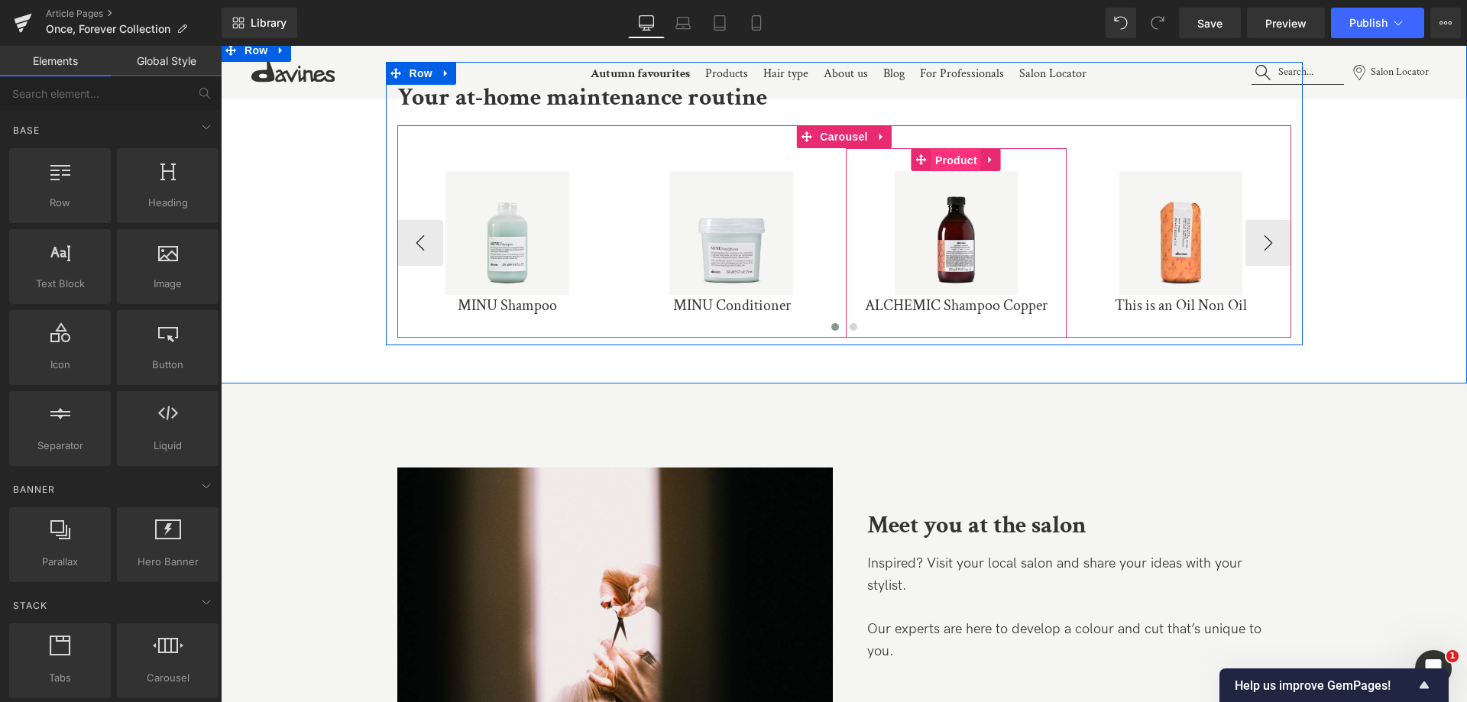
click at [961, 166] on span "Product" at bounding box center [956, 160] width 50 height 23
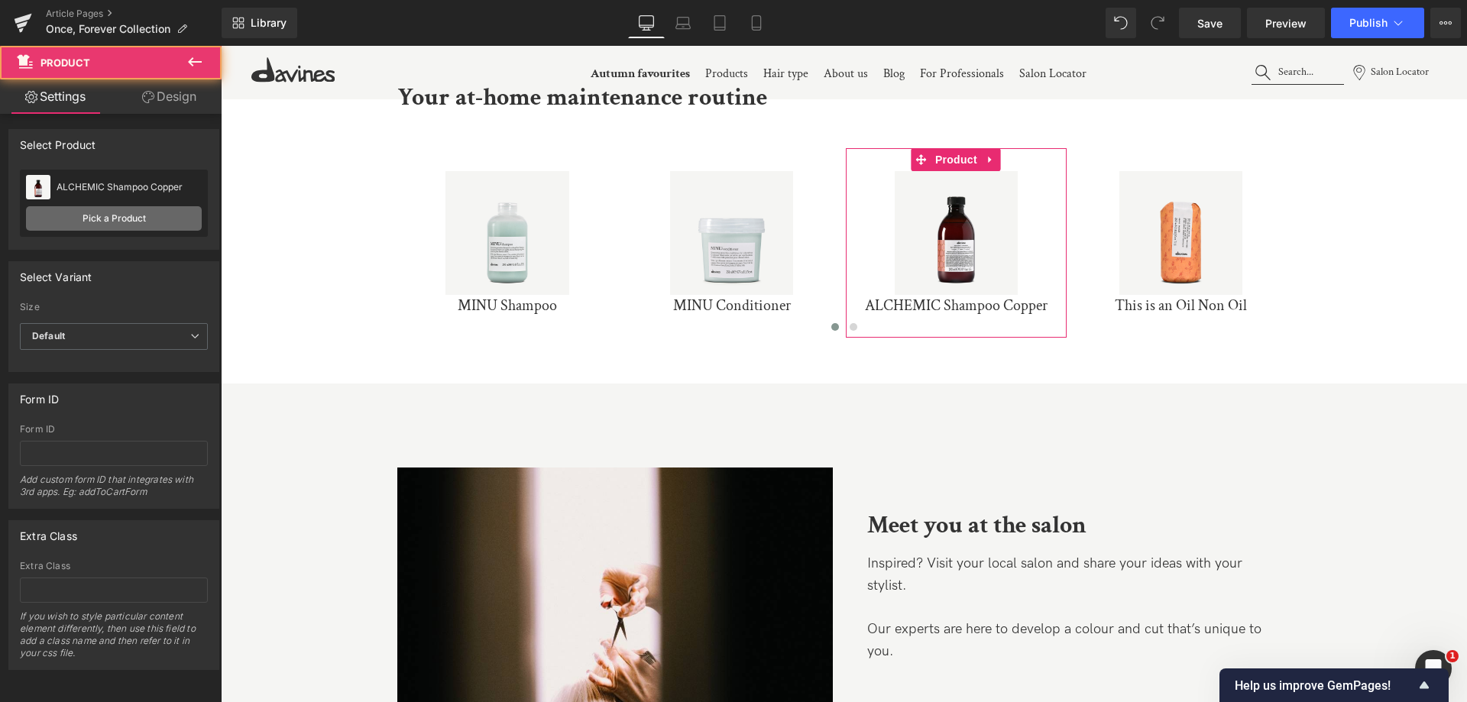
click at [116, 216] on link "Pick a Product" at bounding box center [114, 218] width 176 height 24
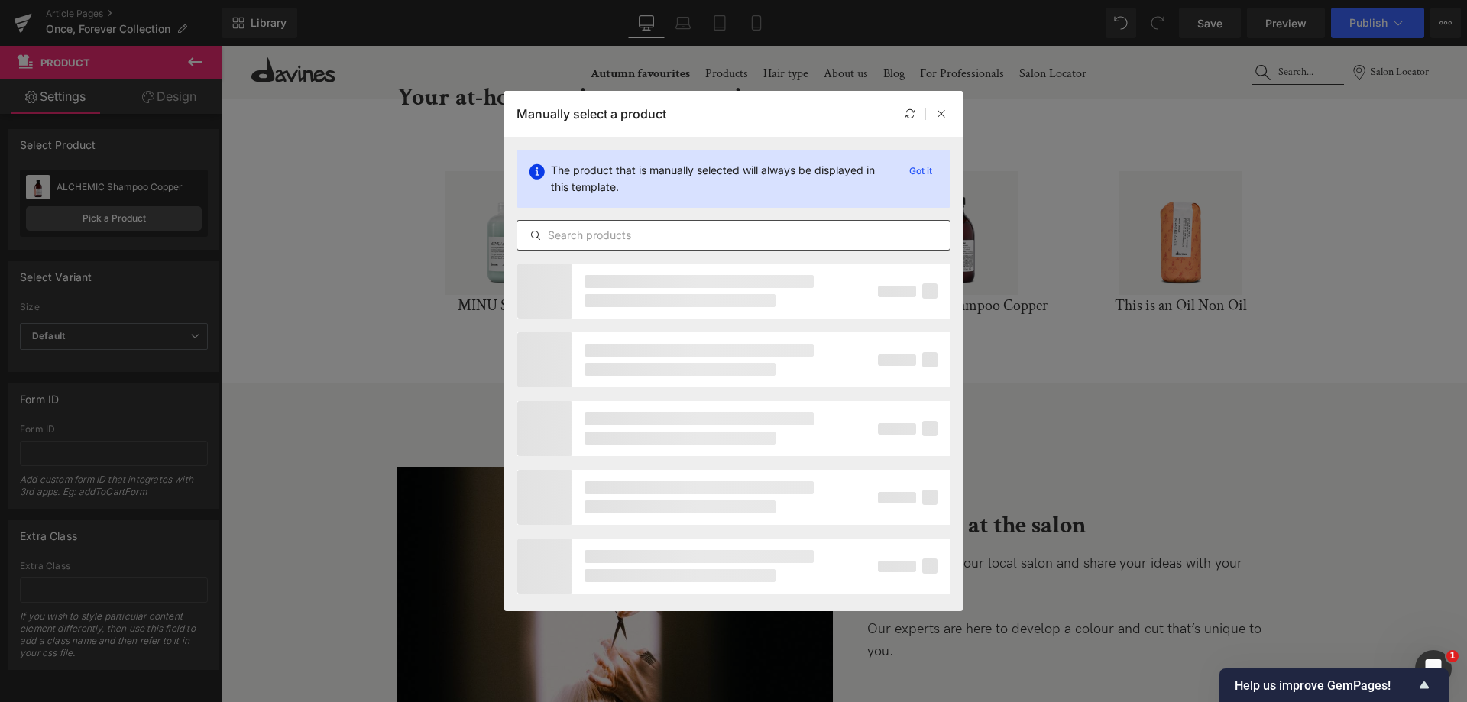
click at [671, 234] on input "text" at bounding box center [733, 235] width 432 height 18
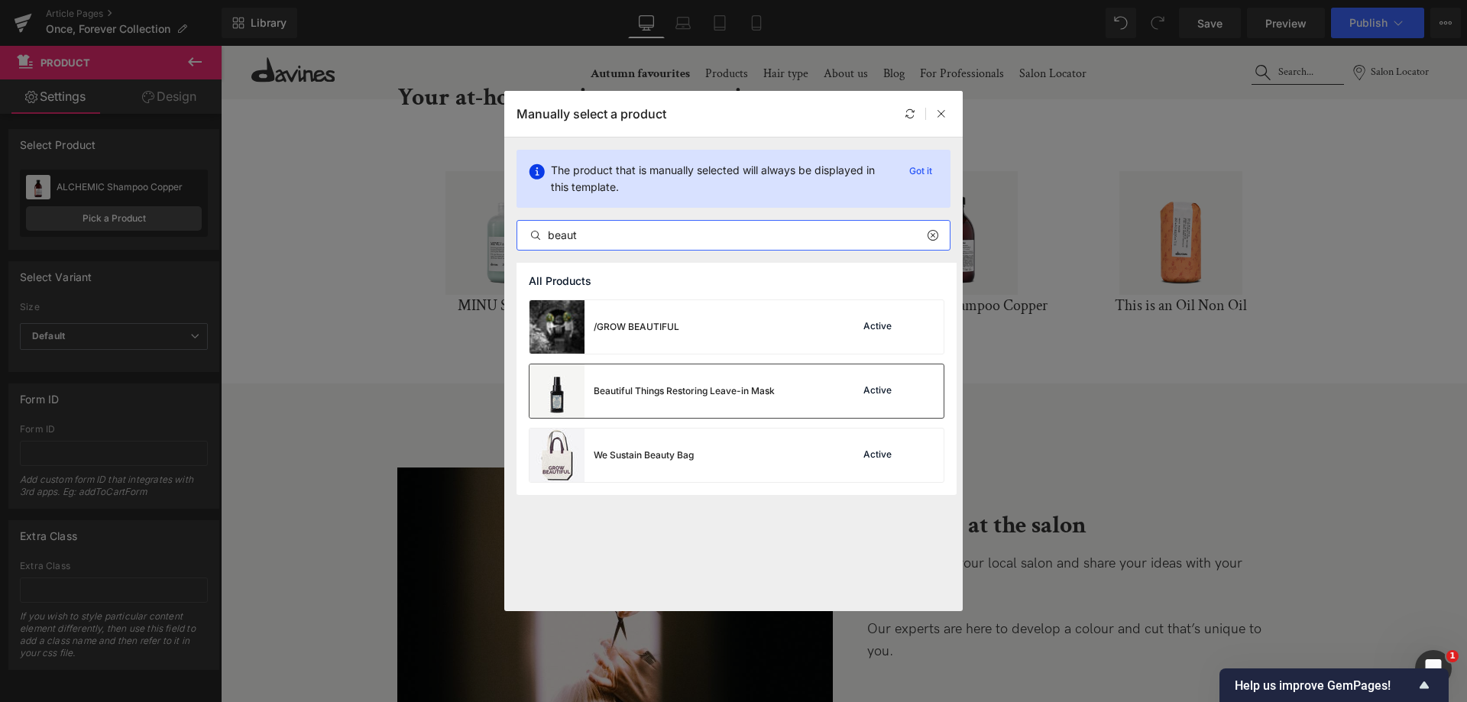
type input "beaut"
click at [677, 408] on div "Beautiful Things Restoring Leave-in Mask" at bounding box center [651, 390] width 245 height 53
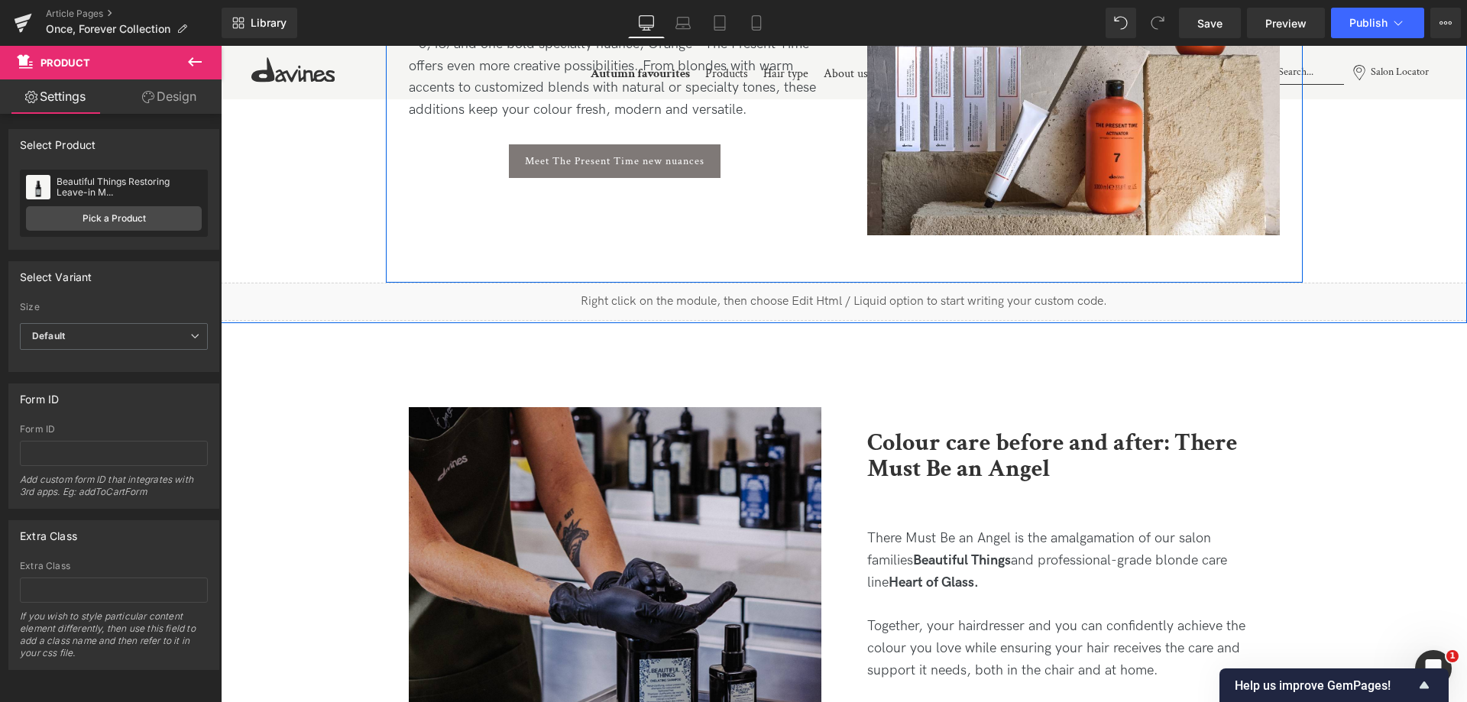
scroll to position [7942, 0]
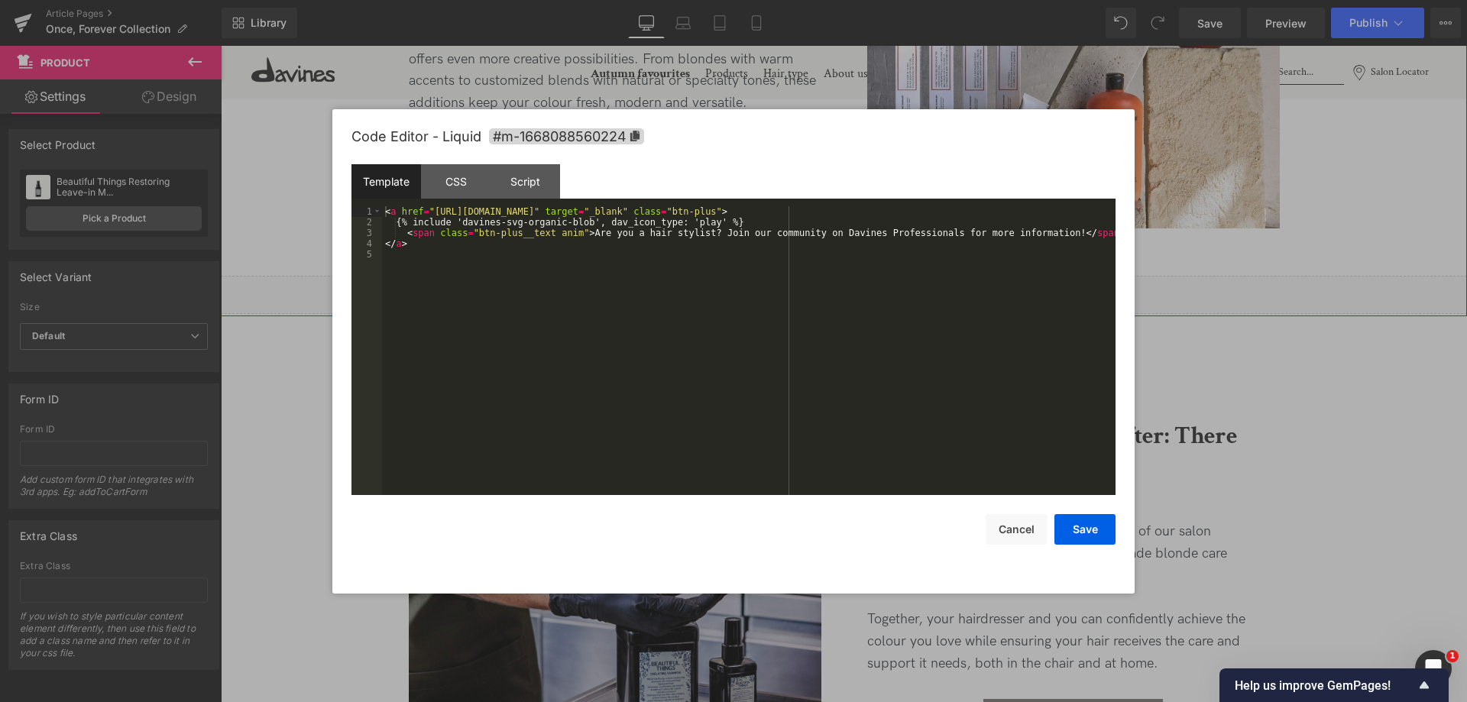
click at [855, 290] on div "Liquid" at bounding box center [844, 295] width 1246 height 38
click at [1087, 533] on button "Save" at bounding box center [1084, 529] width 61 height 31
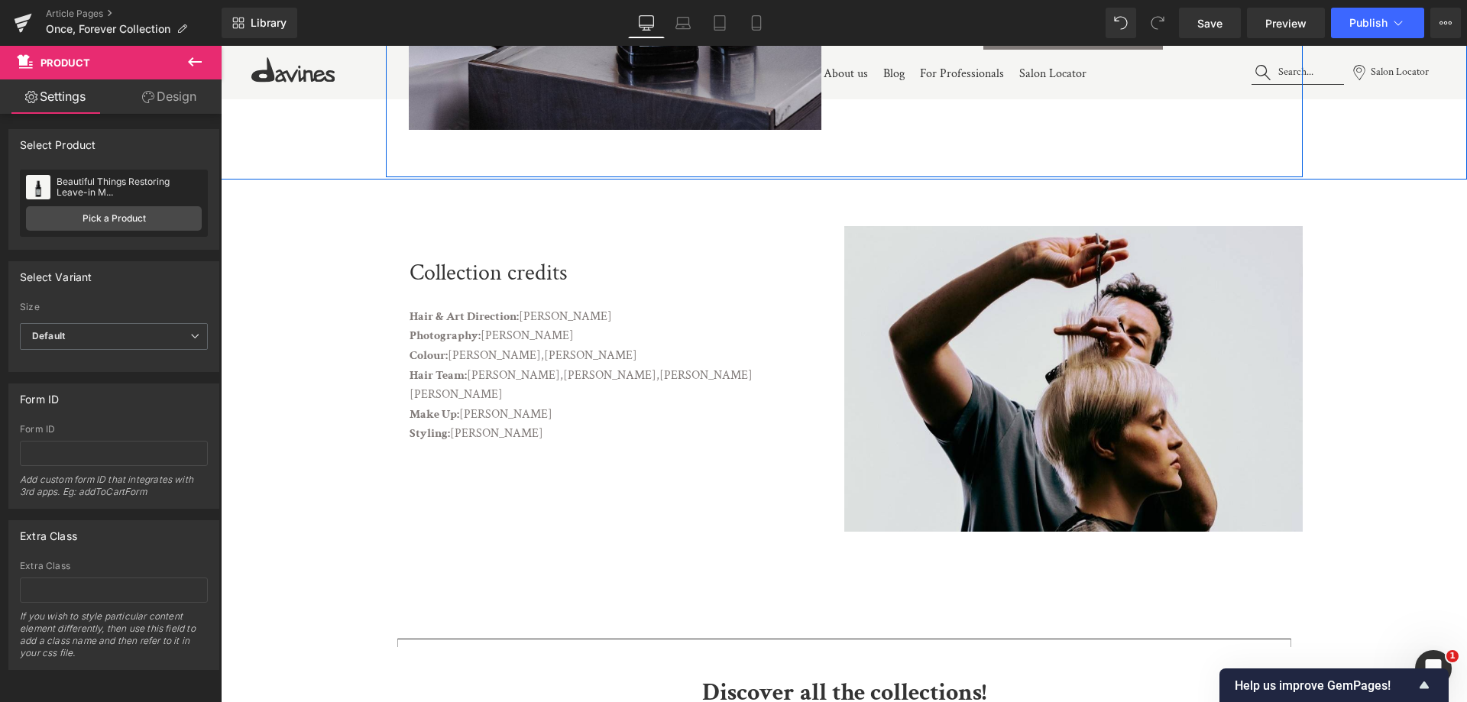
scroll to position [8630, 0]
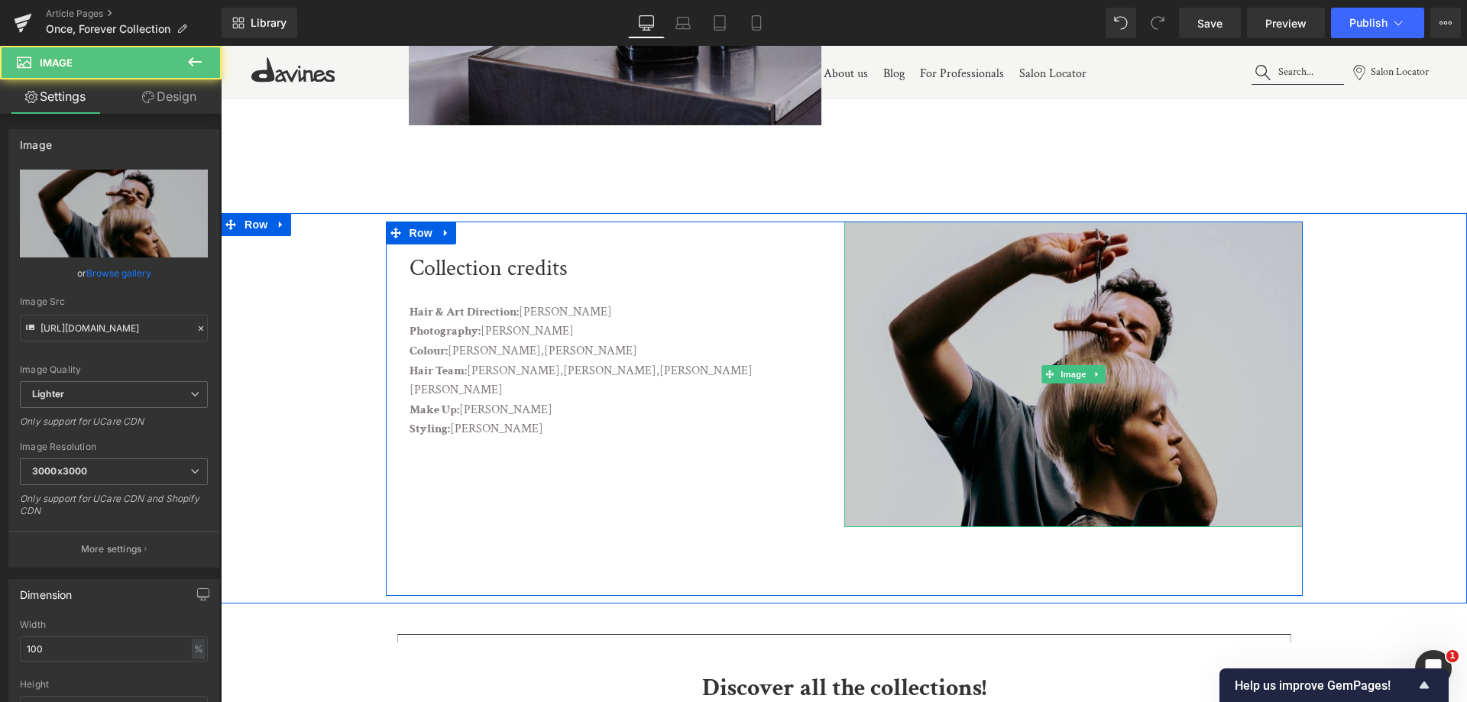
click at [1214, 300] on img at bounding box center [1073, 375] width 458 height 306
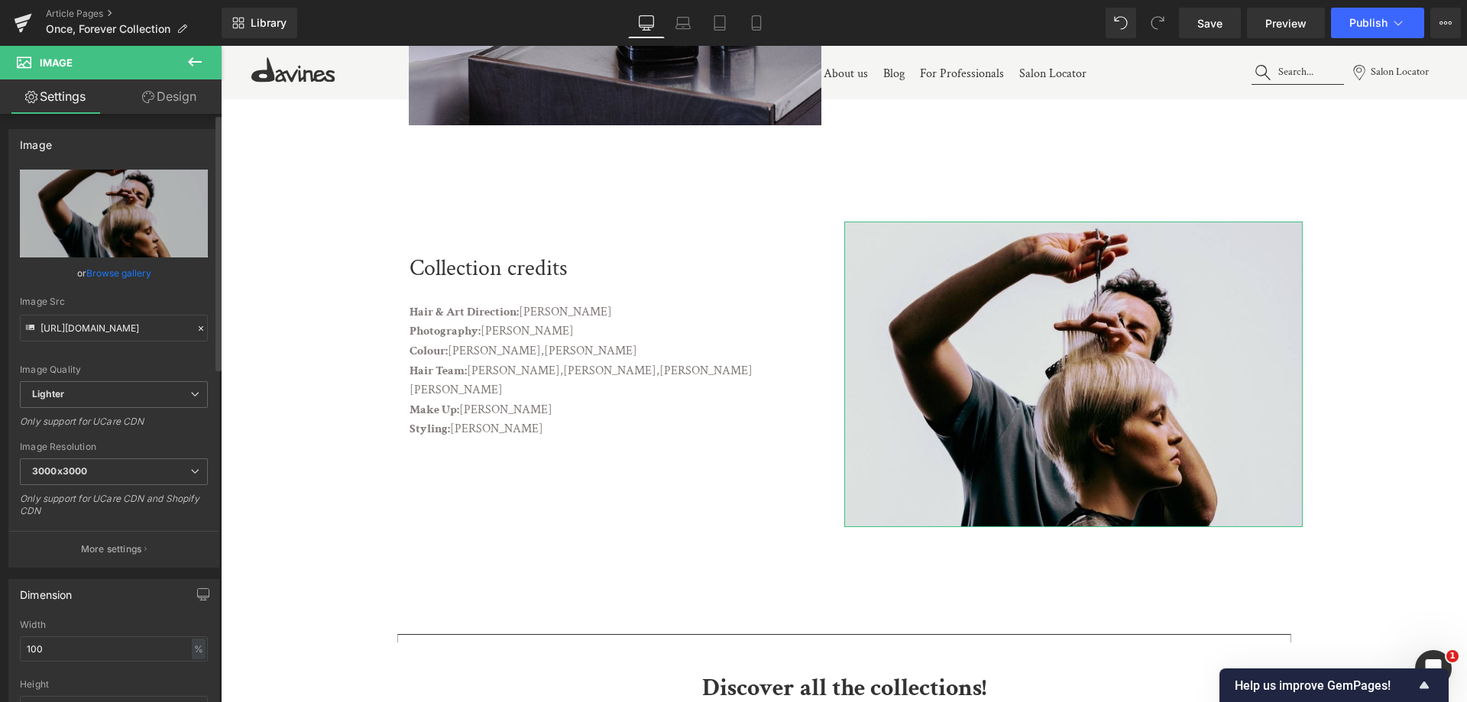
click at [112, 270] on link "Browse gallery" at bounding box center [118, 273] width 65 height 27
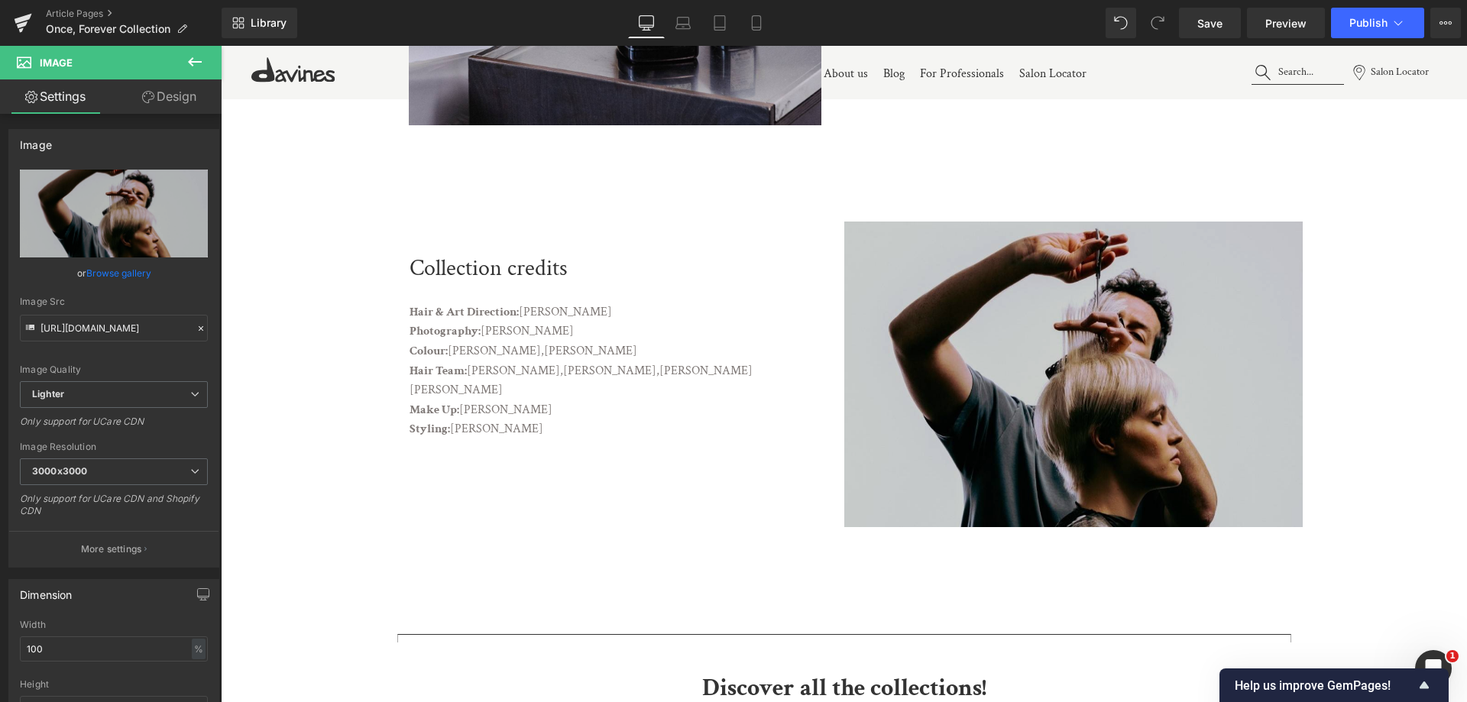
drag, startPoint x: 1246, startPoint y: 296, endPoint x: 1025, endPoint y: 250, distance: 225.5
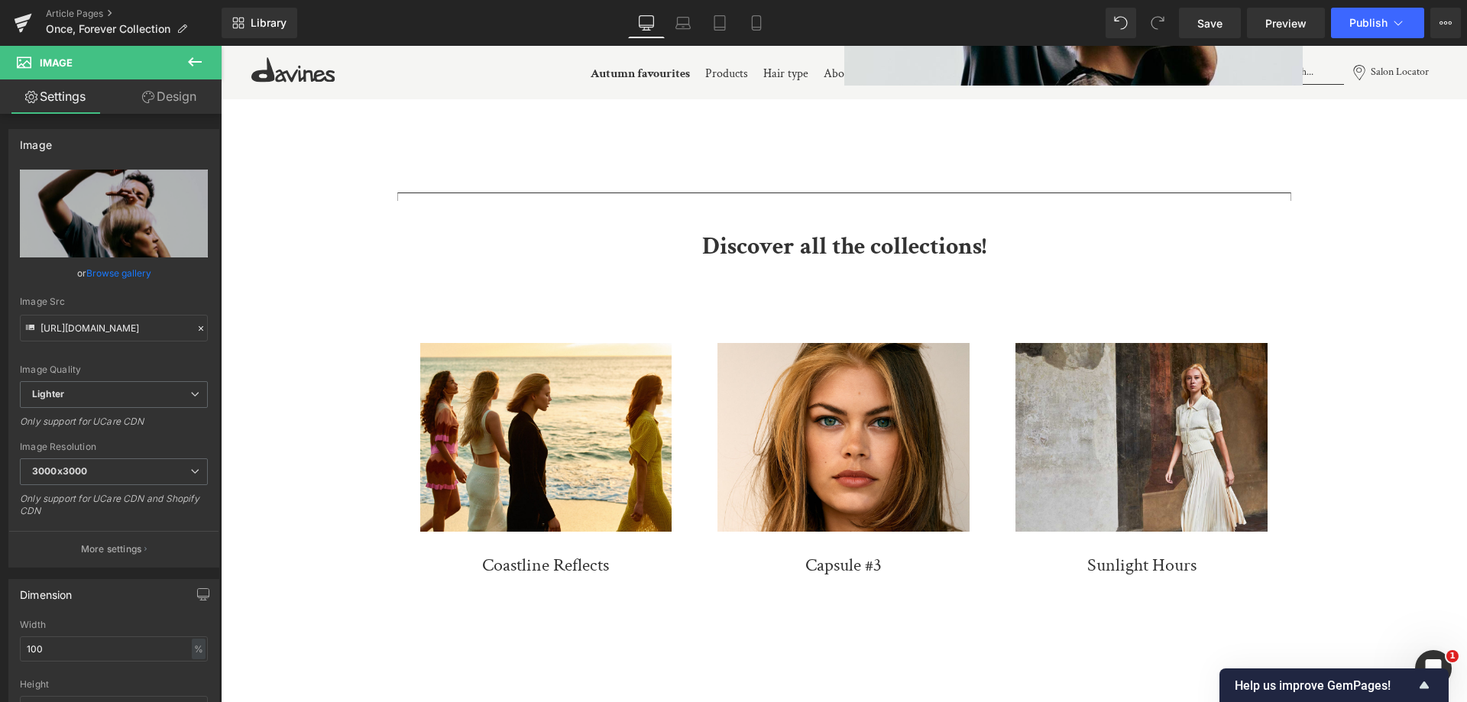
scroll to position [9241, 0]
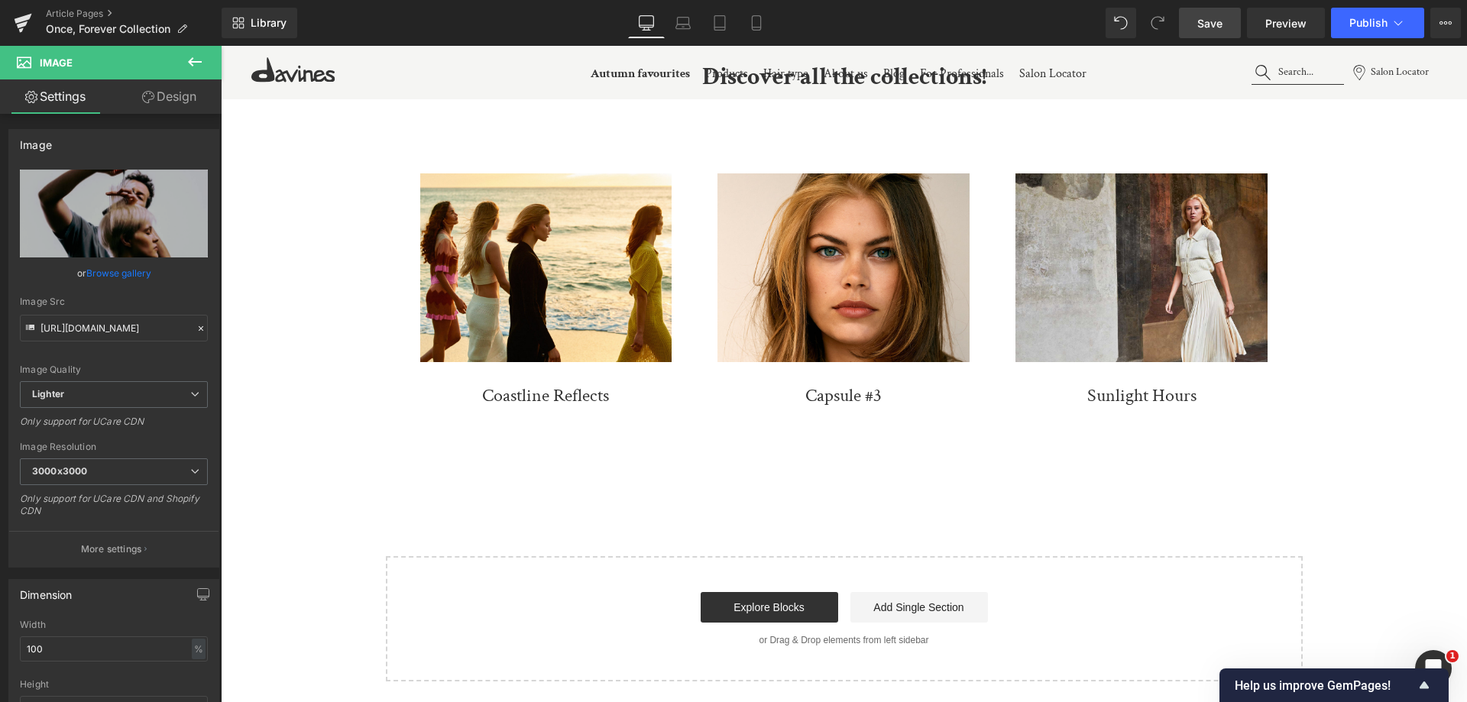
click at [1196, 34] on link "Save" at bounding box center [1210, 23] width 62 height 31
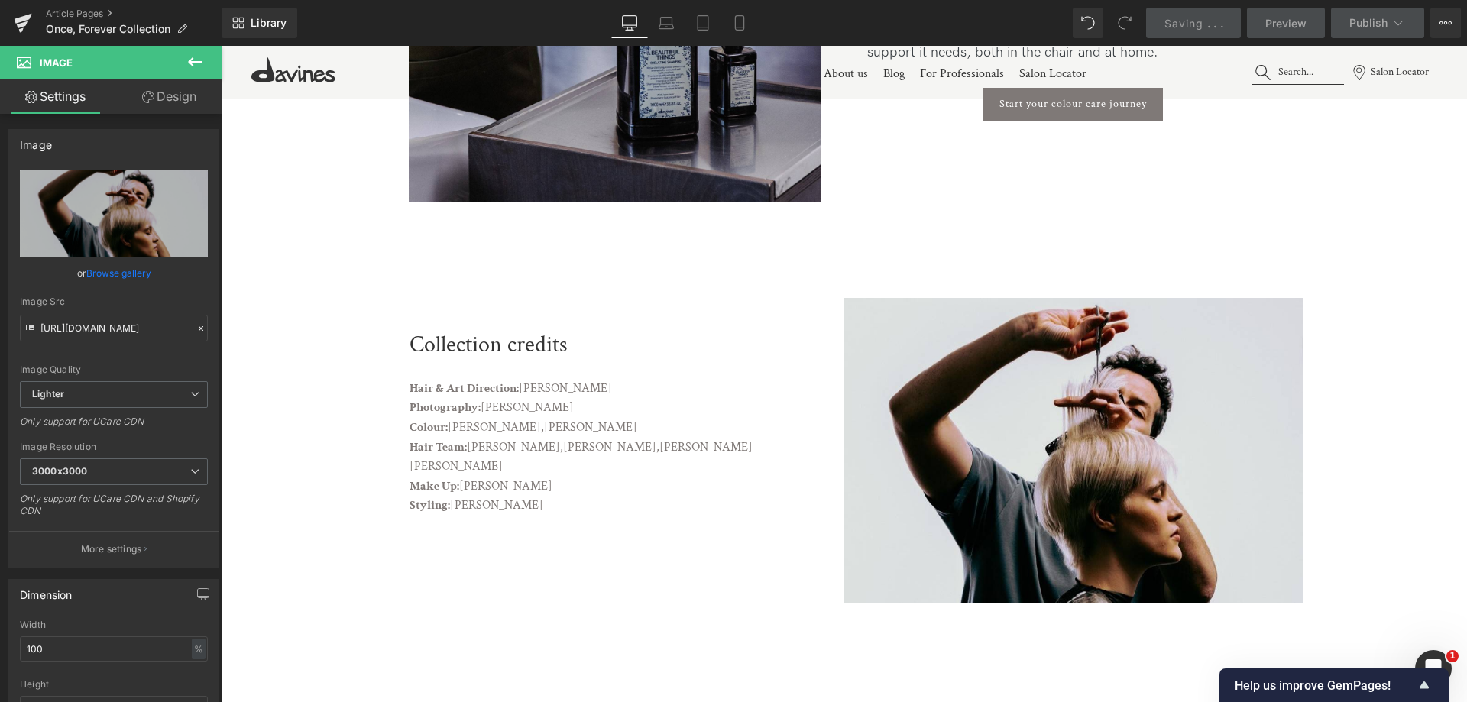
scroll to position [7866, 0]
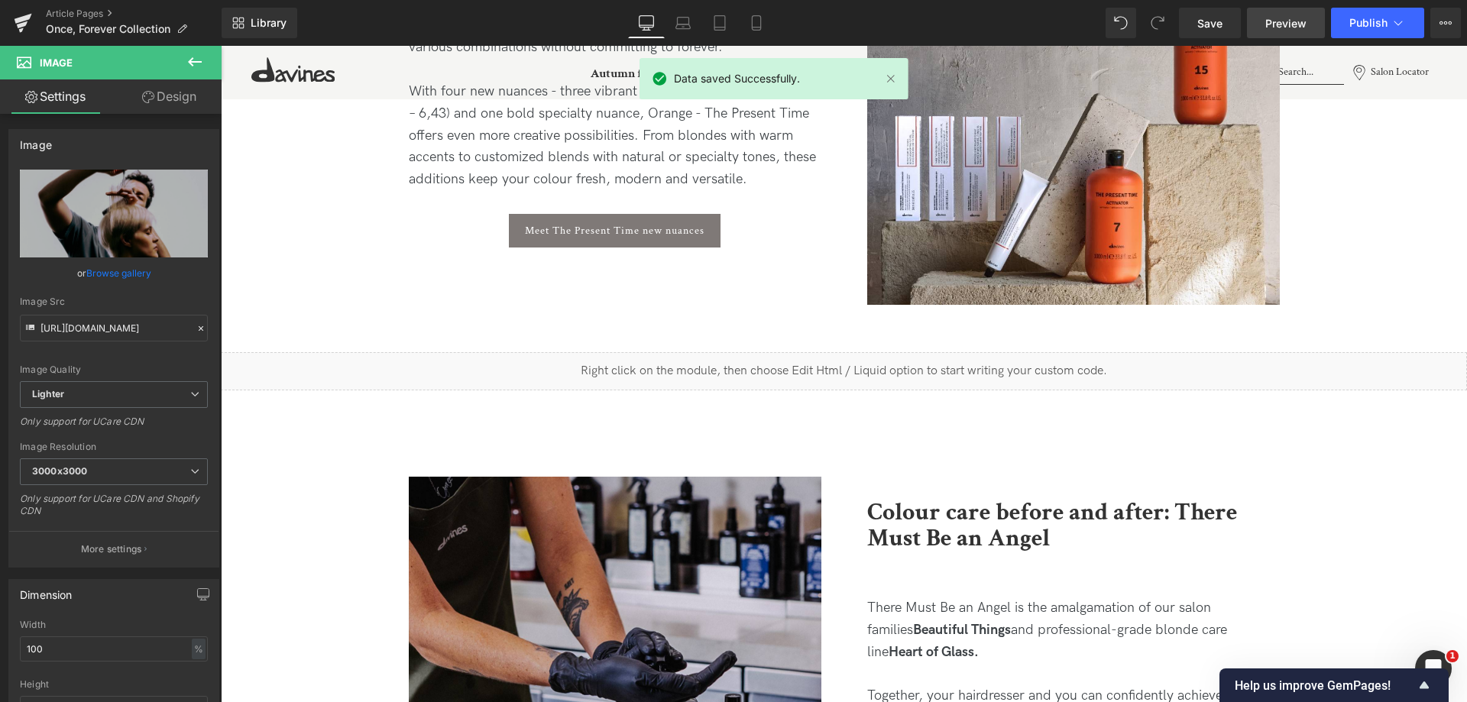
click at [1279, 27] on span "Preview" at bounding box center [1285, 23] width 41 height 16
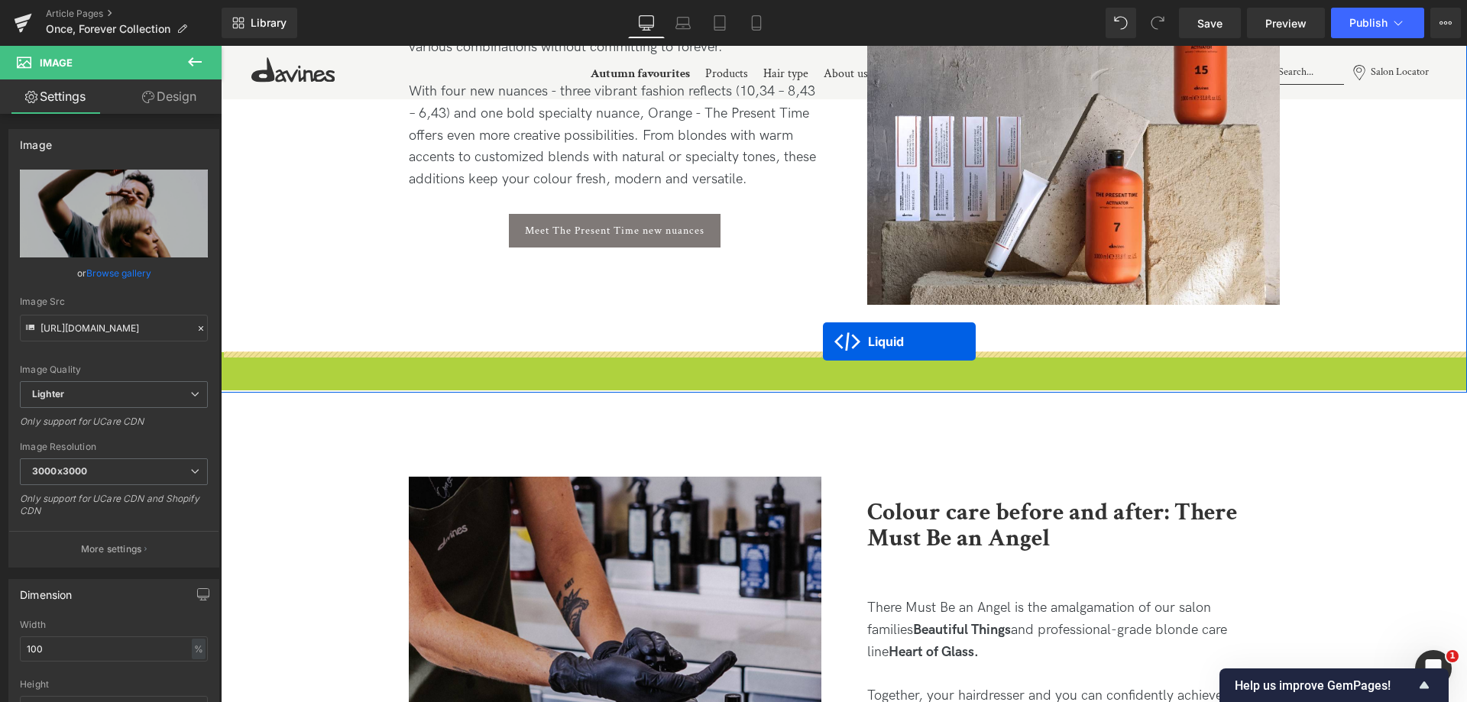
drag, startPoint x: 795, startPoint y: 368, endPoint x: 823, endPoint y: 342, distance: 38.9
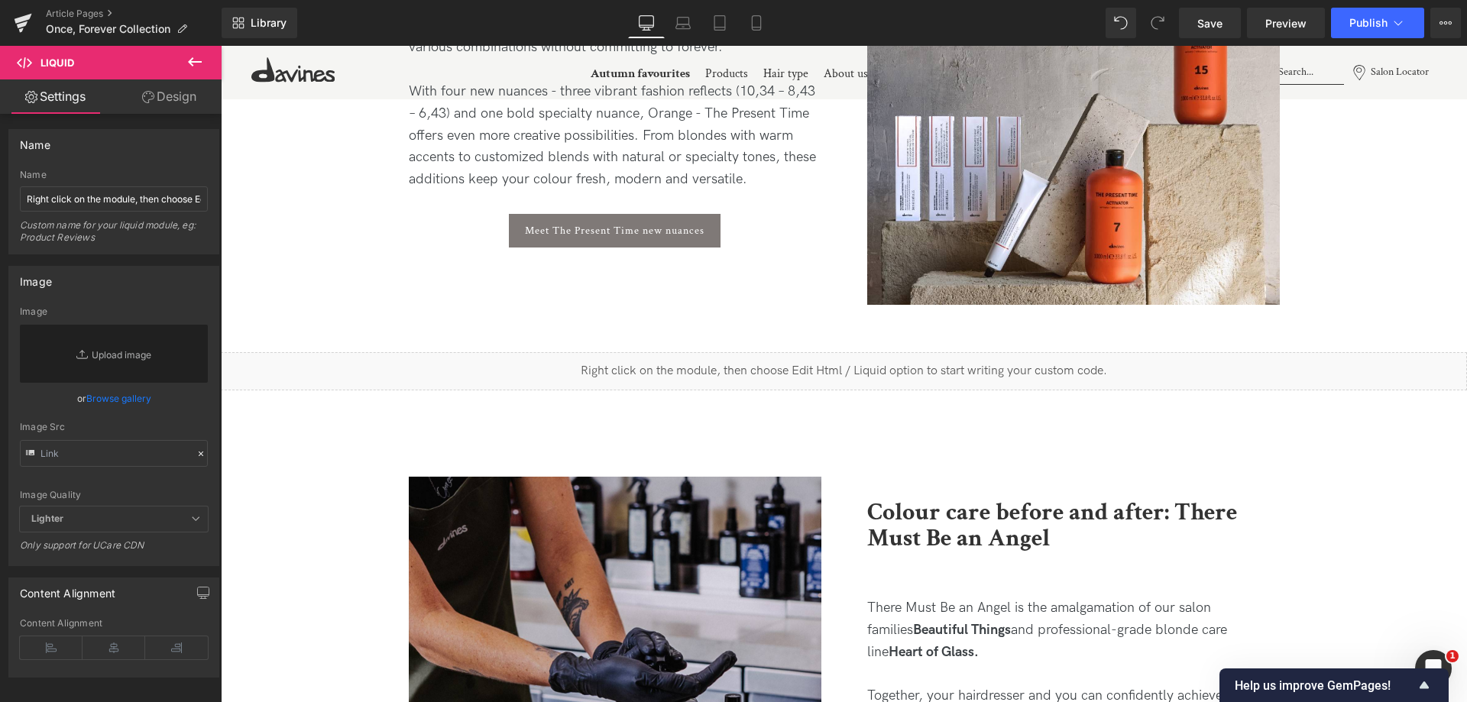
click at [215, 57] on button at bounding box center [194, 63] width 53 height 34
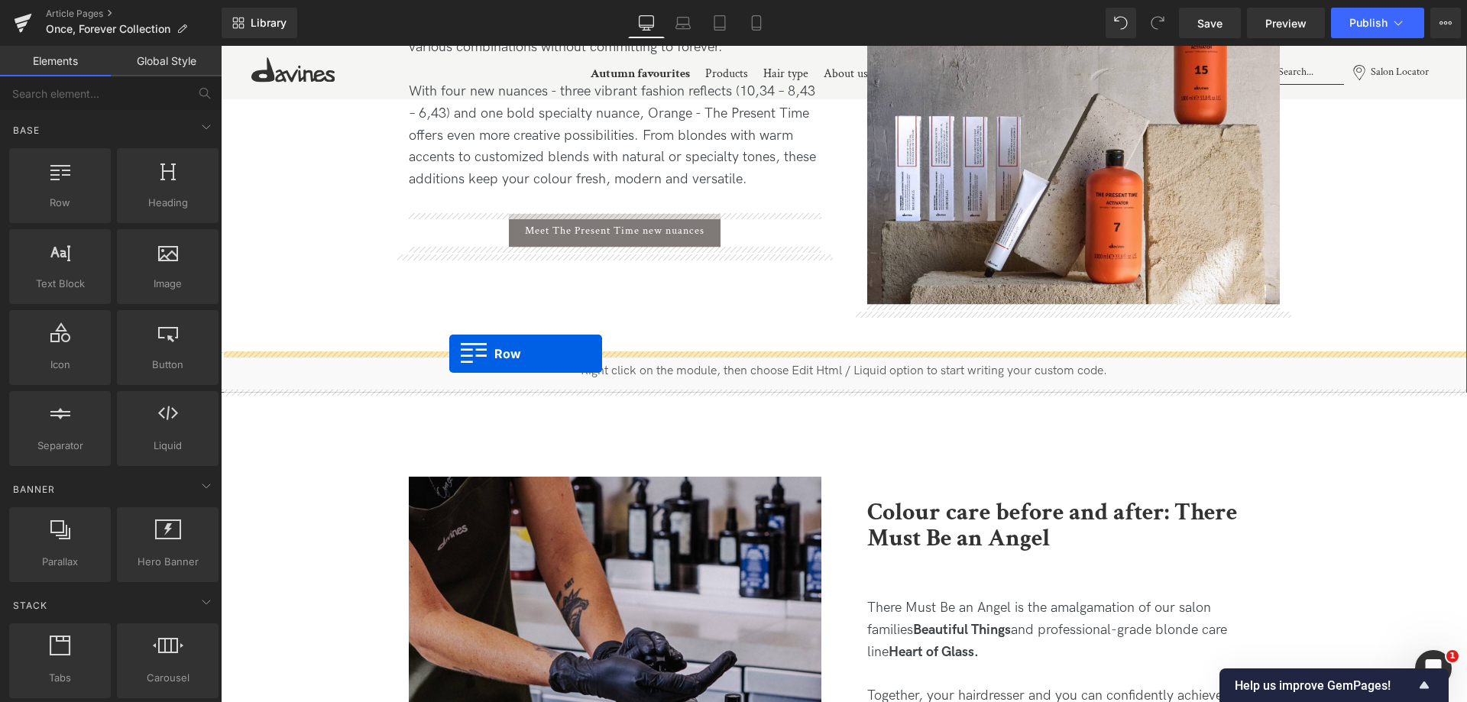
drag, startPoint x: 394, startPoint y: 302, endPoint x: 449, endPoint y: 354, distance: 75.7
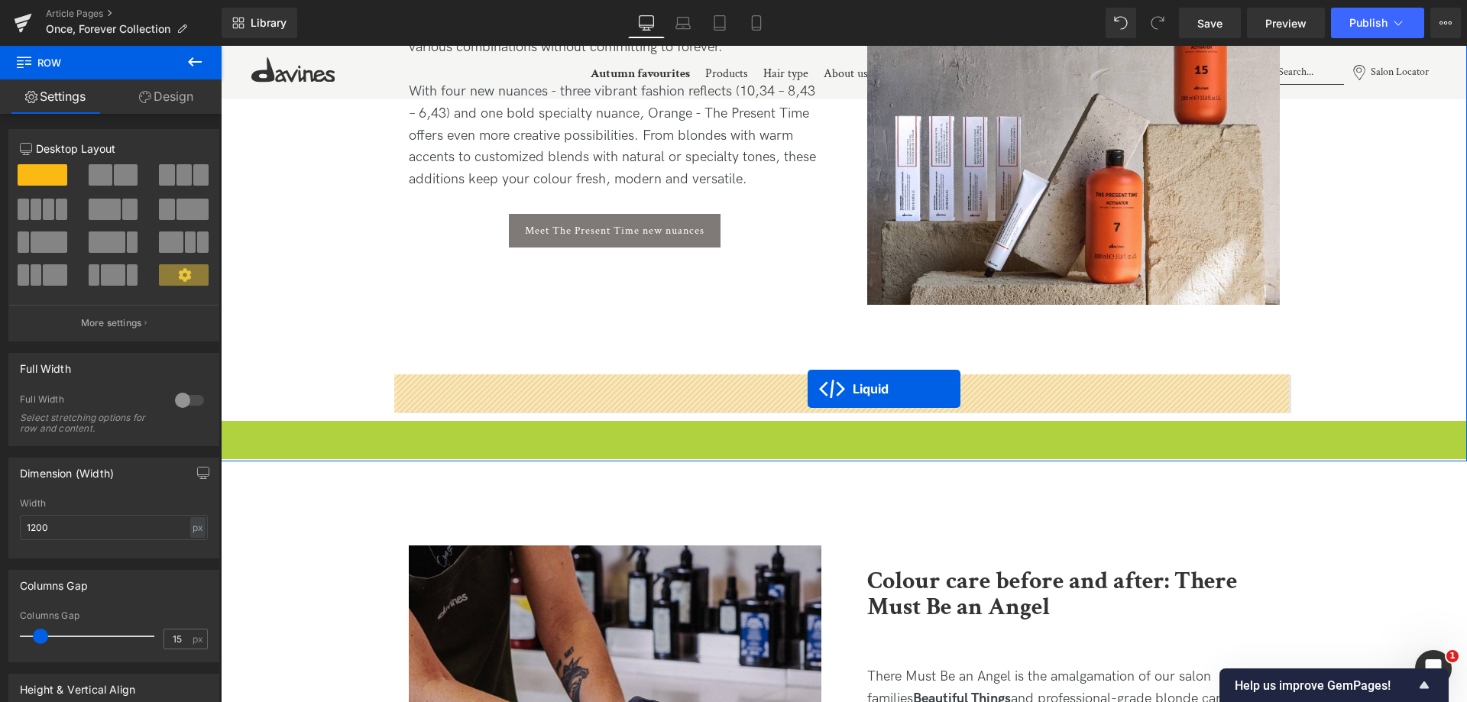
drag, startPoint x: 805, startPoint y: 433, endPoint x: 808, endPoint y: 389, distance: 44.4
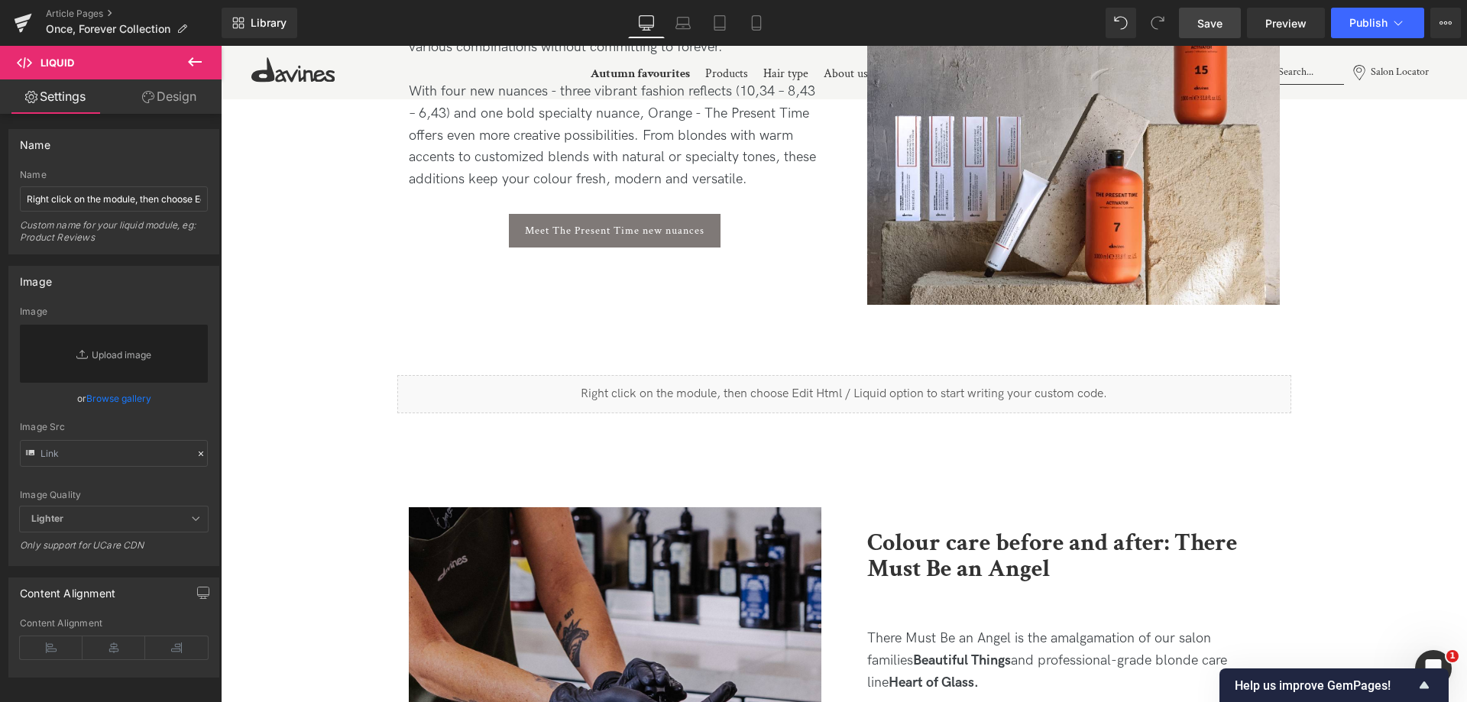
click at [1223, 24] on span "Save" at bounding box center [1209, 23] width 25 height 16
